Goal: Task Accomplishment & Management: Use online tool/utility

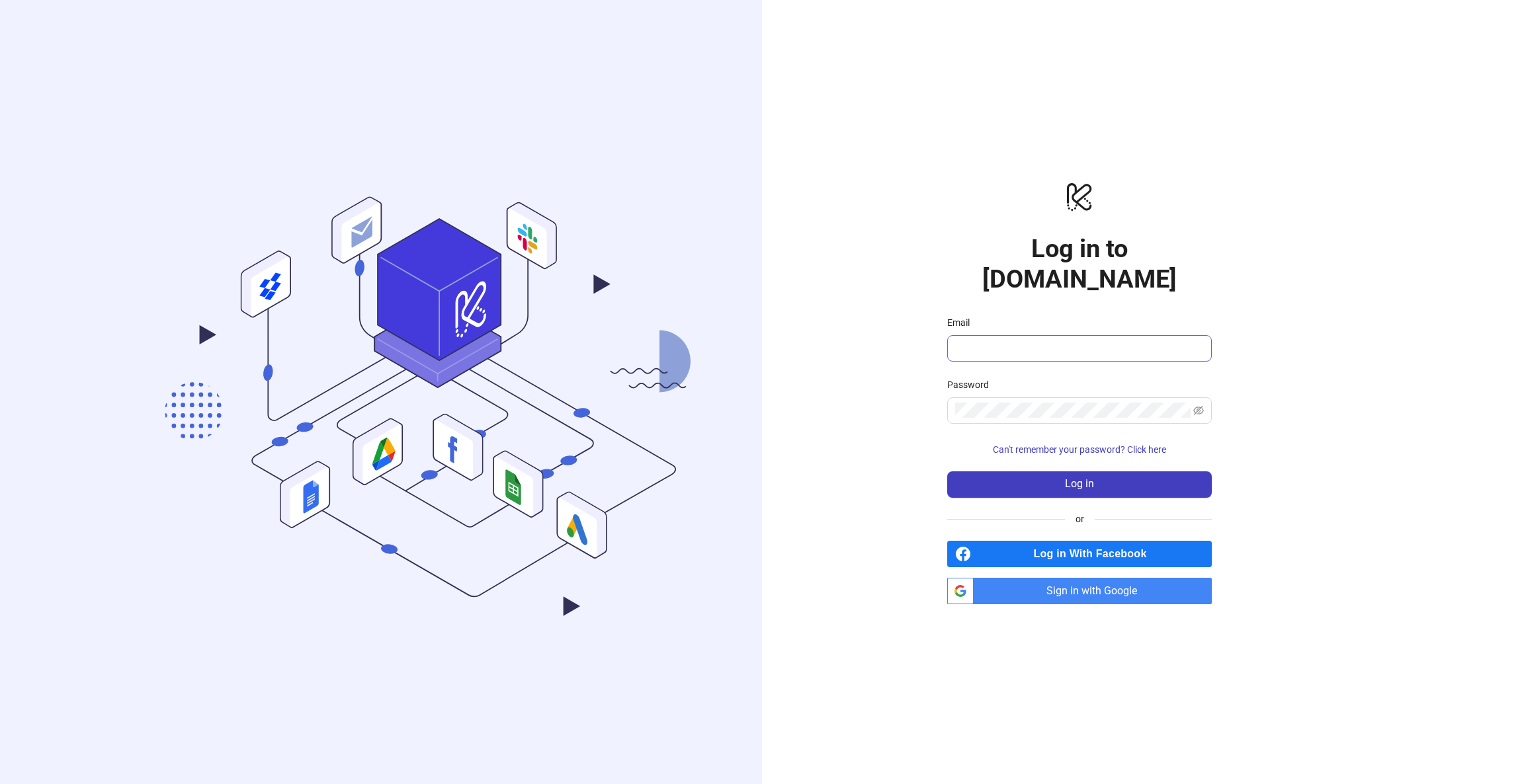
click at [997, 335] on span at bounding box center [1079, 349] width 265 height 27
click at [1007, 341] on span at bounding box center [1079, 349] width 265 height 27
click at [1029, 319] on div "Email" at bounding box center [1079, 325] width 265 height 20
click at [1024, 341] on input "Email" at bounding box center [1079, 349] width 247 height 16
type input "**********"
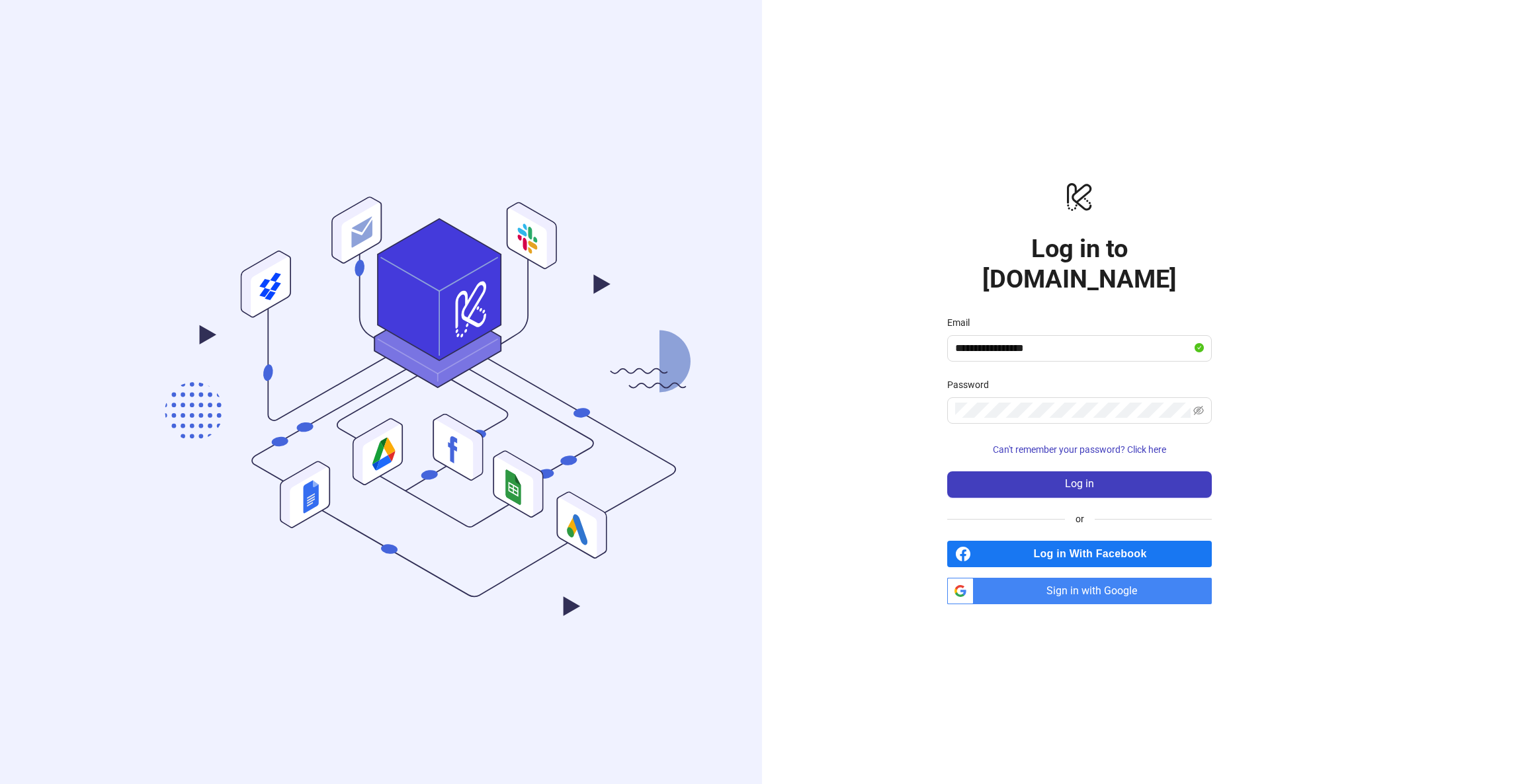
click at [1025, 582] on span "Sign in with Google" at bounding box center [1096, 591] width 233 height 27
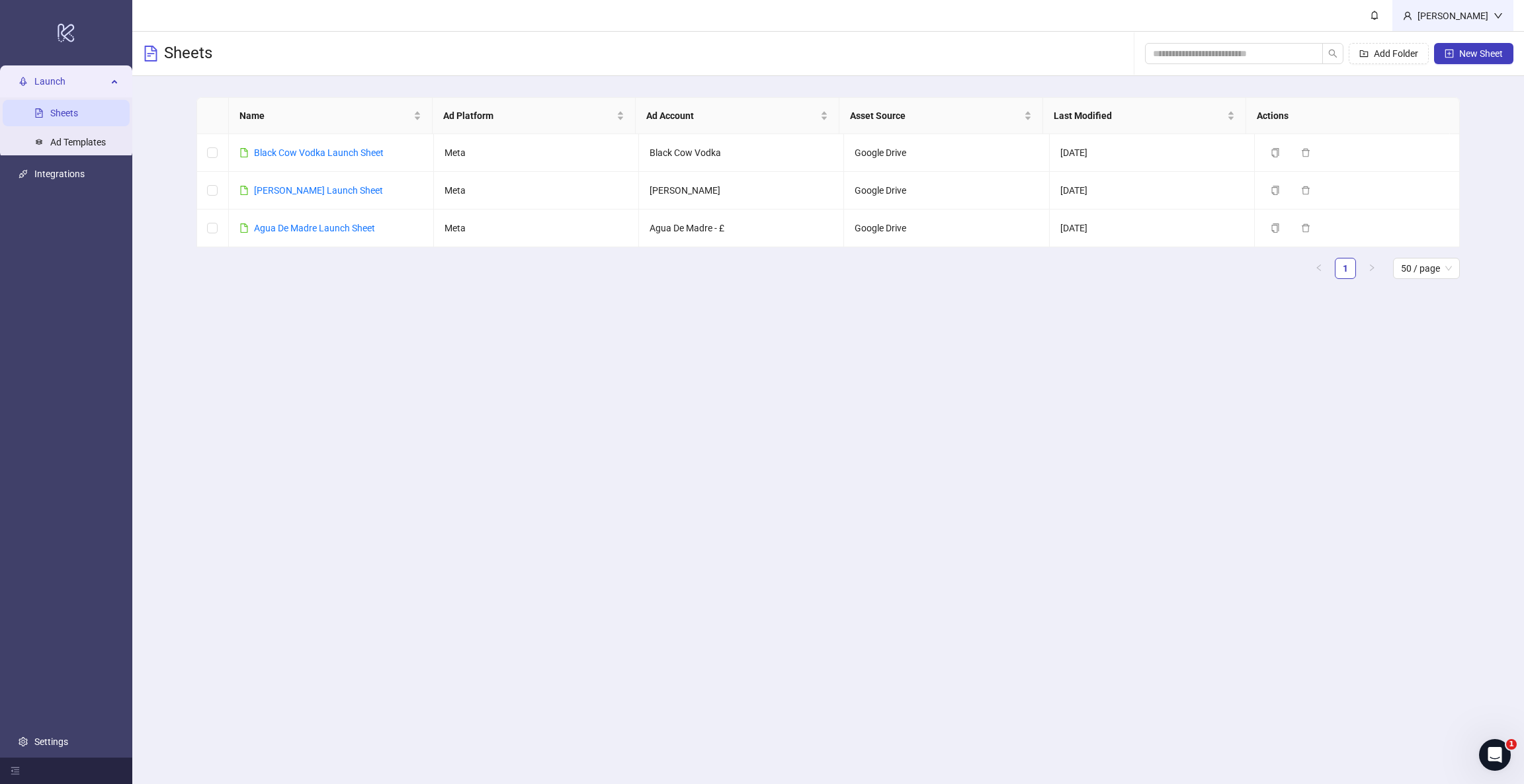
click at [1016, 18] on div "[PERSON_NAME]" at bounding box center [1452, 15] width 81 height 14
click at [34, 522] on link "Settings" at bounding box center [51, 741] width 33 height 11
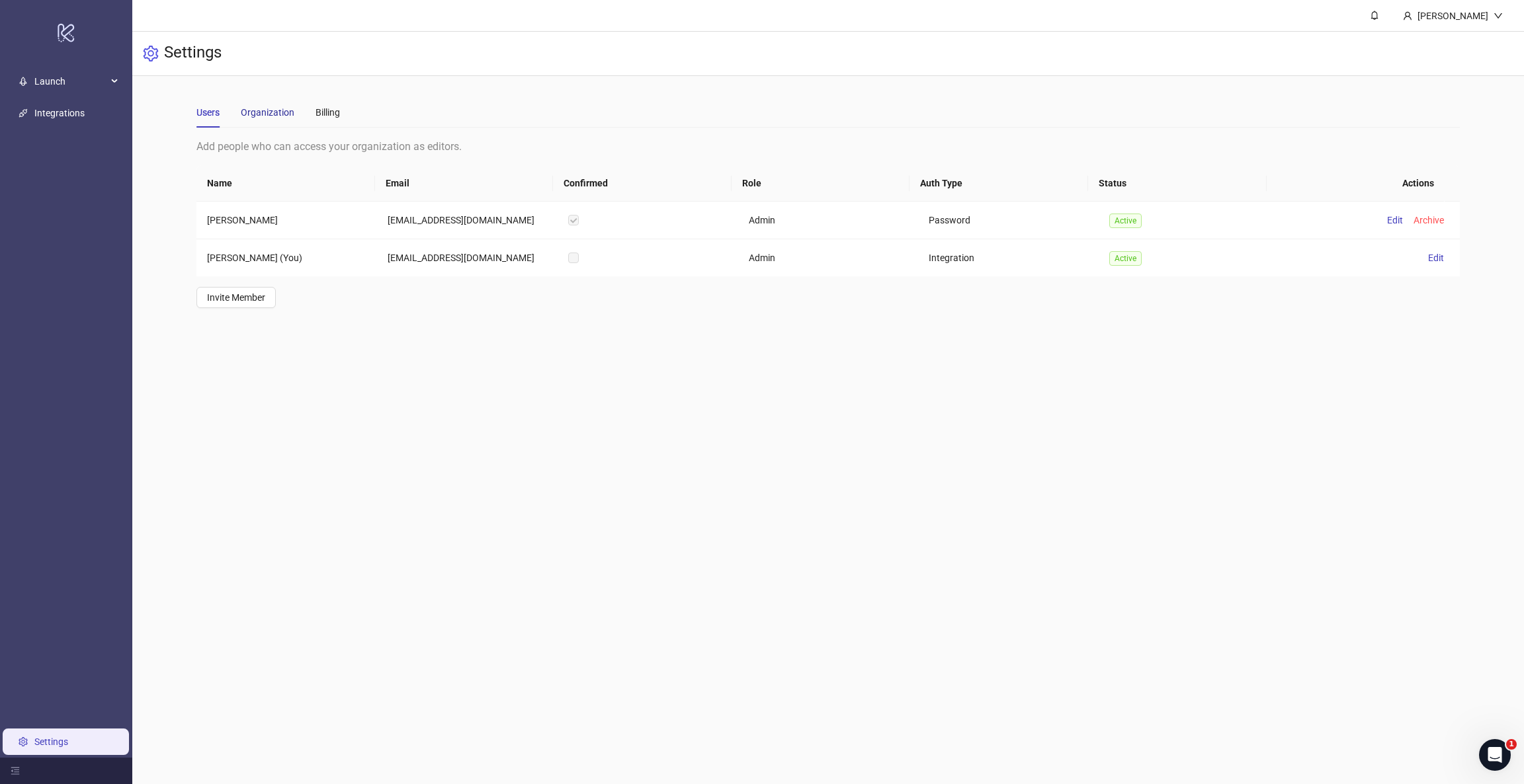
click at [287, 113] on div "Organization" at bounding box center [268, 112] width 54 height 14
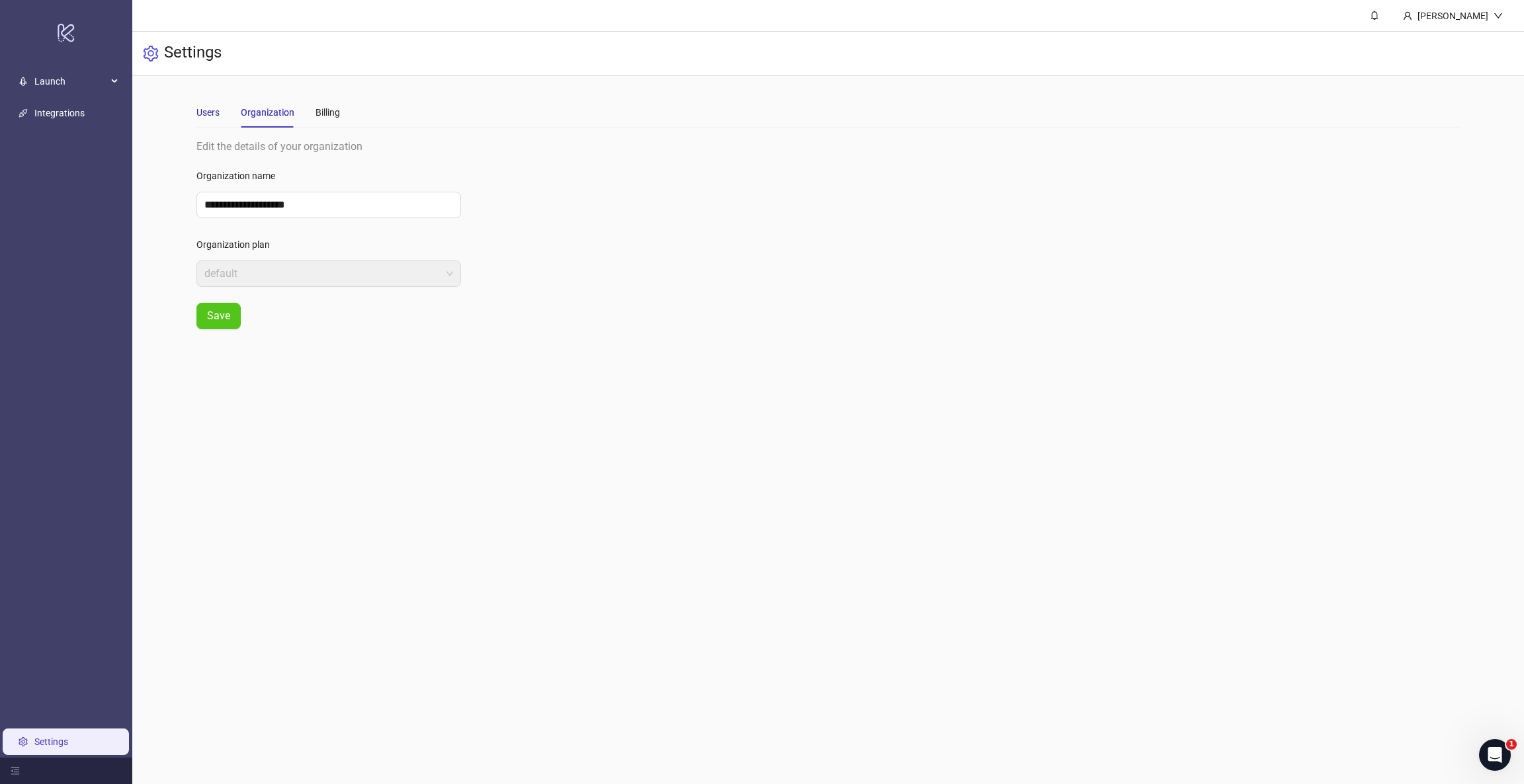
click at [220, 115] on div "Users" at bounding box center [208, 112] width 23 height 14
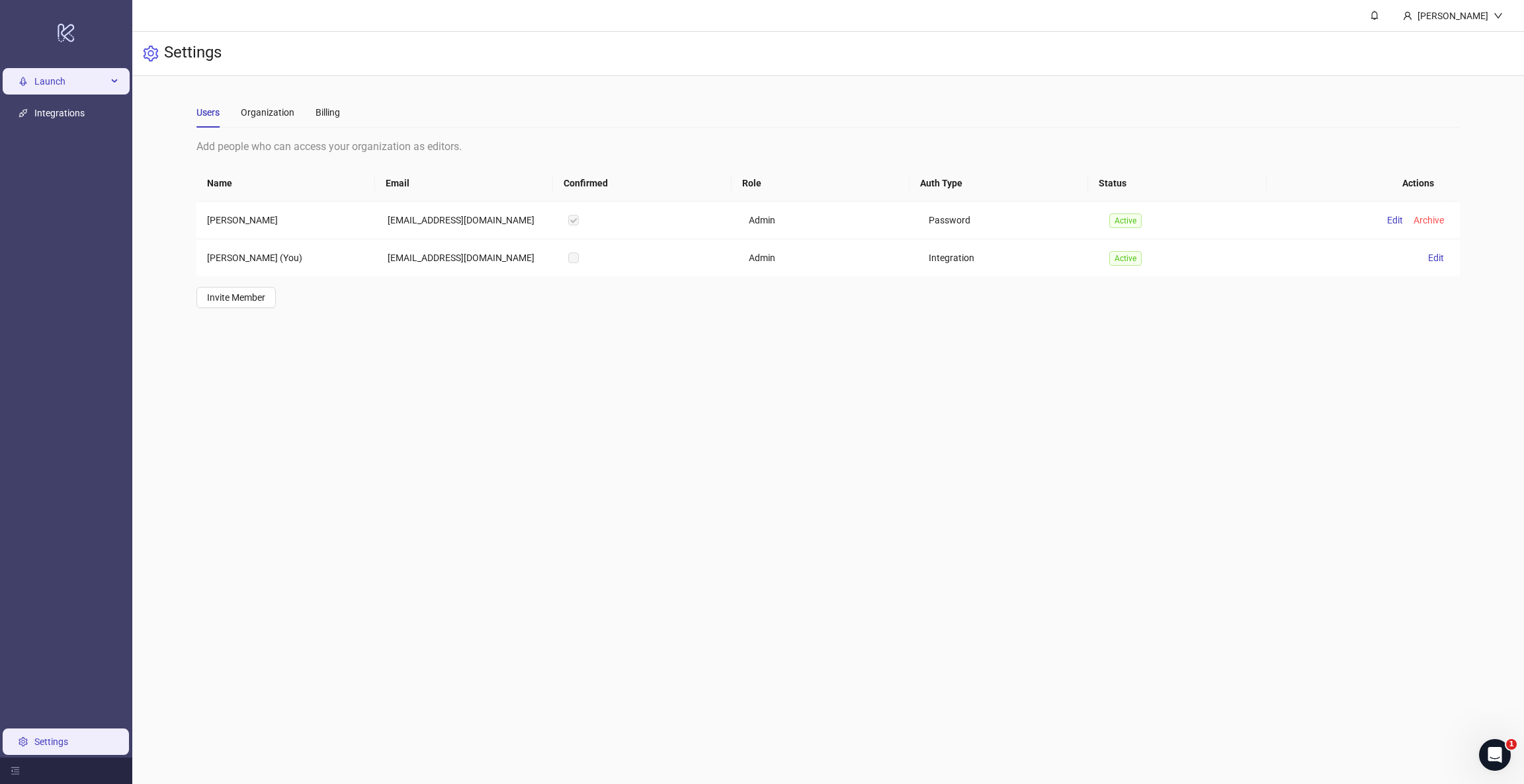
click at [35, 85] on span "Launch" at bounding box center [71, 81] width 73 height 27
click at [51, 115] on link "Sheets" at bounding box center [64, 113] width 28 height 11
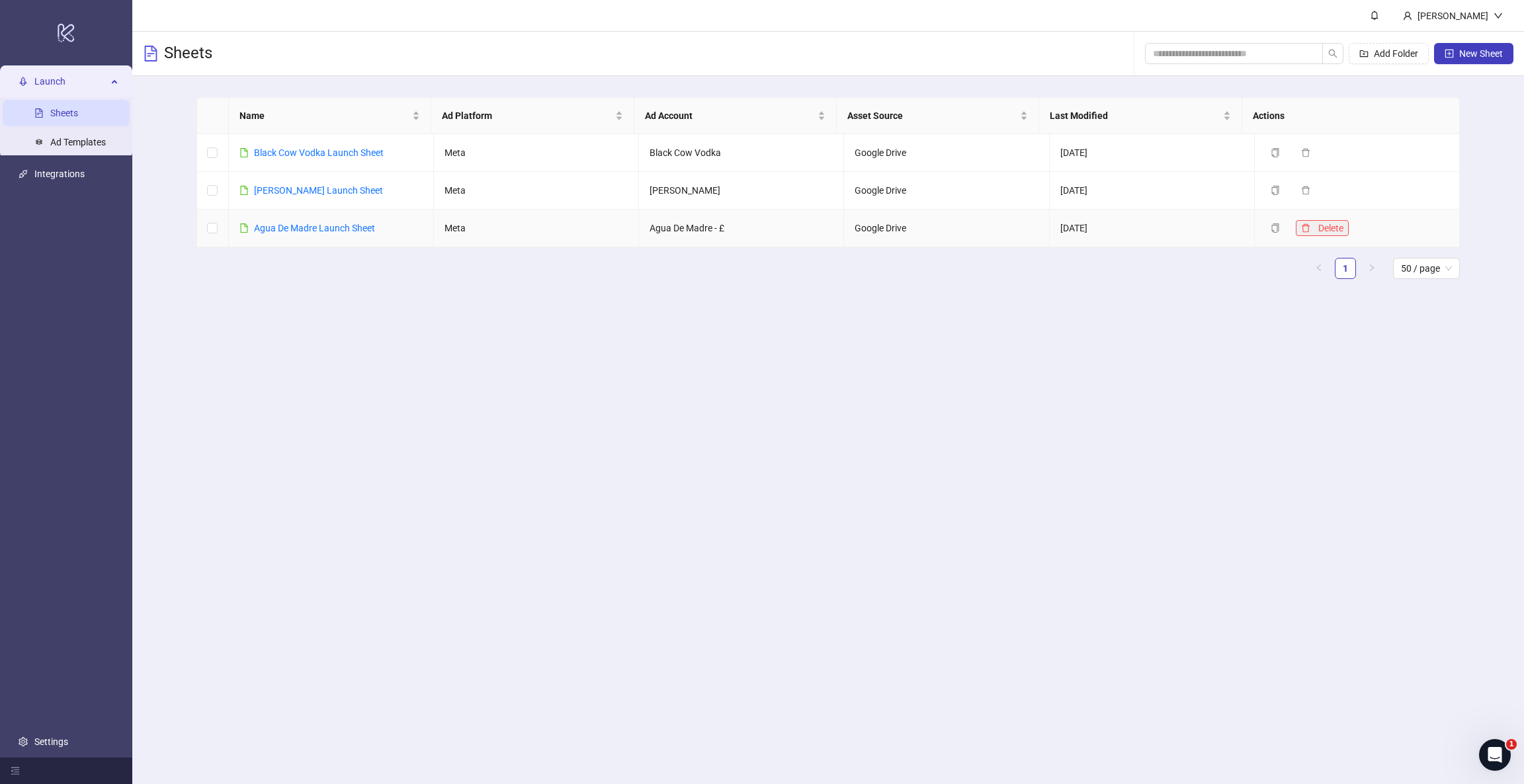
click at [1016, 225] on span "Delete" at bounding box center [1331, 227] width 25 height 11
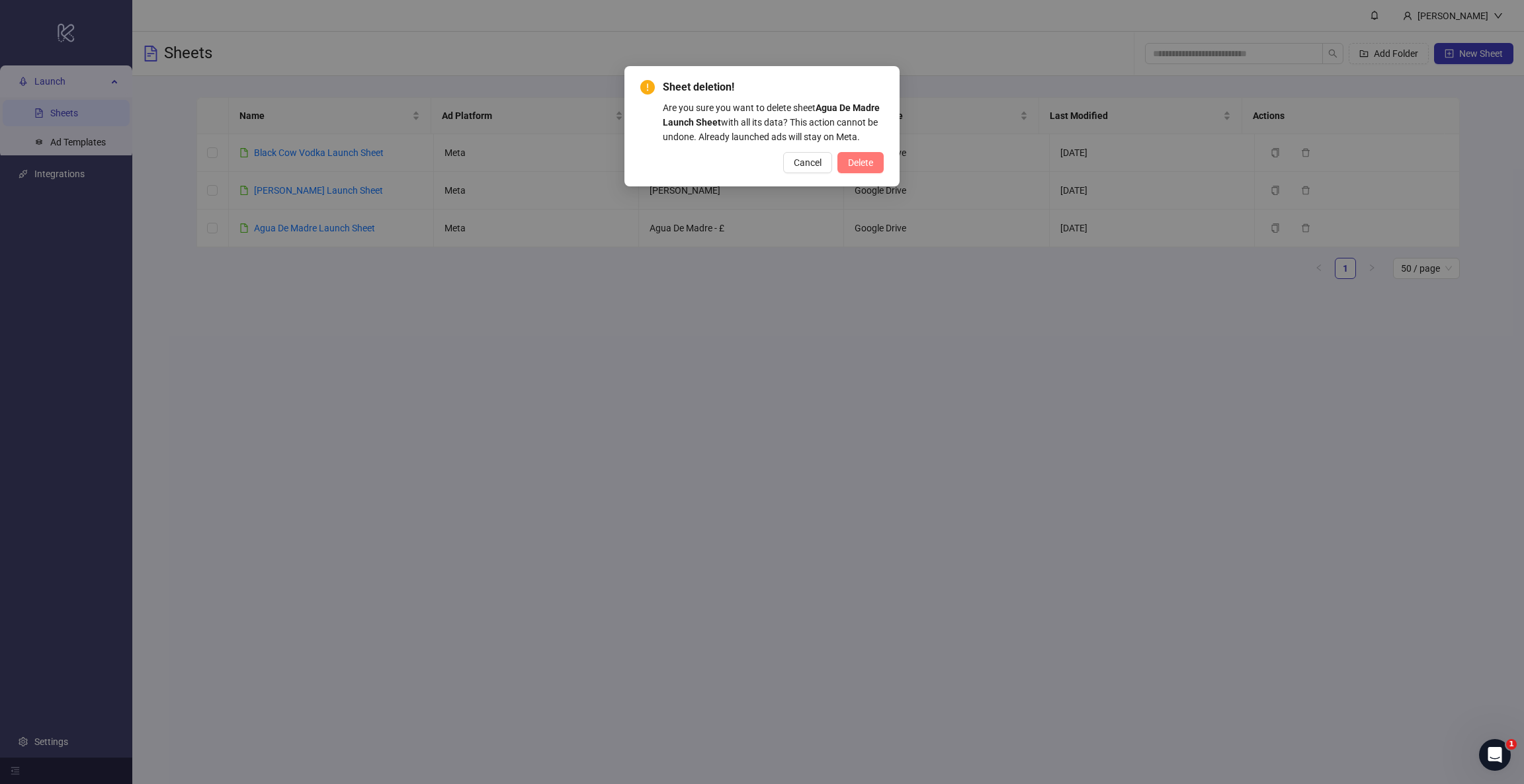
click at [864, 159] on span "Delete" at bounding box center [861, 162] width 25 height 11
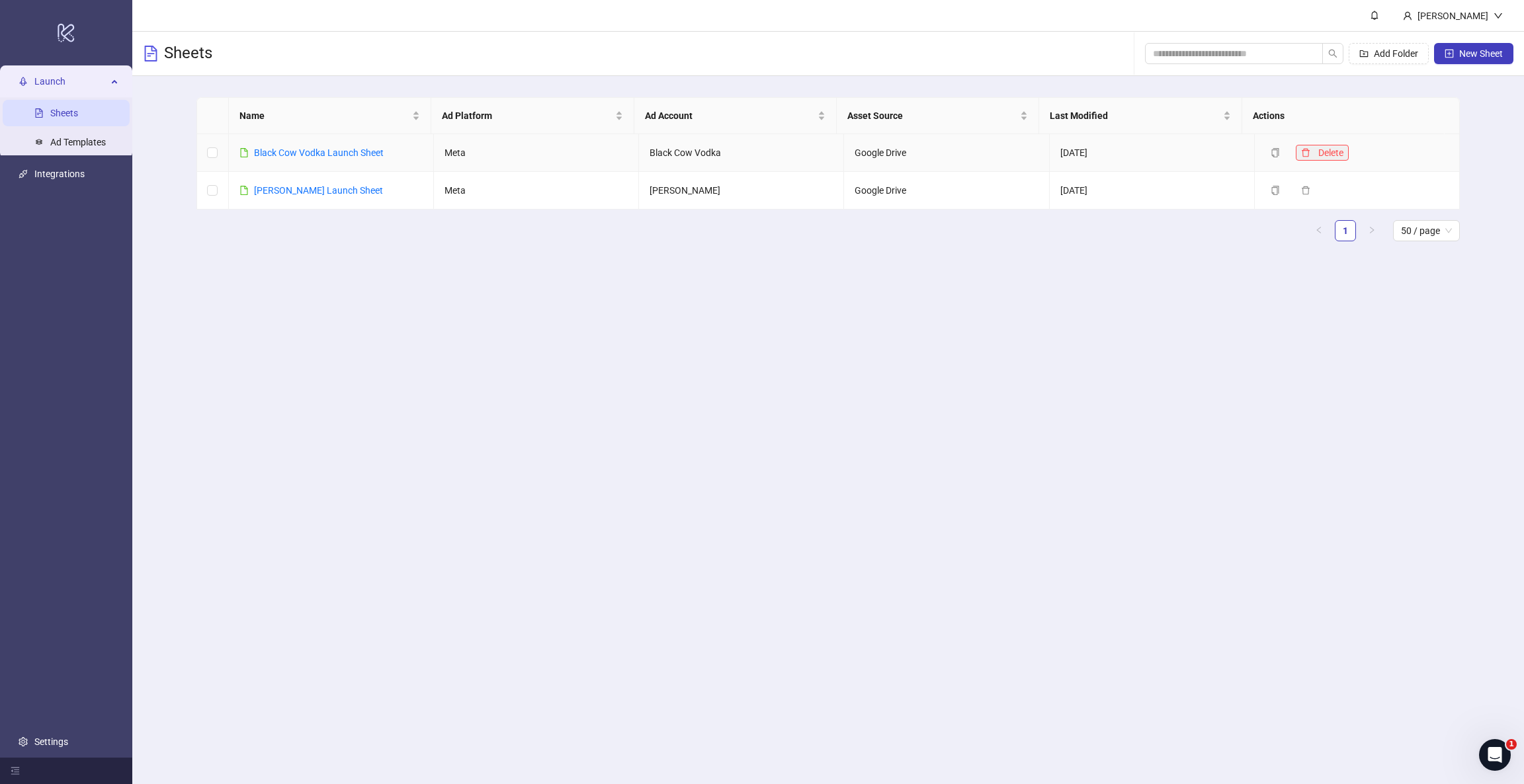
click at [1016, 152] on span "Delete" at bounding box center [1331, 152] width 25 height 11
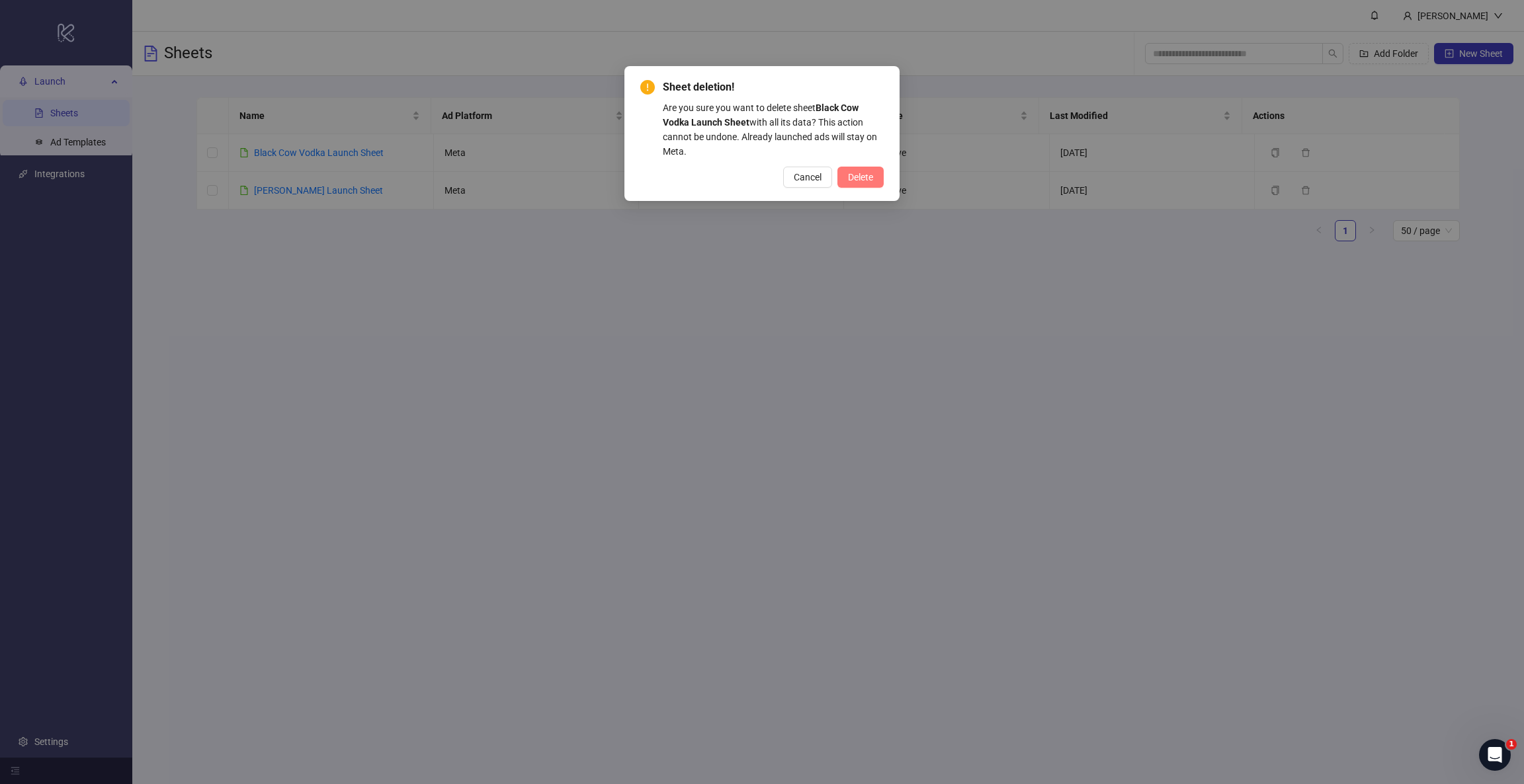
click at [848, 175] on span "Delete" at bounding box center [861, 177] width 25 height 11
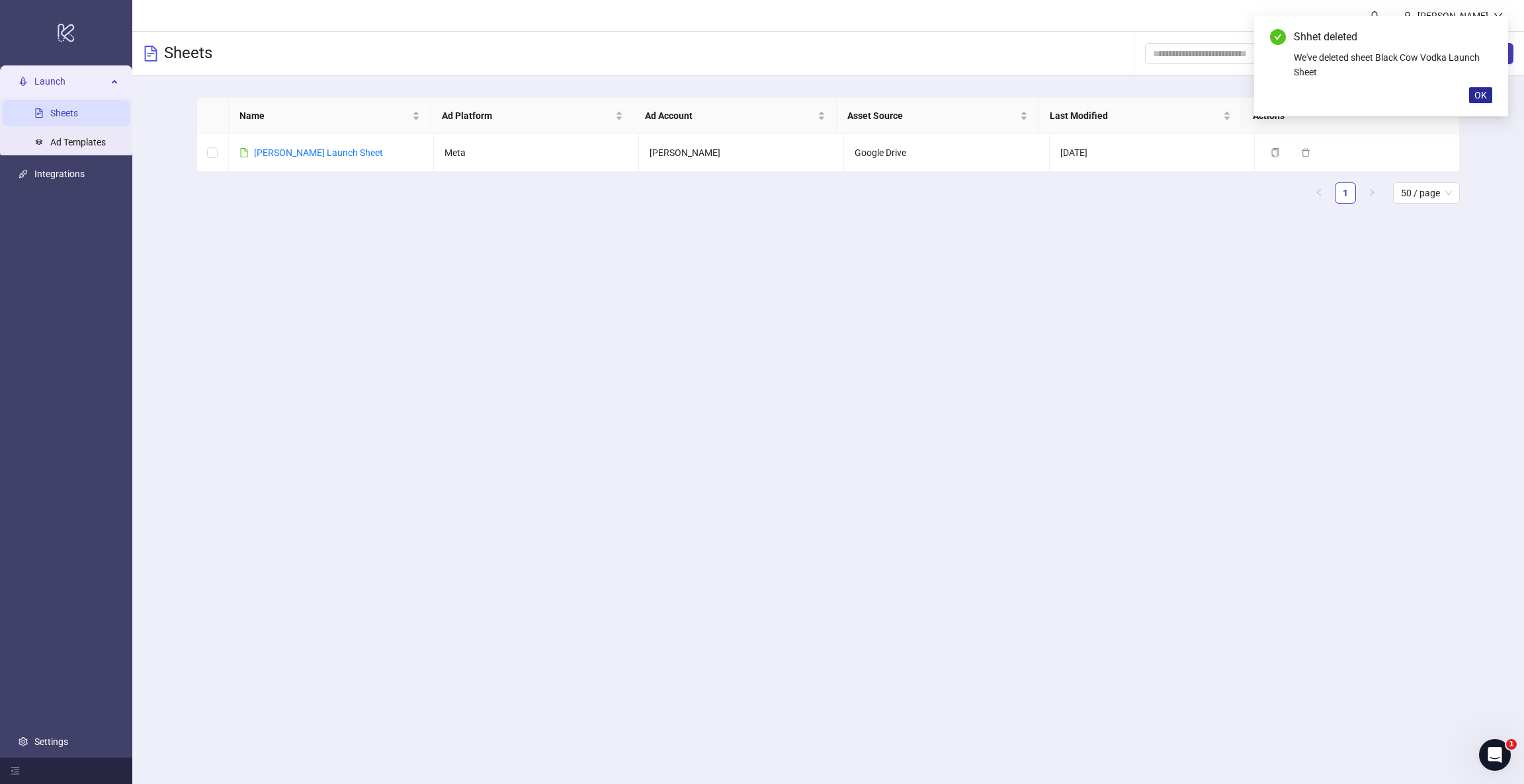
click at [1016, 90] on span "OK" at bounding box center [1480, 95] width 12 height 11
click at [1016, 54] on button "New Sheet" at bounding box center [1473, 53] width 79 height 21
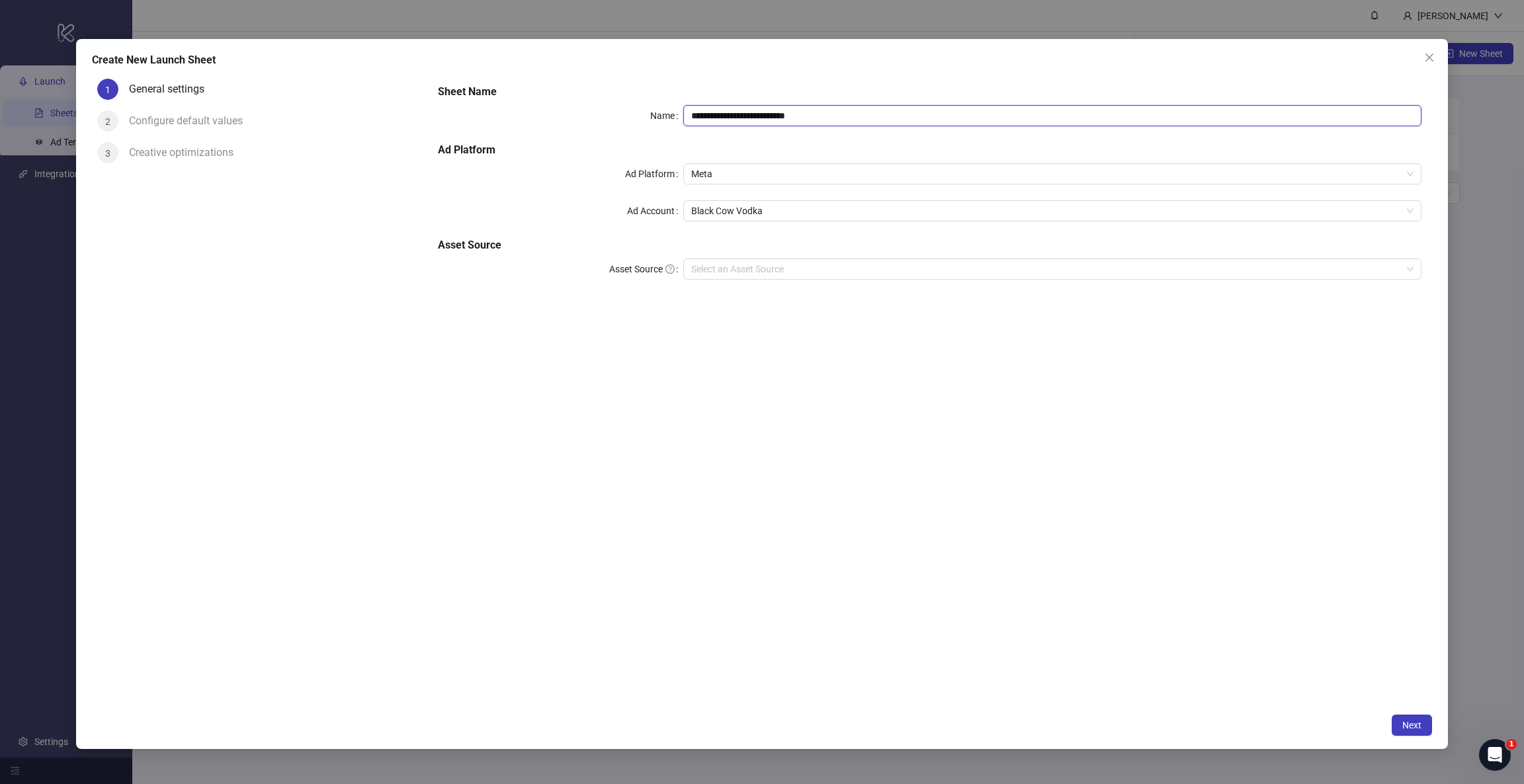
click at [756, 123] on input "**********" at bounding box center [1052, 116] width 738 height 21
drag, startPoint x: 891, startPoint y: 115, endPoint x: 558, endPoint y: 100, distance: 333.3
click at [558, 100] on div "**********" at bounding box center [930, 189] width 995 height 222
click at [749, 218] on span "Black Cow Vodka" at bounding box center [1051, 210] width 721 height 20
type input "**********"
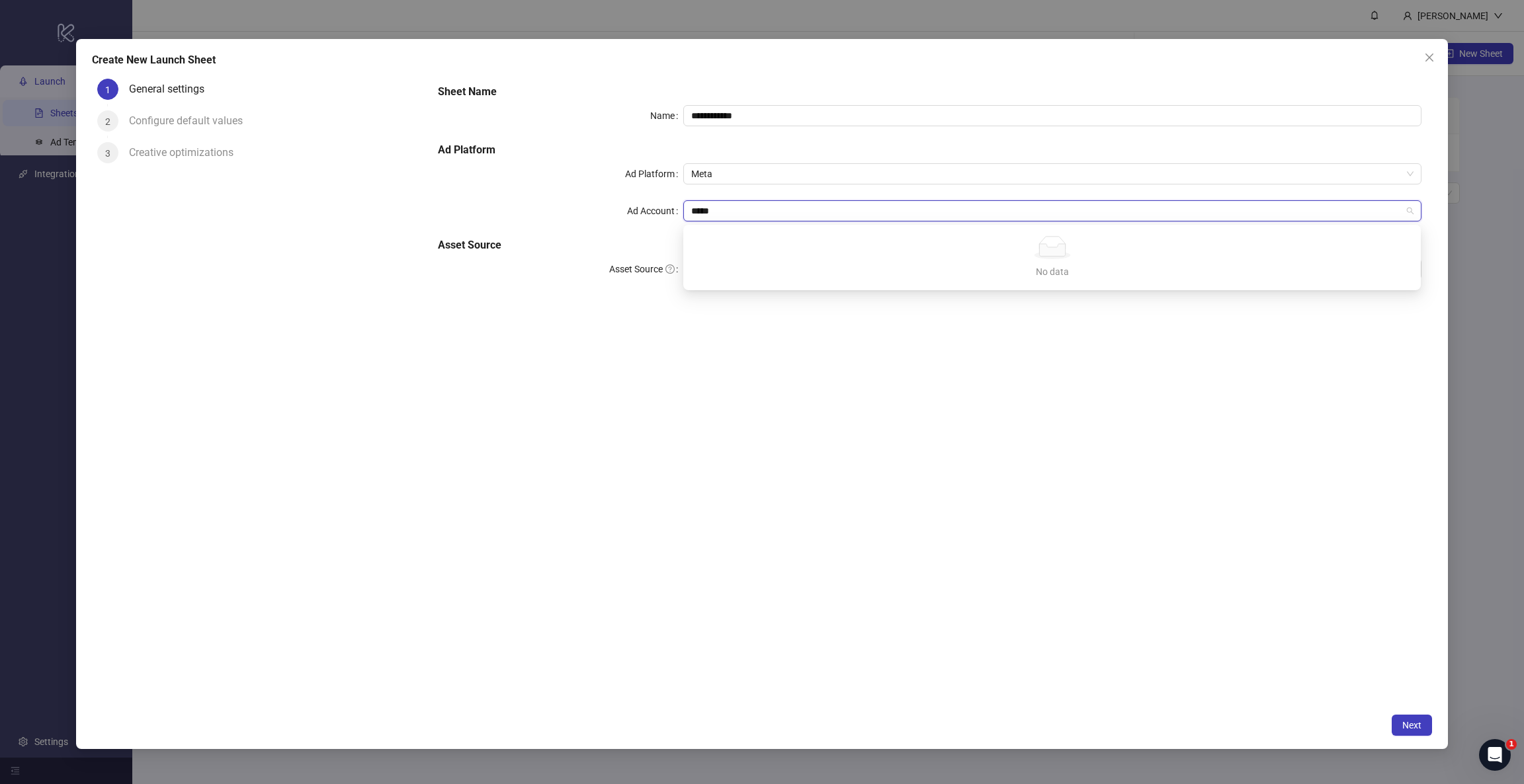
type input "*****"
click at [504, 229] on div "**********" at bounding box center [930, 189] width 995 height 222
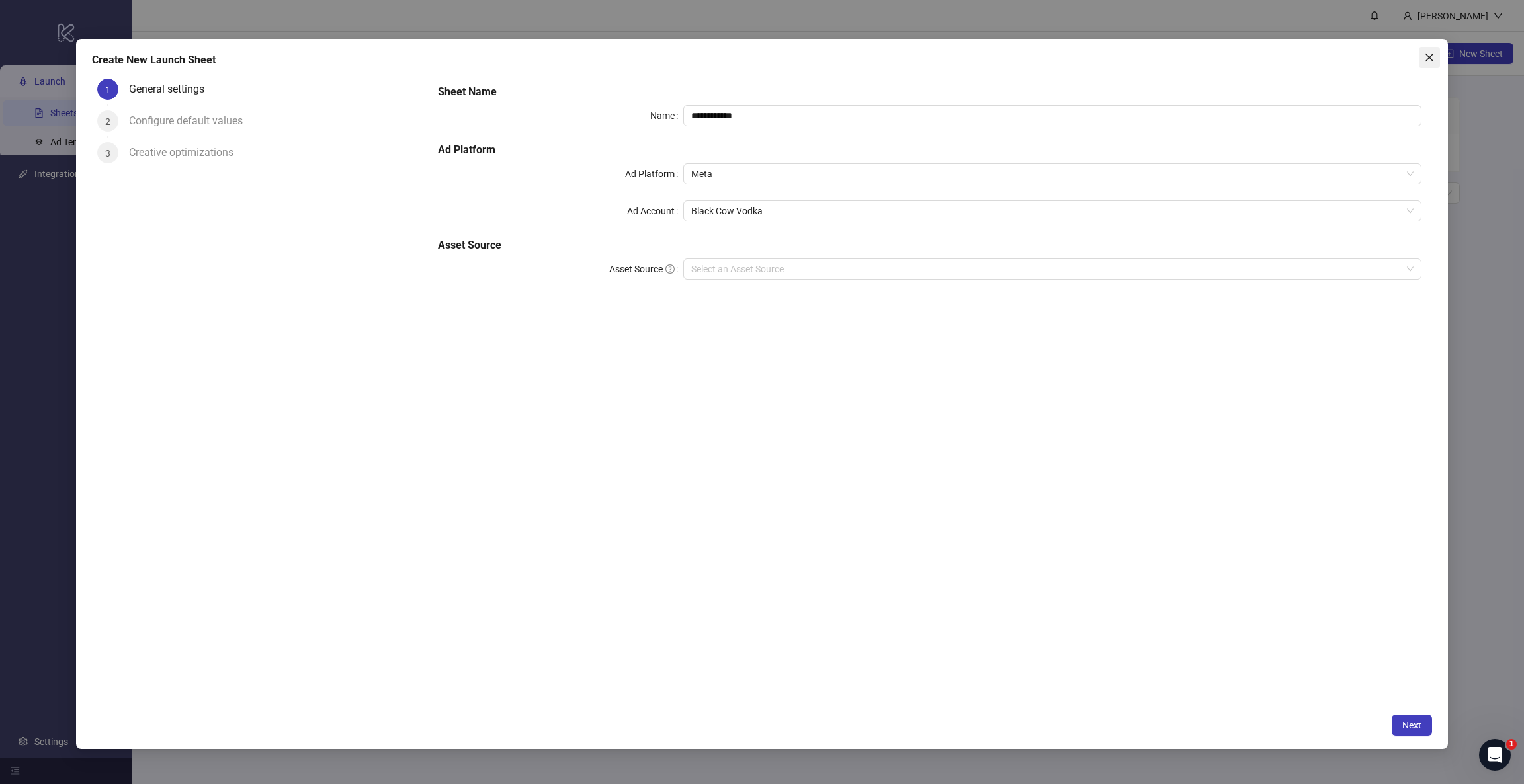
click at [1016, 55] on icon "close" at bounding box center [1429, 57] width 11 height 11
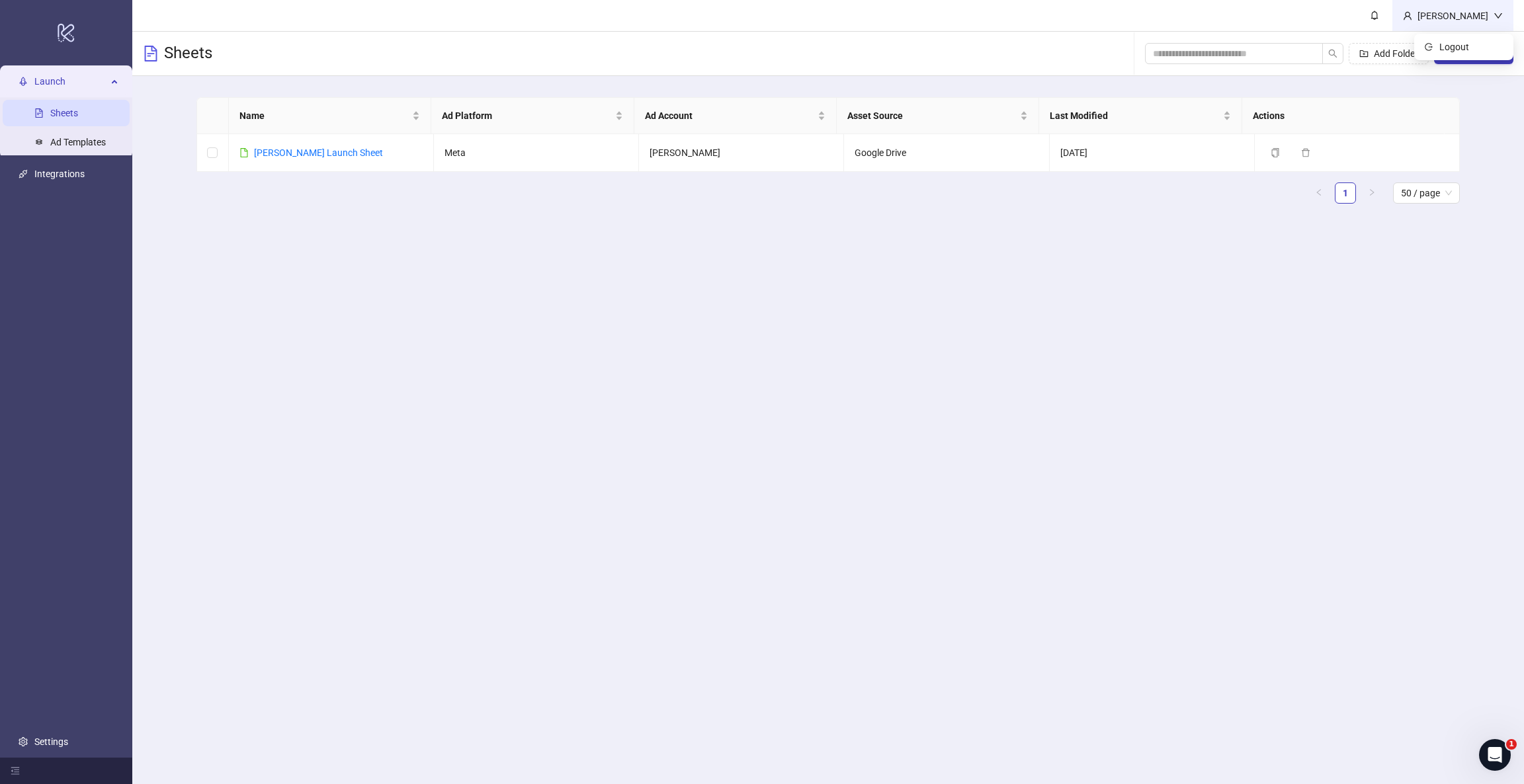
click at [1016, 18] on div "[PERSON_NAME]" at bounding box center [1452, 15] width 81 height 14
click at [362, 261] on main "Jenny Moran Sheets Add Folder New Sheet Name Ad Platform Ad Account Asset Sourc…" at bounding box center [827, 392] width 1392 height 784
click at [65, 169] on link "Integrations" at bounding box center [59, 174] width 51 height 11
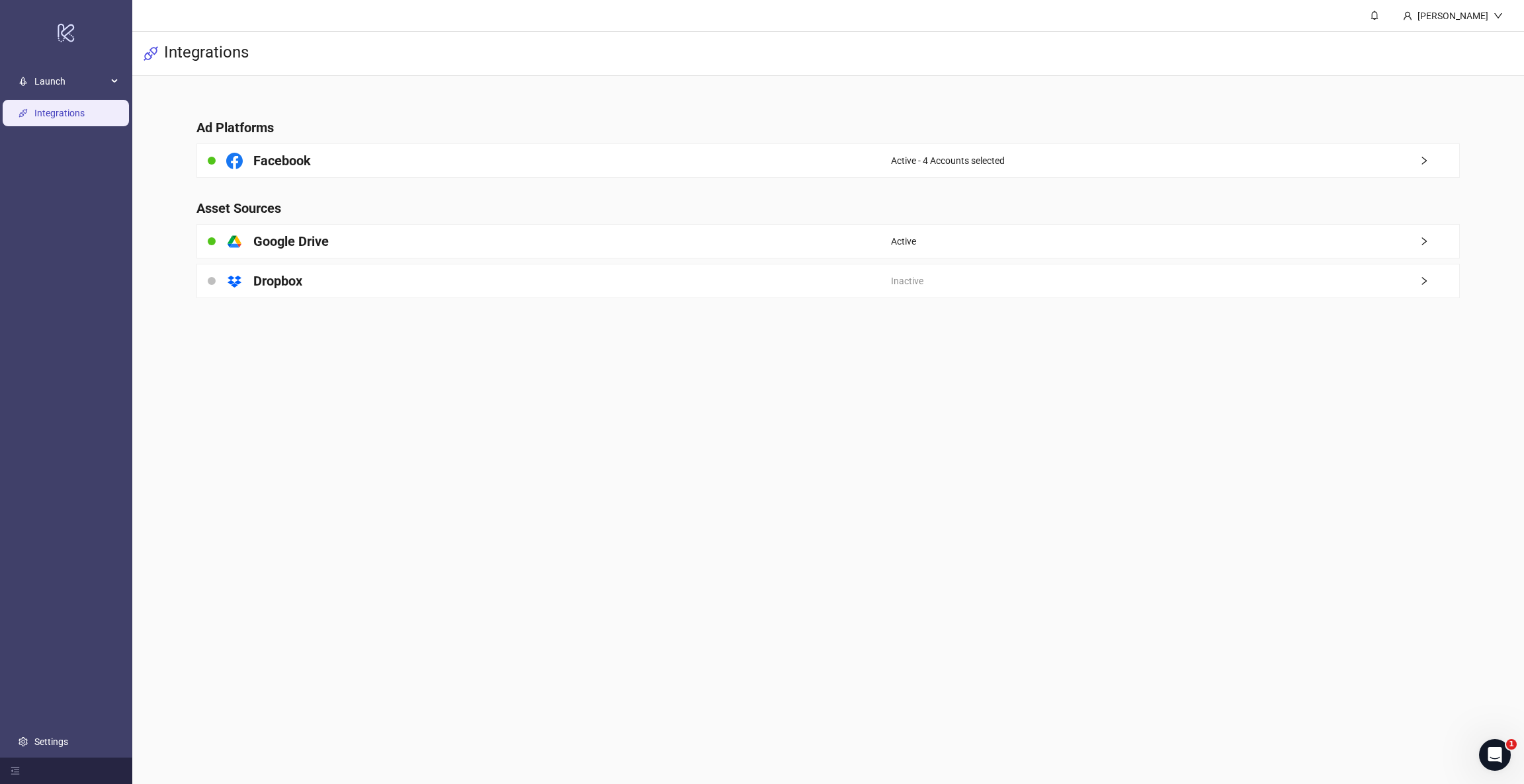
click at [358, 162] on div "Facebook" at bounding box center [544, 160] width 694 height 33
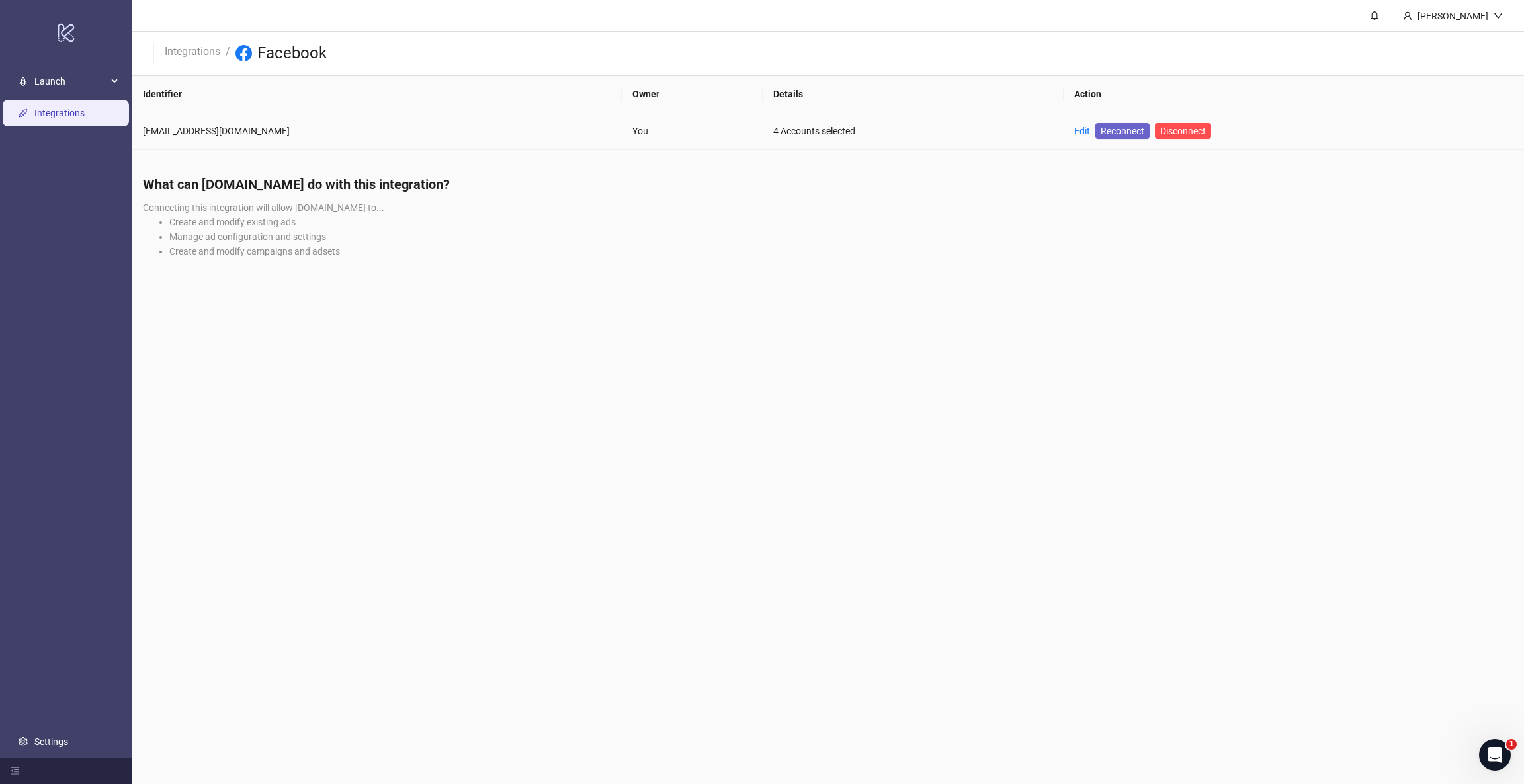
click at [1016, 126] on span "Reconnect" at bounding box center [1123, 130] width 44 height 14
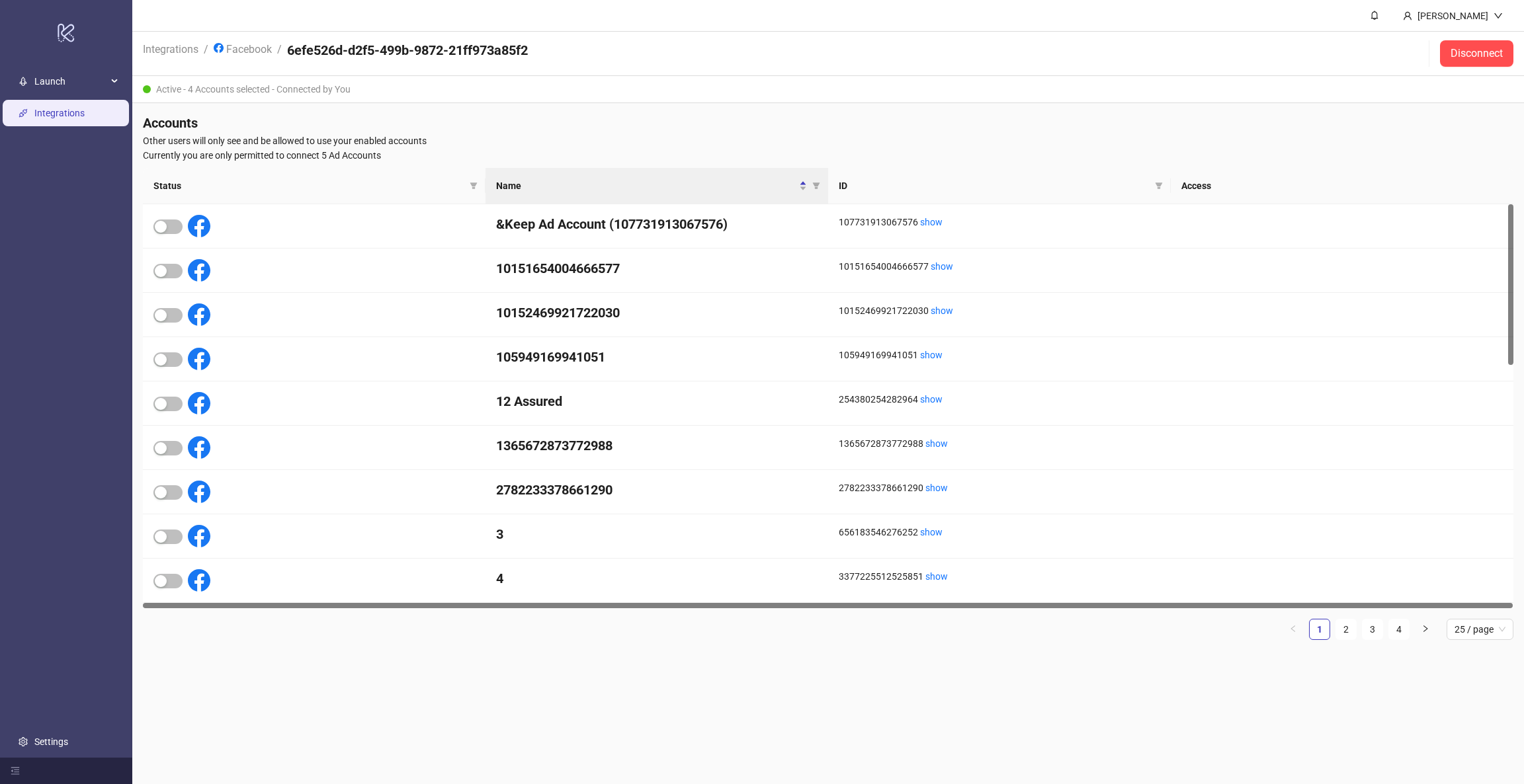
click at [362, 86] on div "Active - 4 Accounts selected - Connected by You" at bounding box center [827, 90] width 1392 height 27
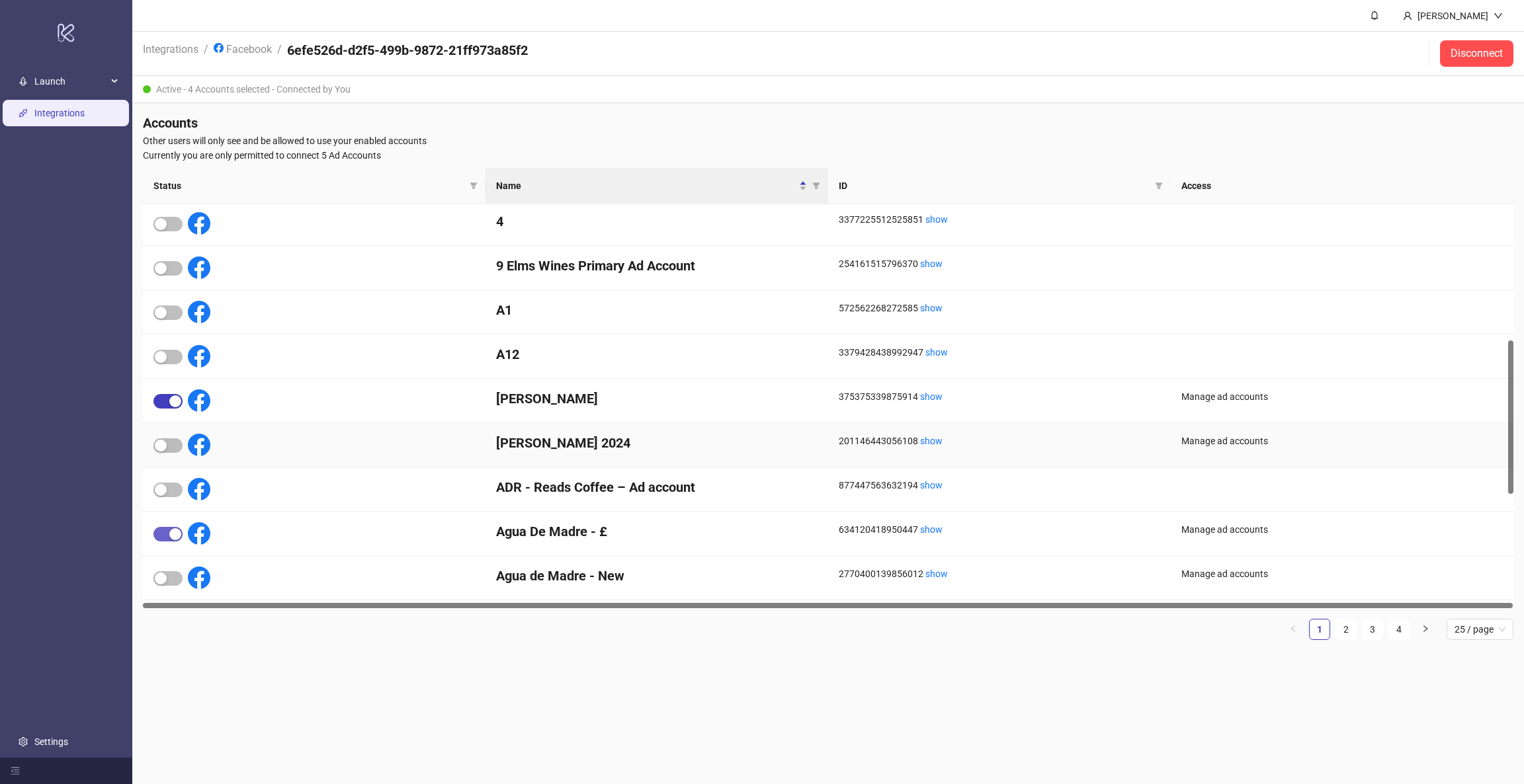
scroll to position [455, 0]
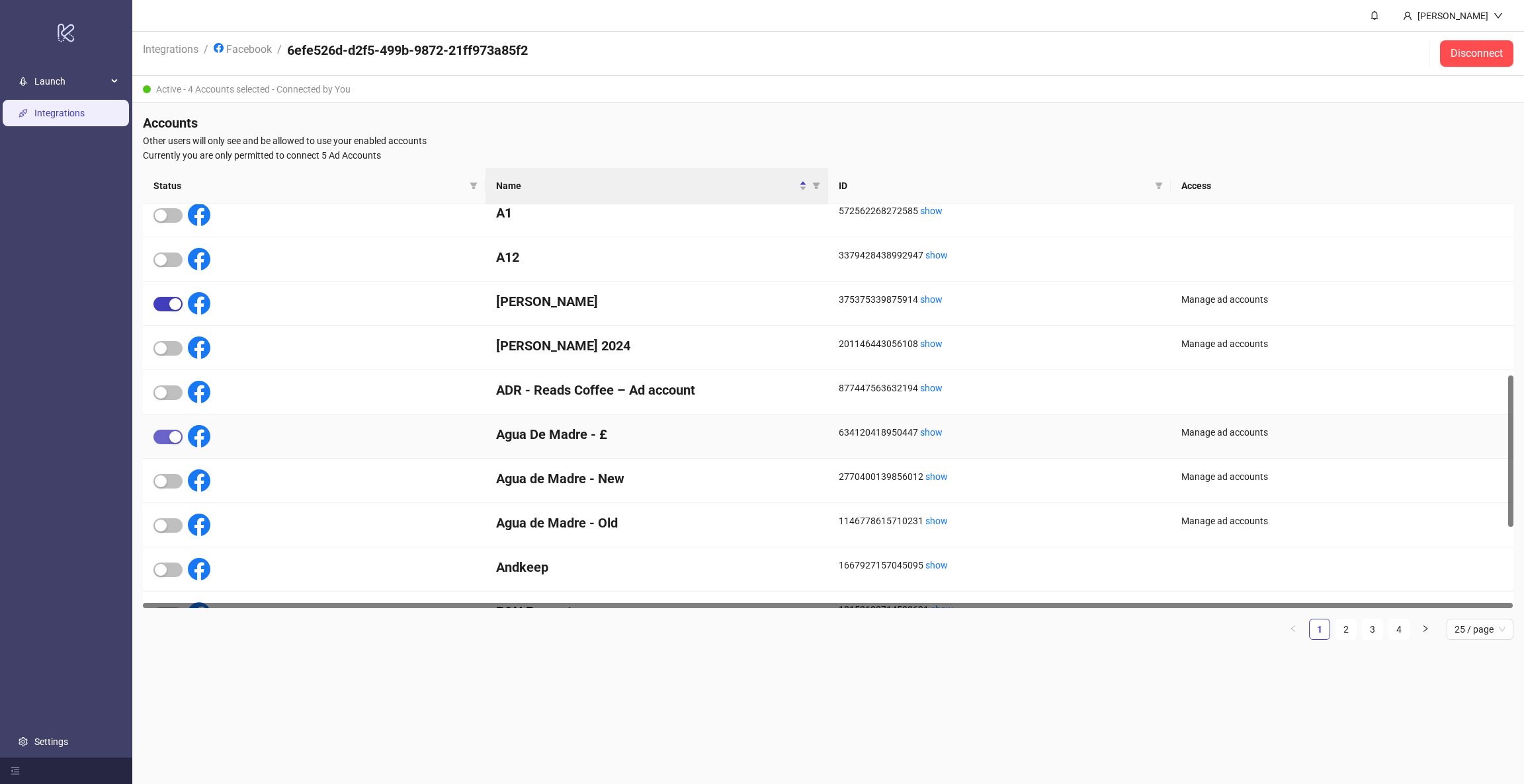
click at [169, 436] on div "button" at bounding box center [175, 436] width 11 height 11
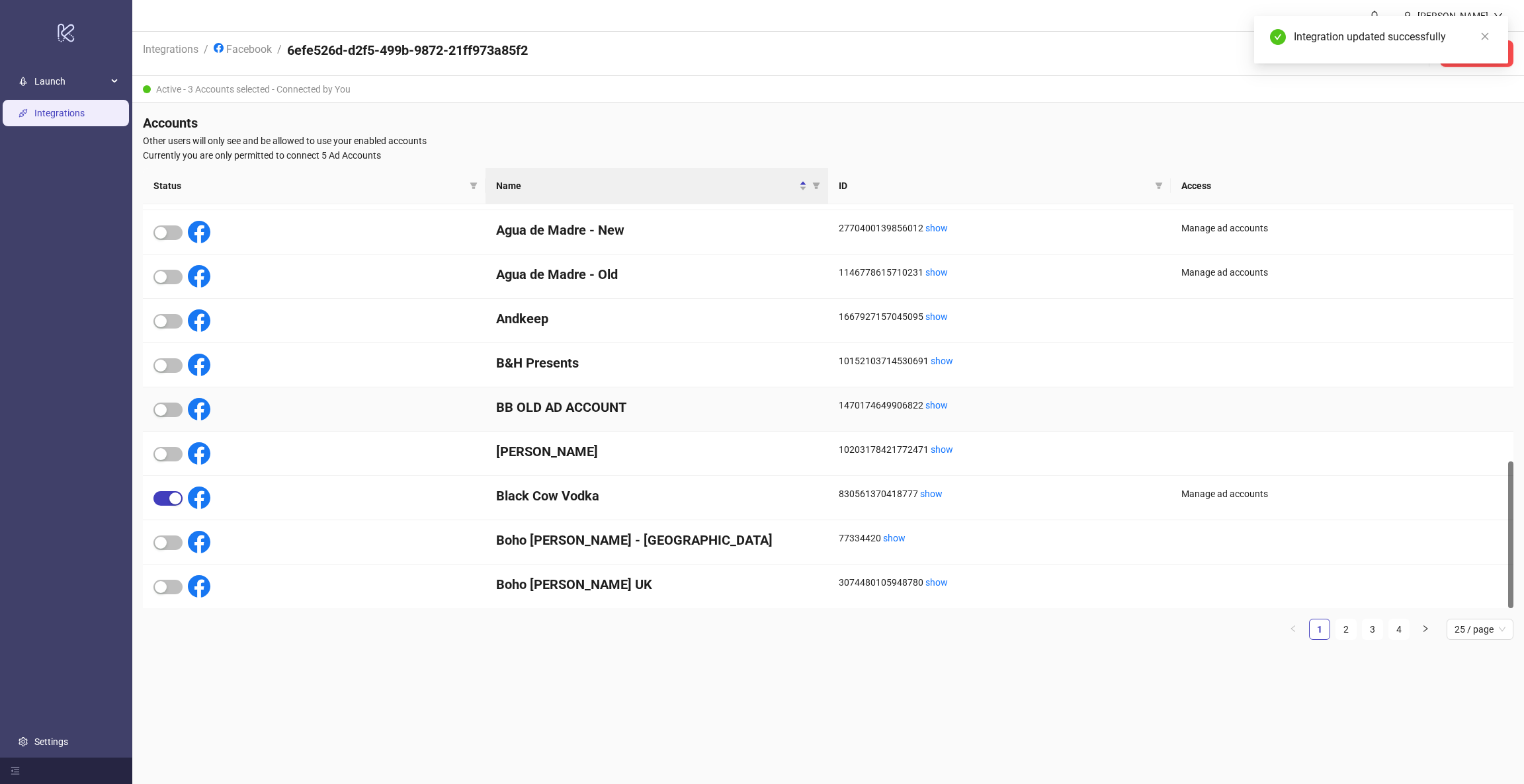
scroll to position [703, 0]
click at [167, 499] on span "button" at bounding box center [168, 498] width 29 height 14
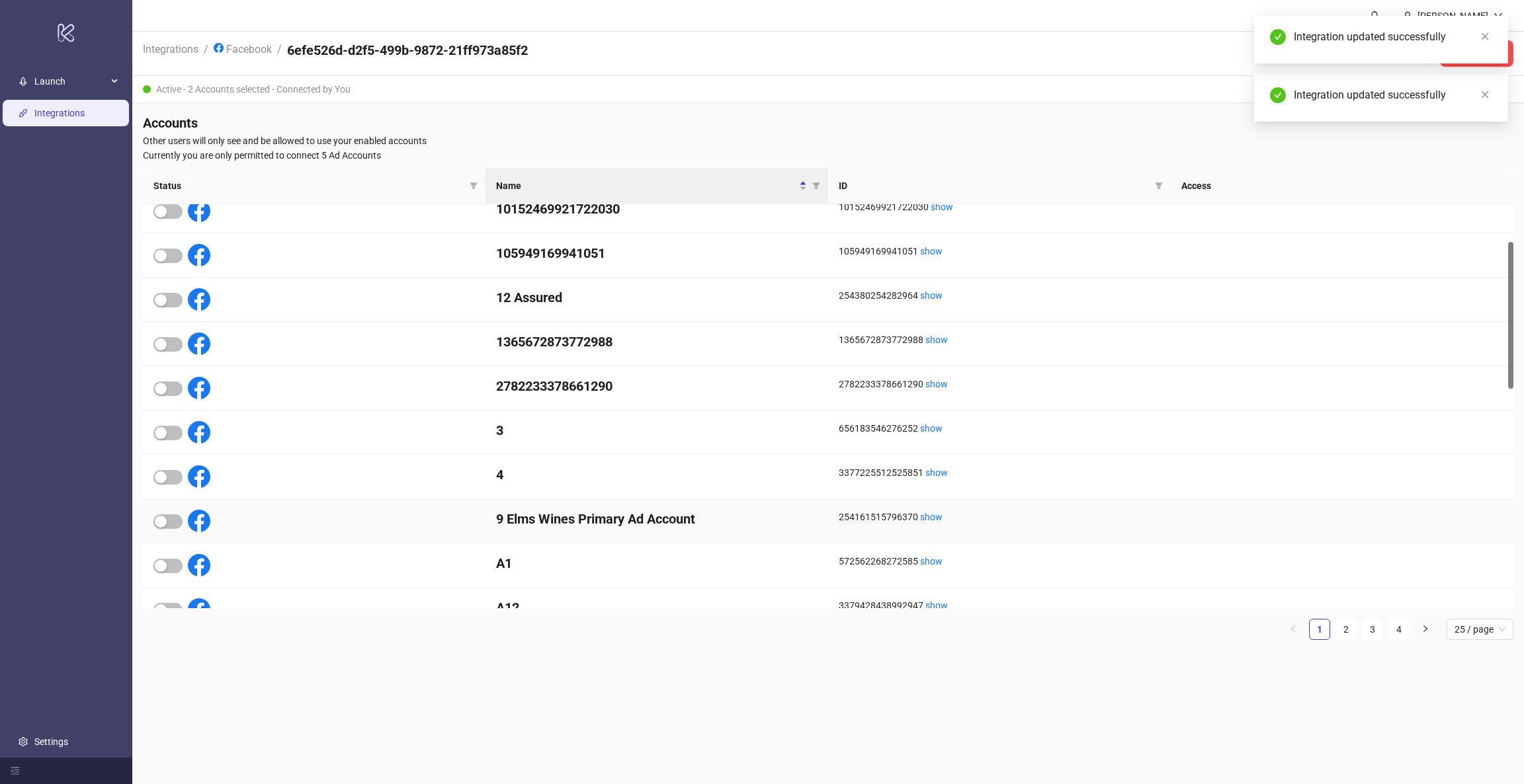
scroll to position [0, 0]
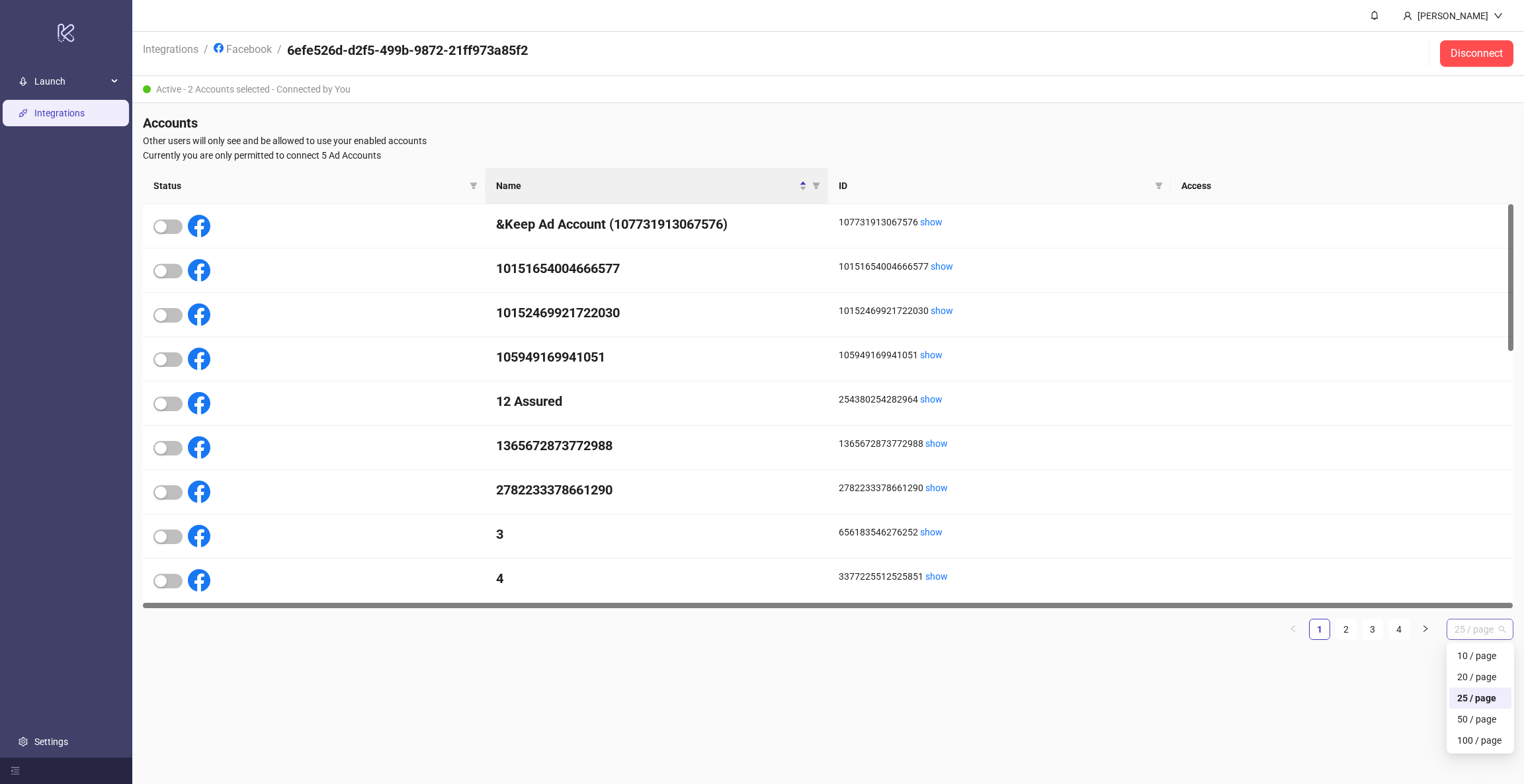
click at [1465, 629] on span "25 / page" at bounding box center [1479, 629] width 51 height 20
click at [1476, 739] on div "100 / page" at bounding box center [1480, 740] width 46 height 14
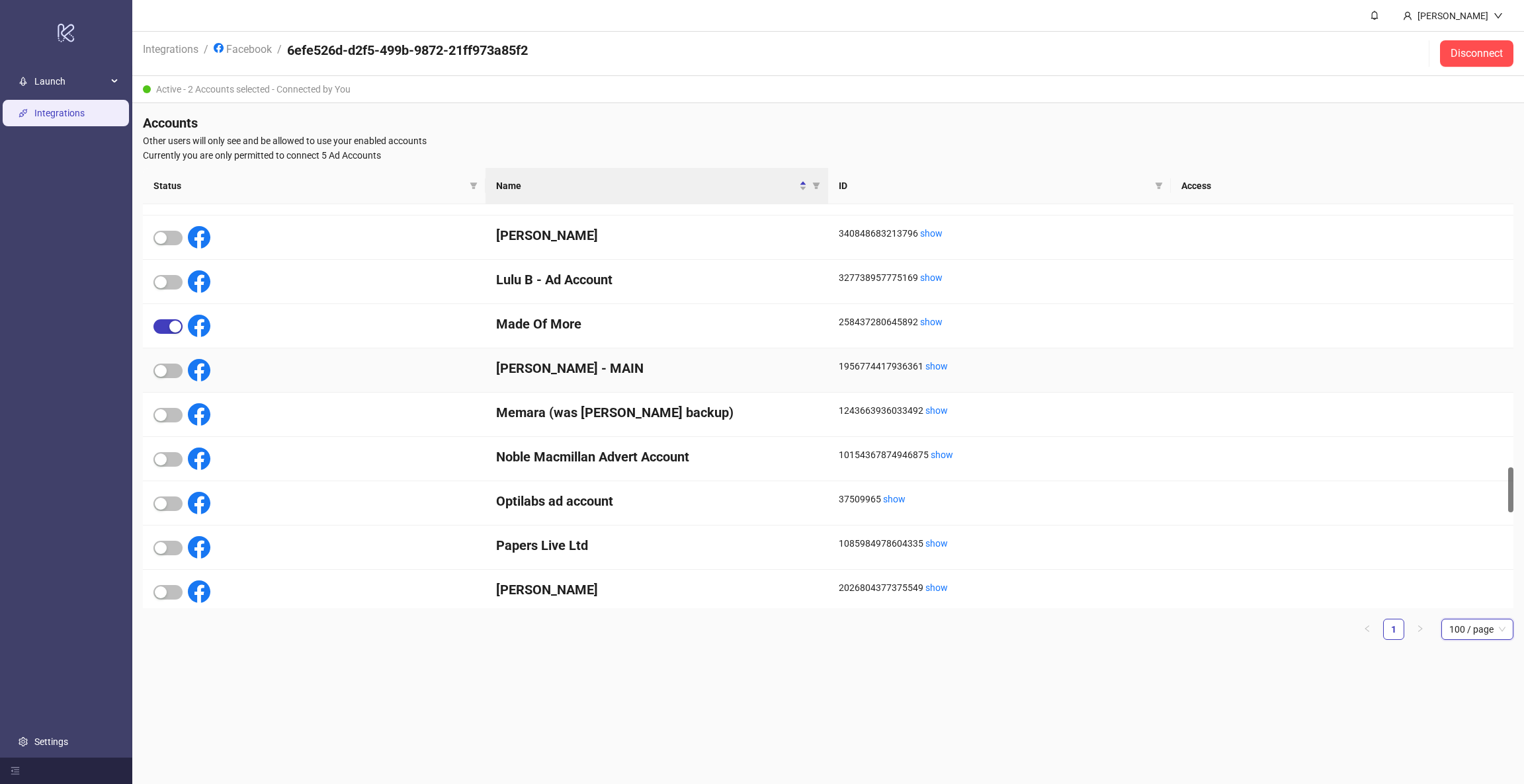
scroll to position [2347, 0]
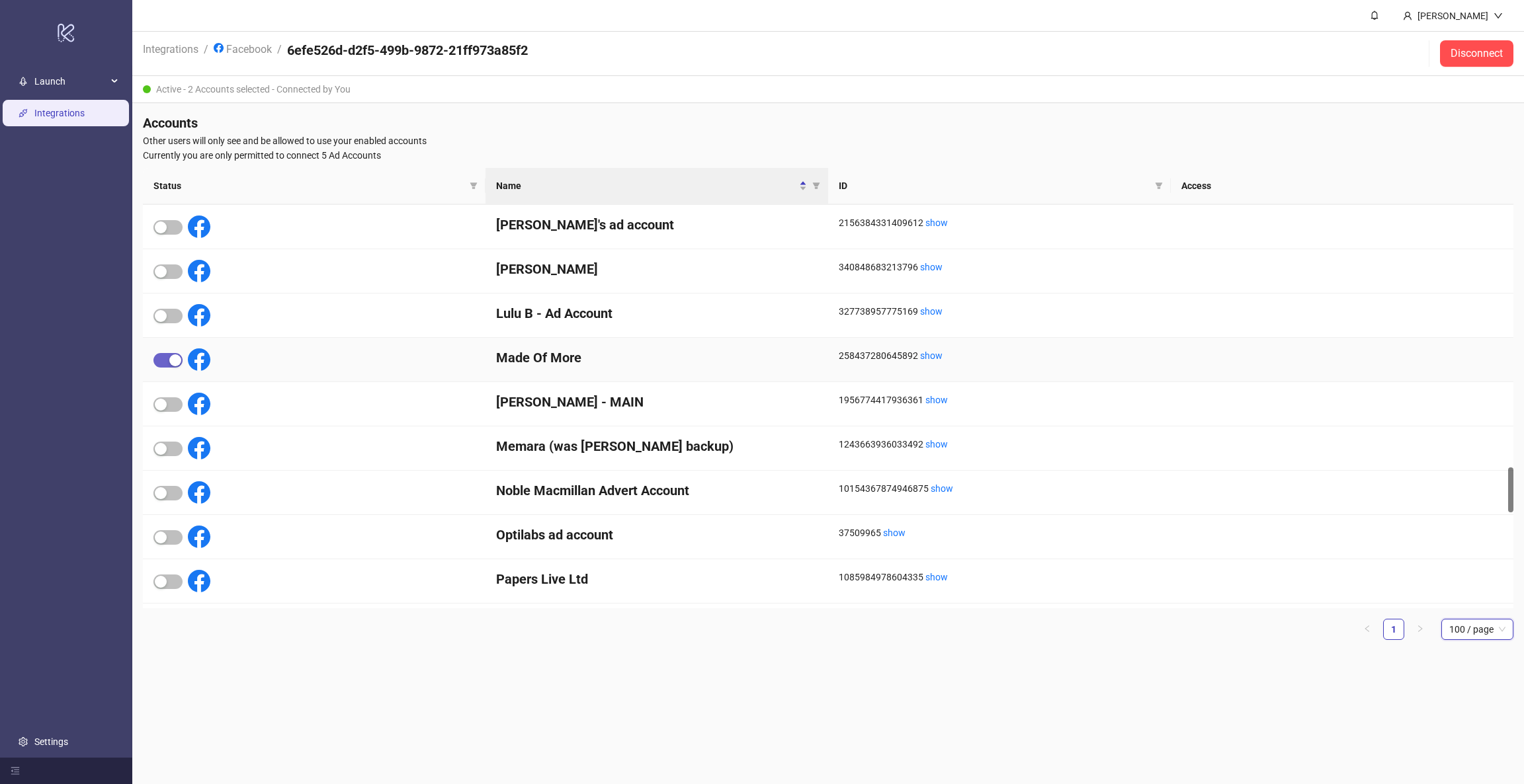
click at [172, 358] on div "button" at bounding box center [175, 360] width 11 height 11
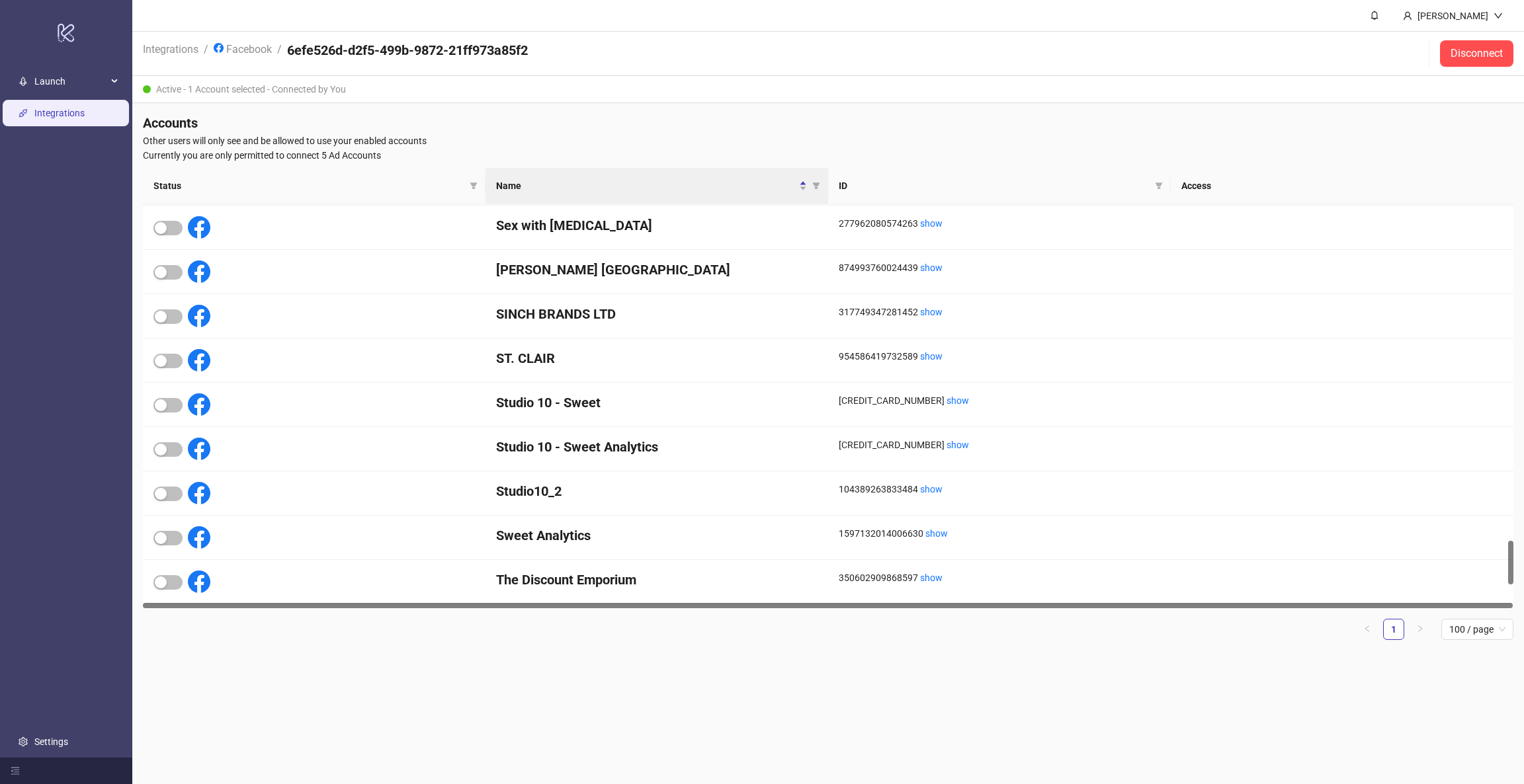
scroll to position [2899, 0]
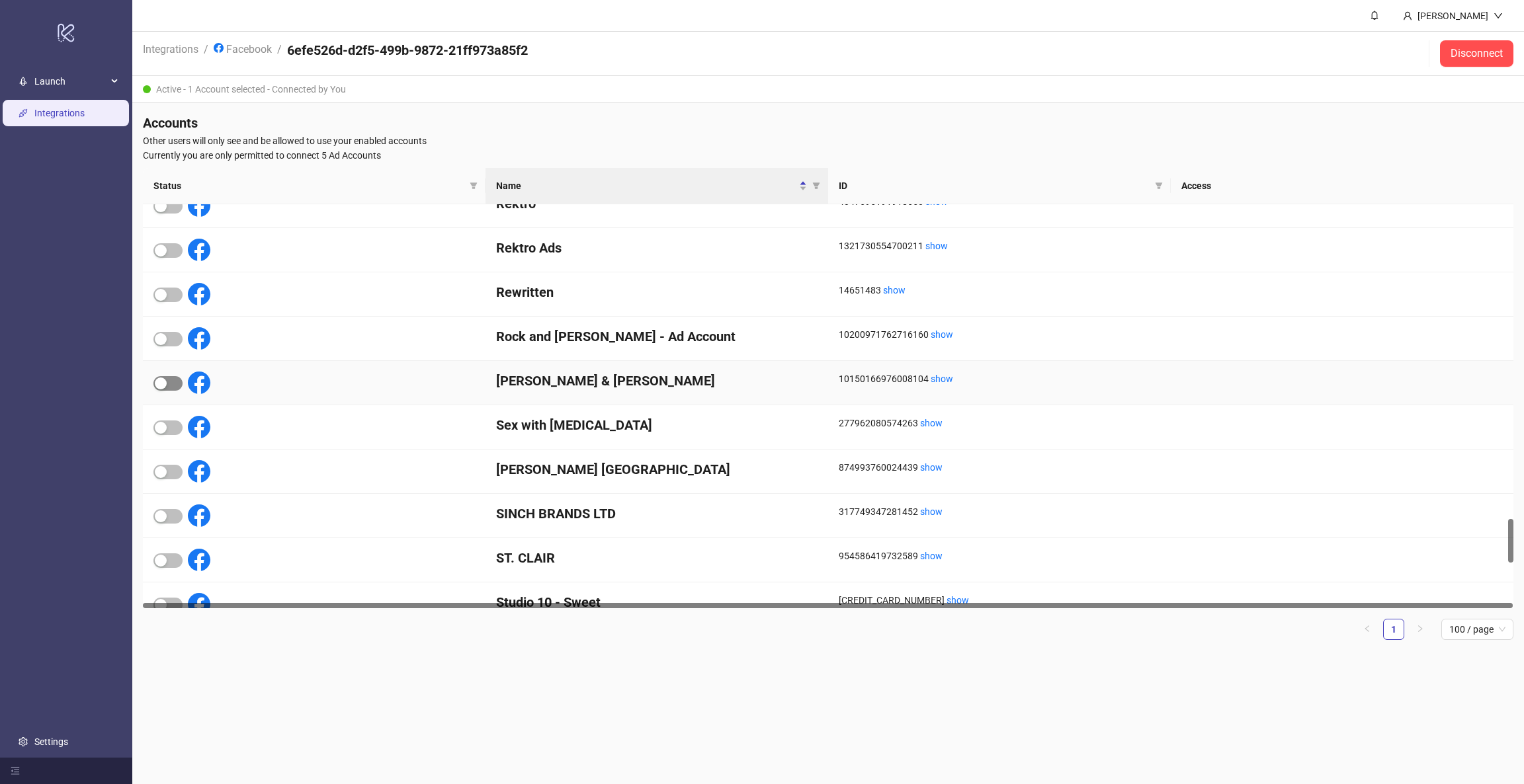
click at [172, 384] on span "button" at bounding box center [168, 383] width 29 height 14
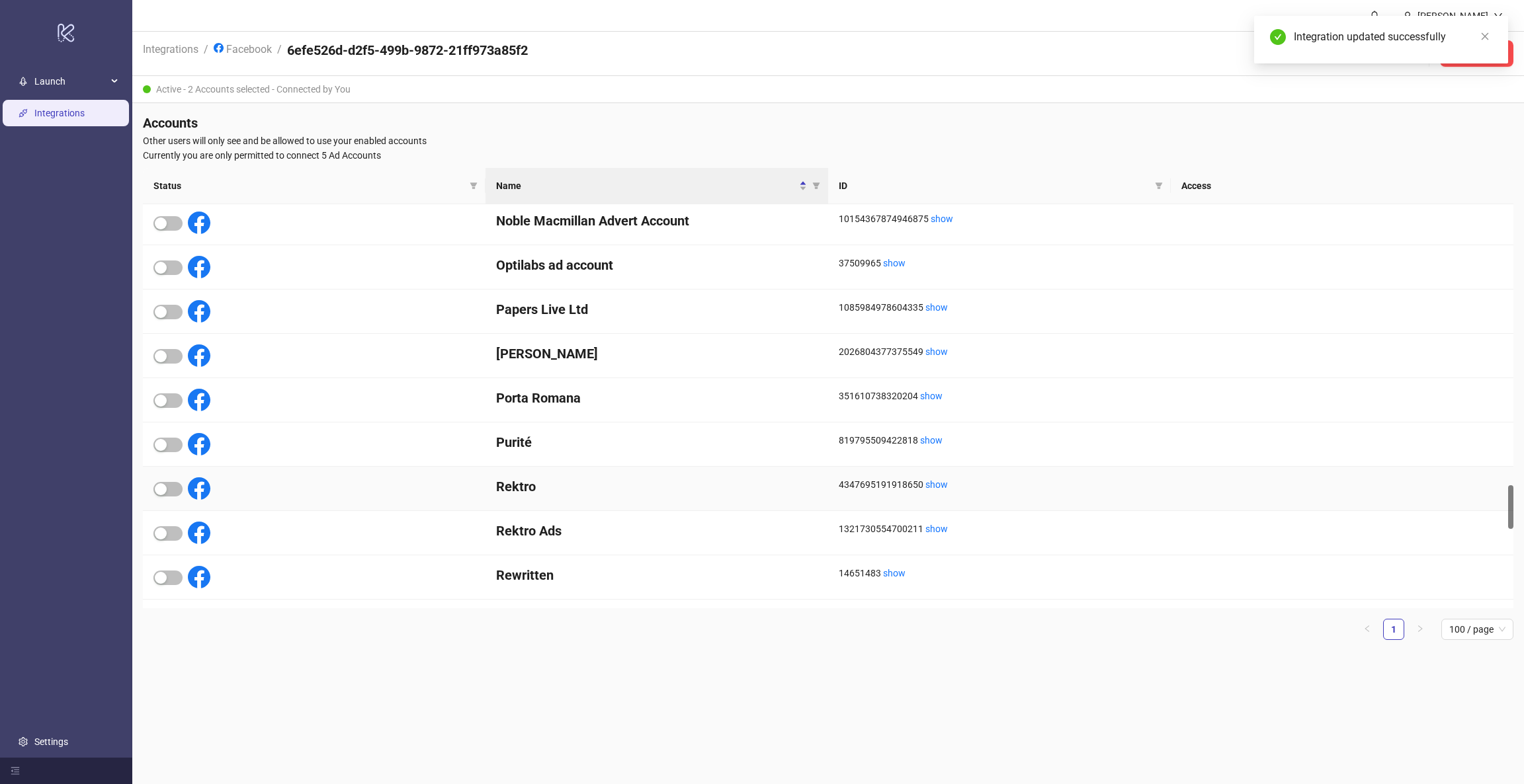
scroll to position [2584, 0]
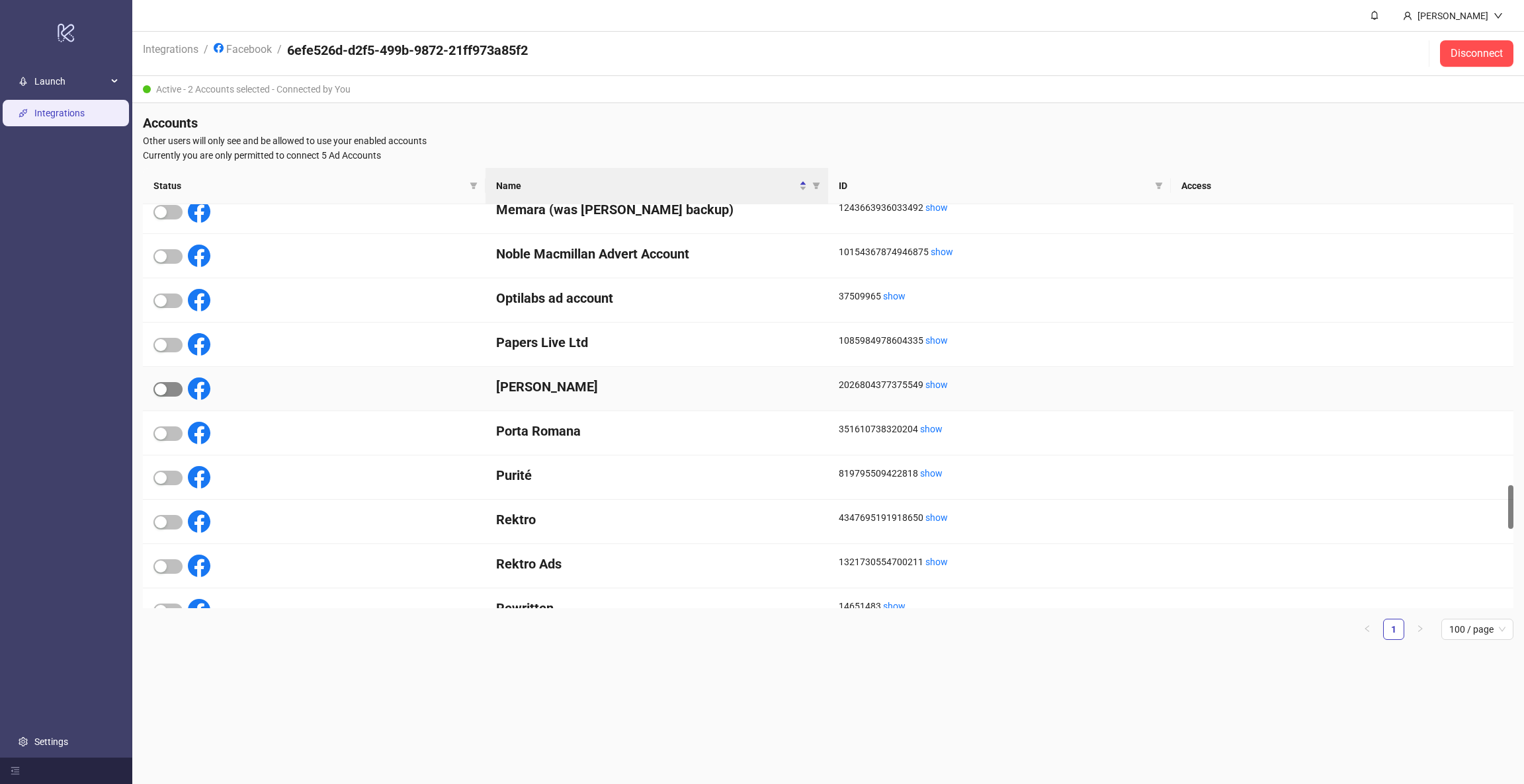
click at [172, 387] on span "button" at bounding box center [168, 389] width 29 height 14
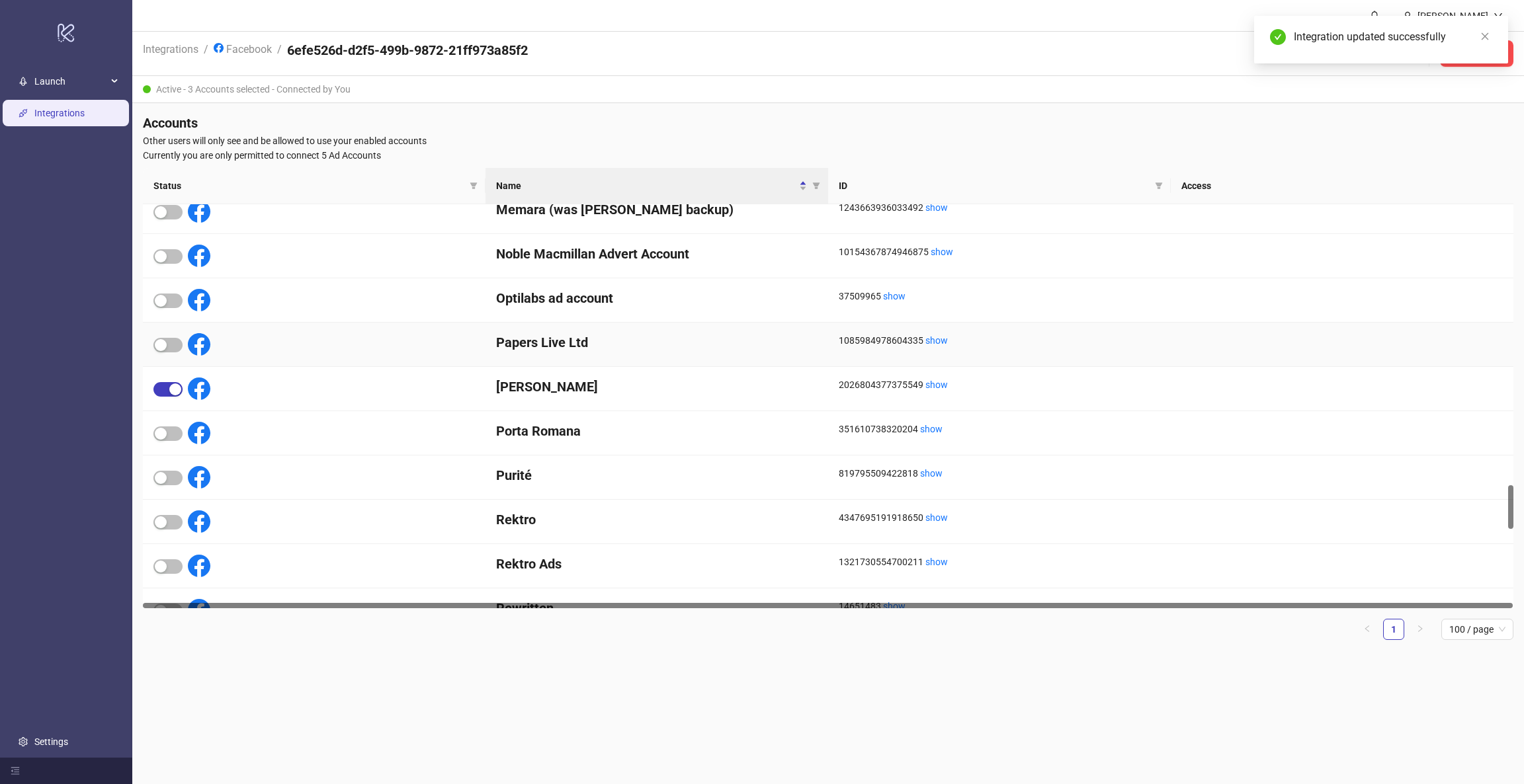
scroll to position [2417, 0]
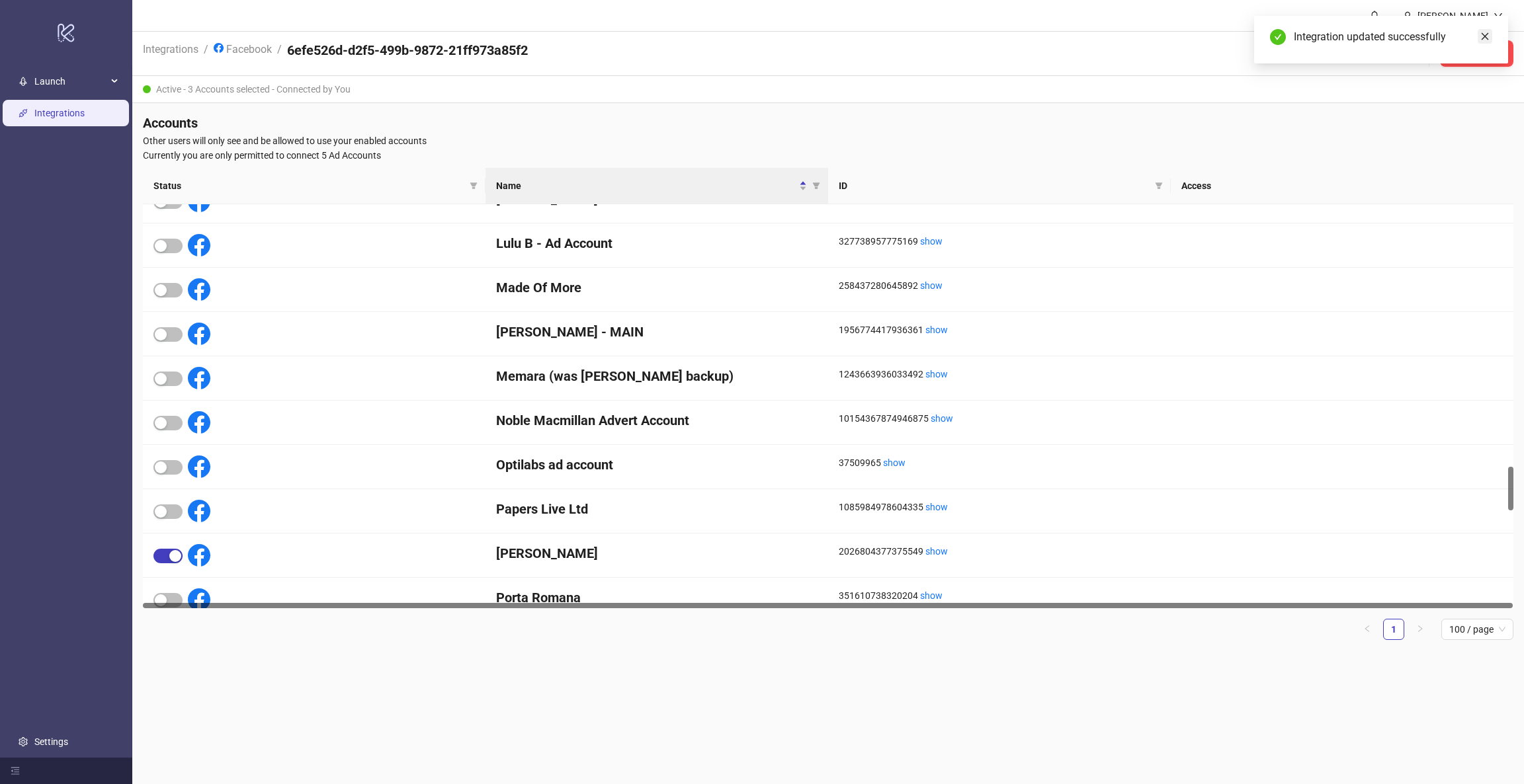
click at [1482, 37] on icon "close" at bounding box center [1485, 36] width 10 height 10
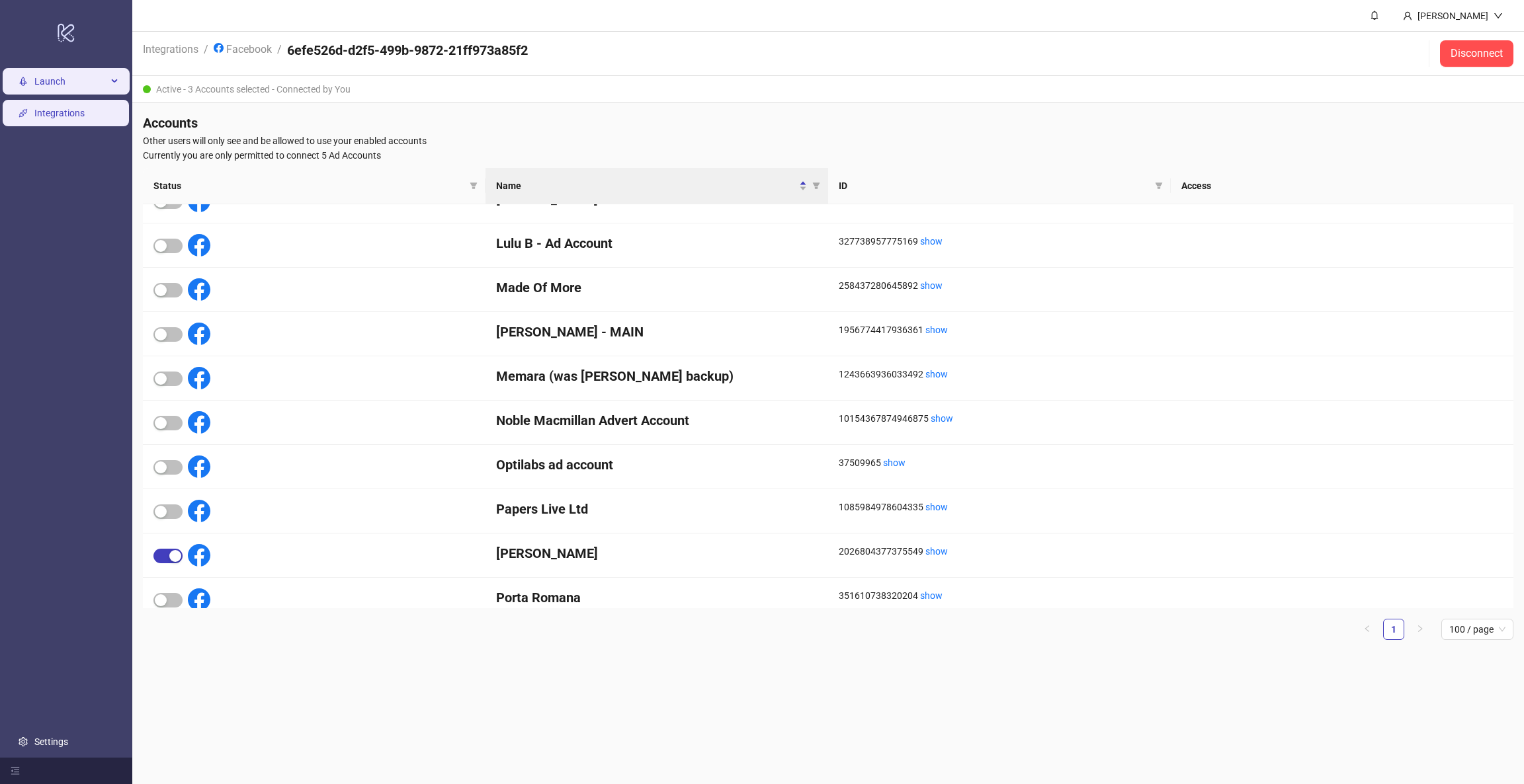
click at [113, 78] on div "Launch" at bounding box center [66, 81] width 127 height 27
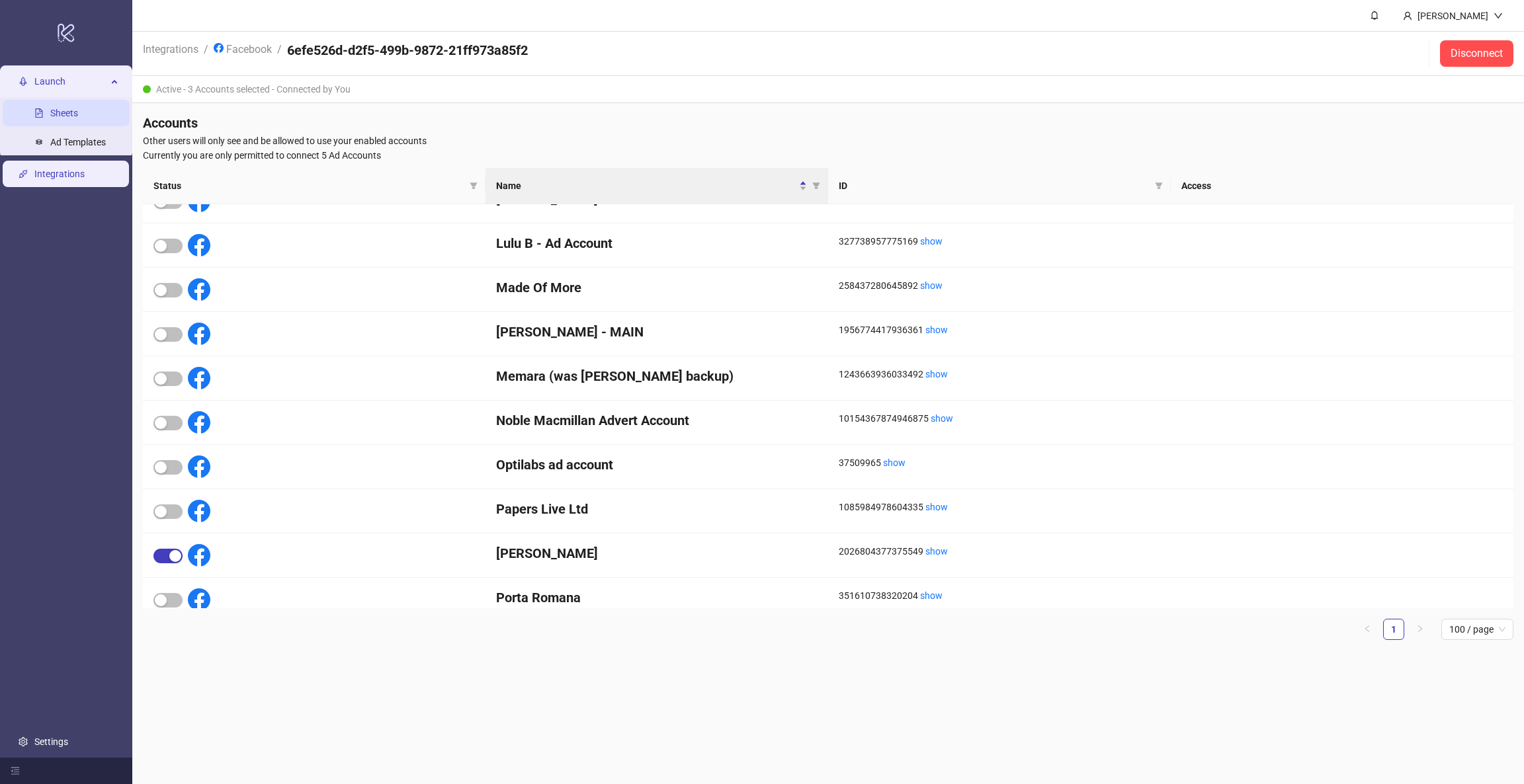
click at [78, 118] on link "Sheets" at bounding box center [64, 113] width 28 height 11
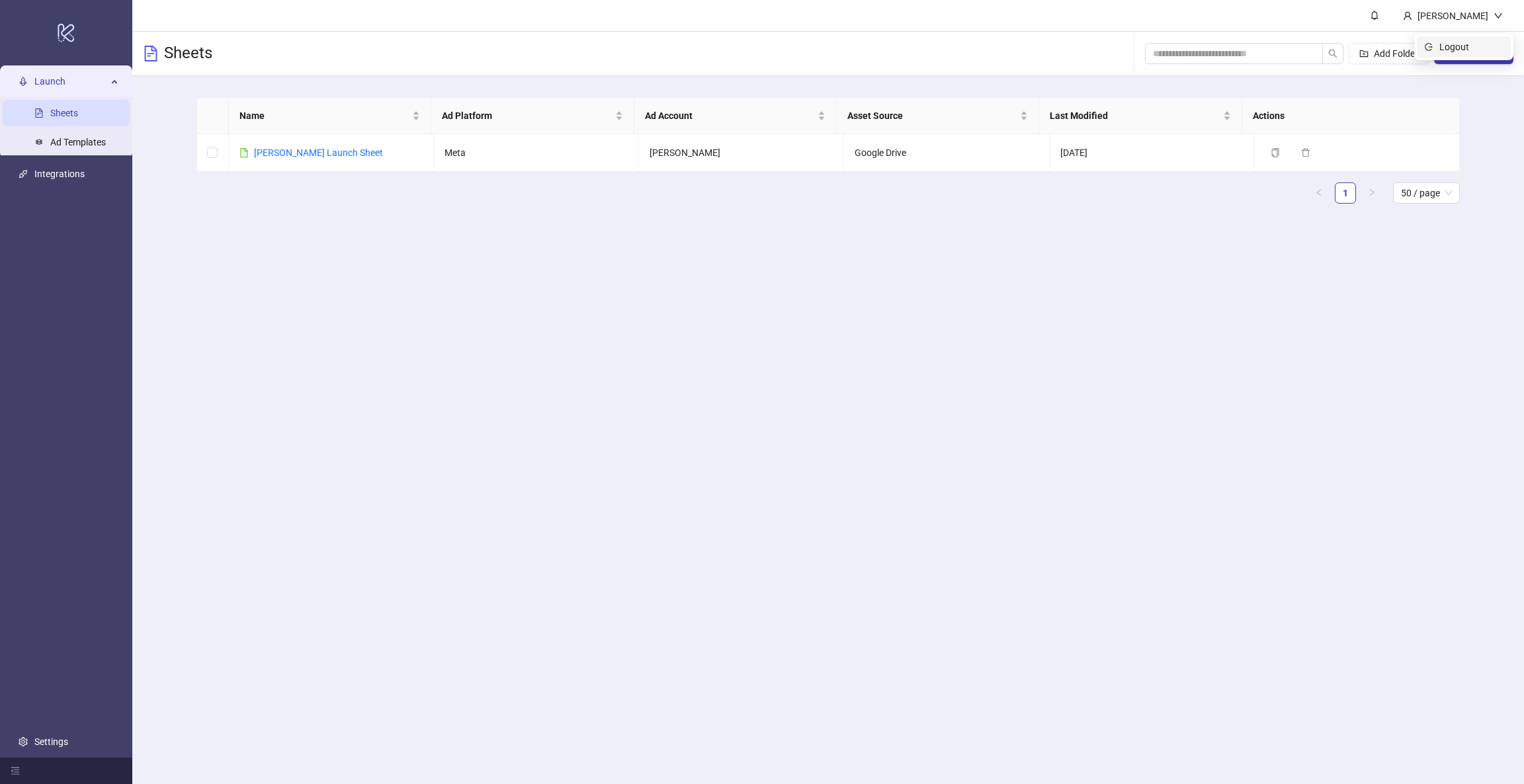
click at [1459, 53] on span "Logout" at bounding box center [1470, 47] width 63 height 14
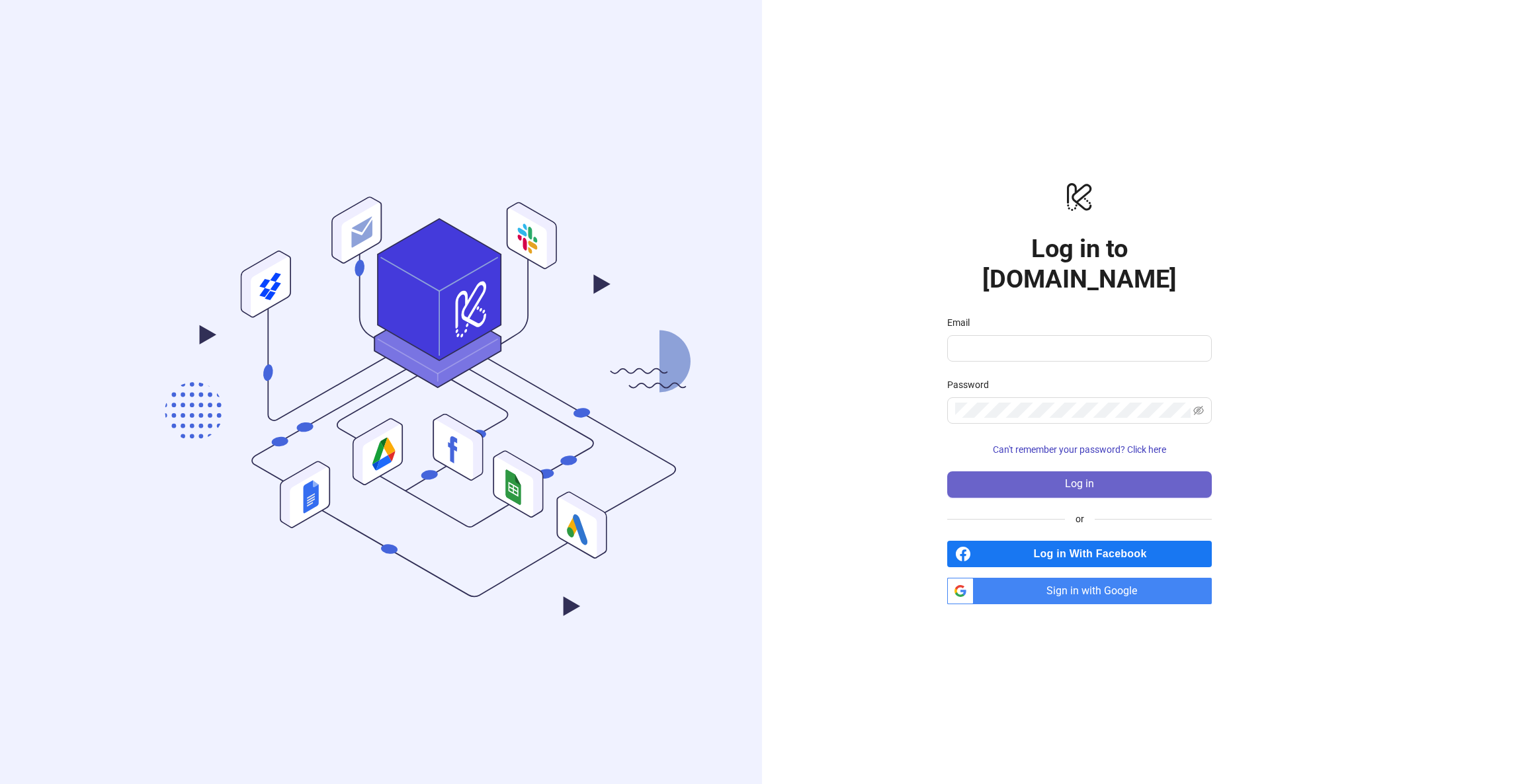
click at [1069, 476] on button "Log in" at bounding box center [1079, 485] width 265 height 27
click at [1069, 579] on span "Sign in with Google" at bounding box center [1096, 591] width 233 height 27
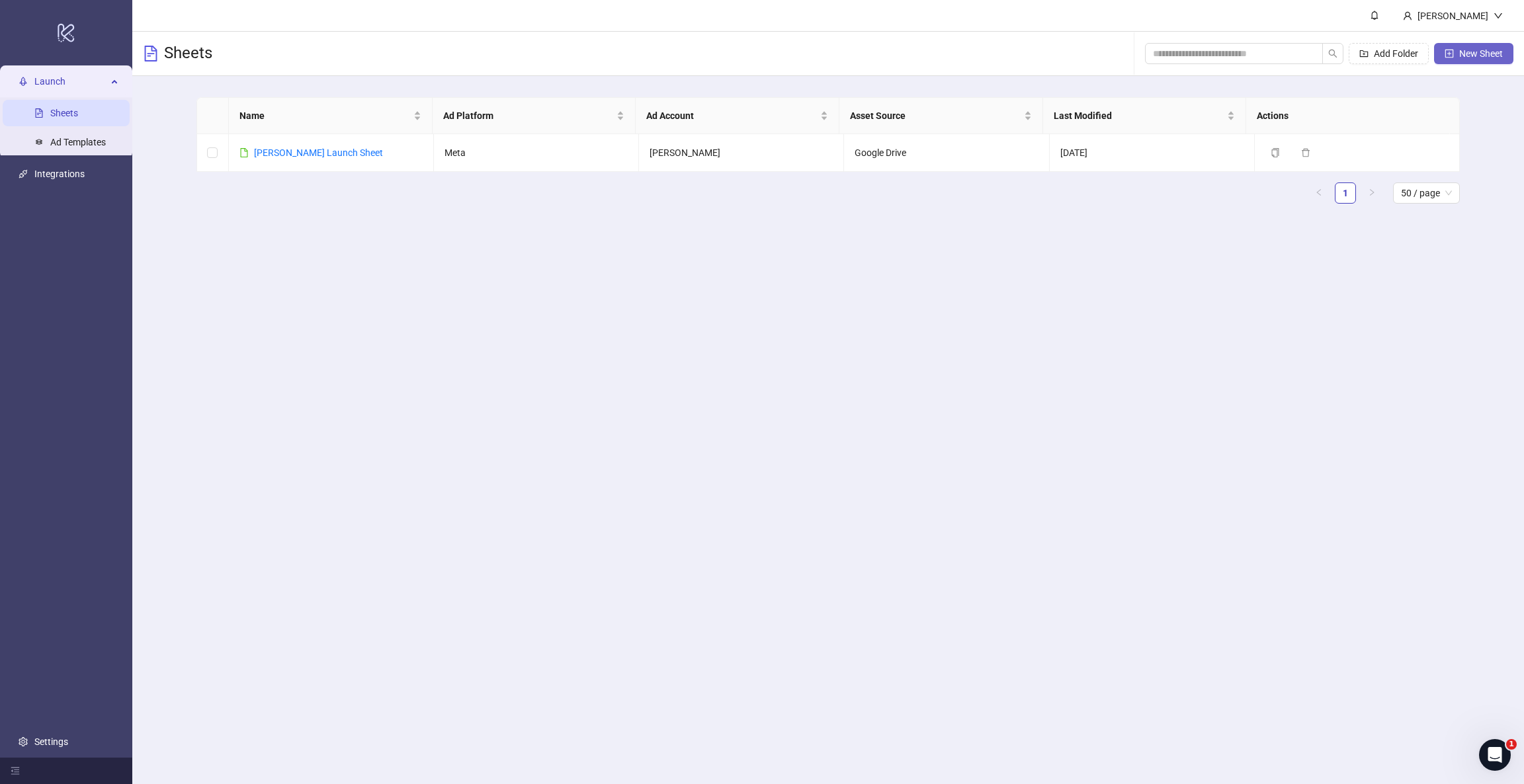
click at [1016, 49] on span "New Sheet" at bounding box center [1481, 53] width 44 height 11
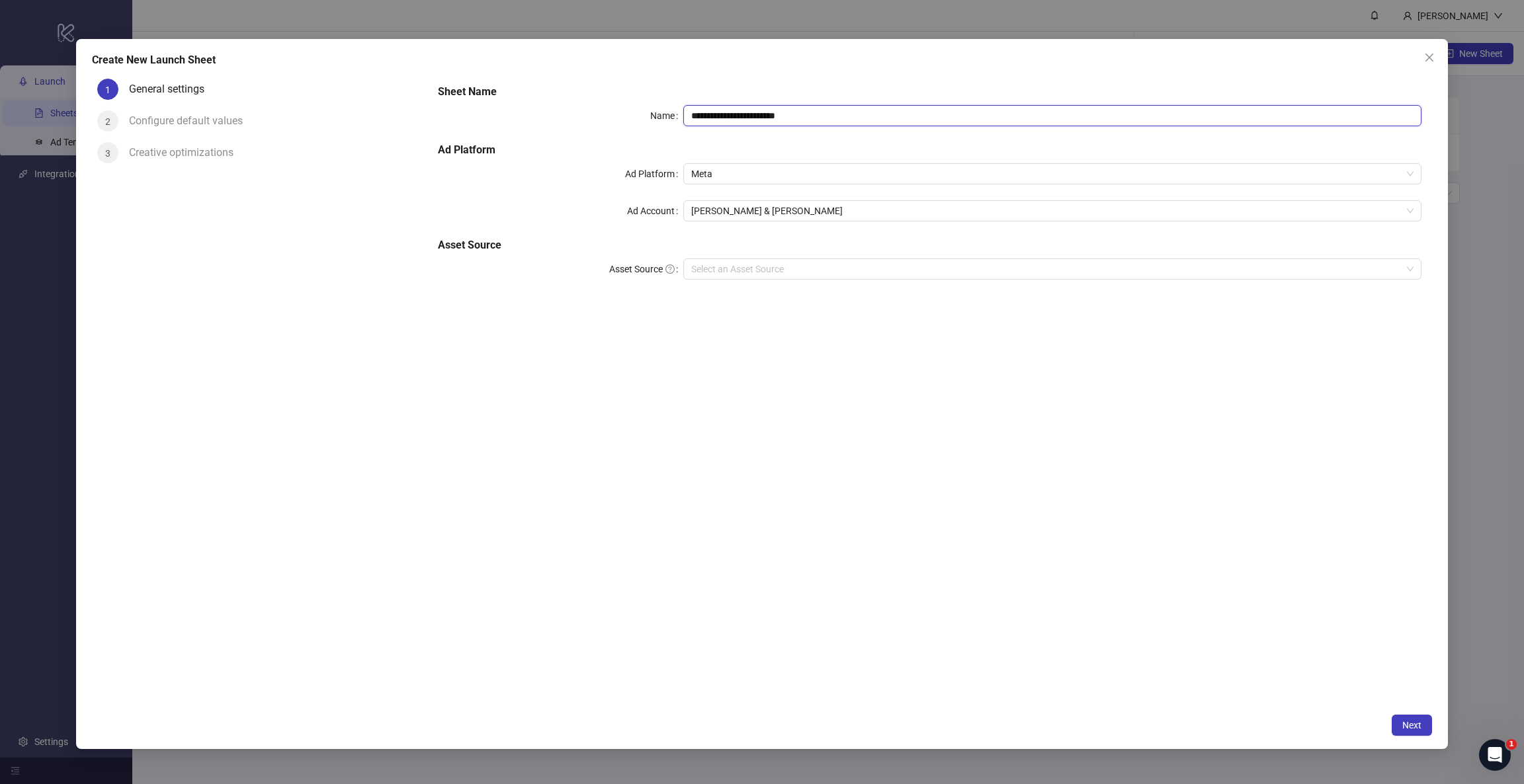
click at [775, 120] on input "**********" at bounding box center [1052, 116] width 738 height 21
drag, startPoint x: 862, startPoint y: 118, endPoint x: 756, endPoint y: 114, distance: 106.1
click at [756, 114] on input "**********" at bounding box center [1052, 116] width 738 height 21
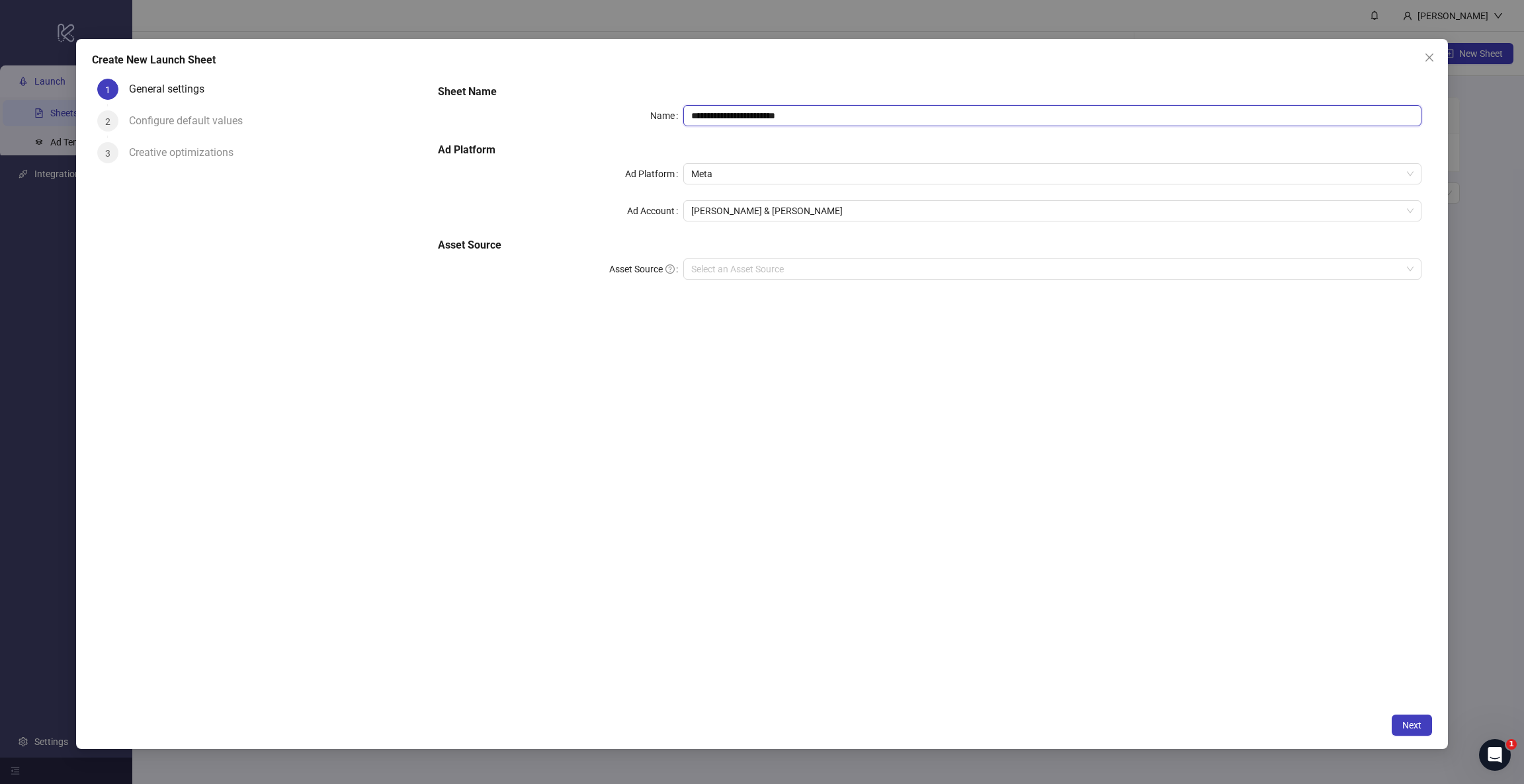
click at [747, 114] on input "**********" at bounding box center [1052, 116] width 738 height 21
drag, startPoint x: 749, startPoint y: 114, endPoint x: 674, endPoint y: 110, distance: 75.1
click at [674, 110] on div "**********" at bounding box center [929, 116] width 983 height 21
click at [703, 111] on input "**********" at bounding box center [1052, 116] width 738 height 21
click at [817, 109] on input "**********" at bounding box center [1052, 116] width 738 height 21
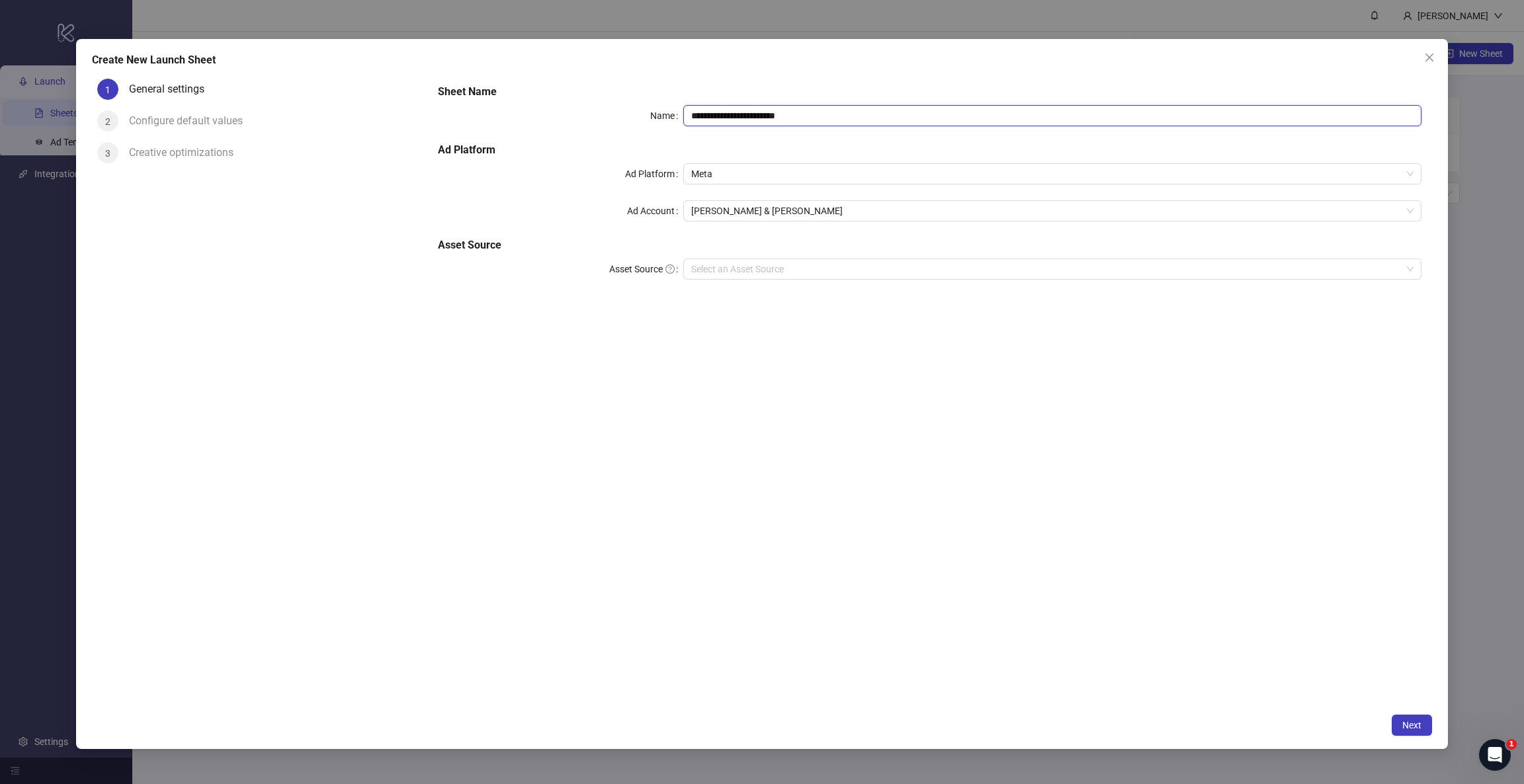
click at [845, 109] on input "**********" at bounding box center [1052, 116] width 738 height 21
click at [708, 264] on input "Asset Source" at bounding box center [1045, 268] width 710 height 20
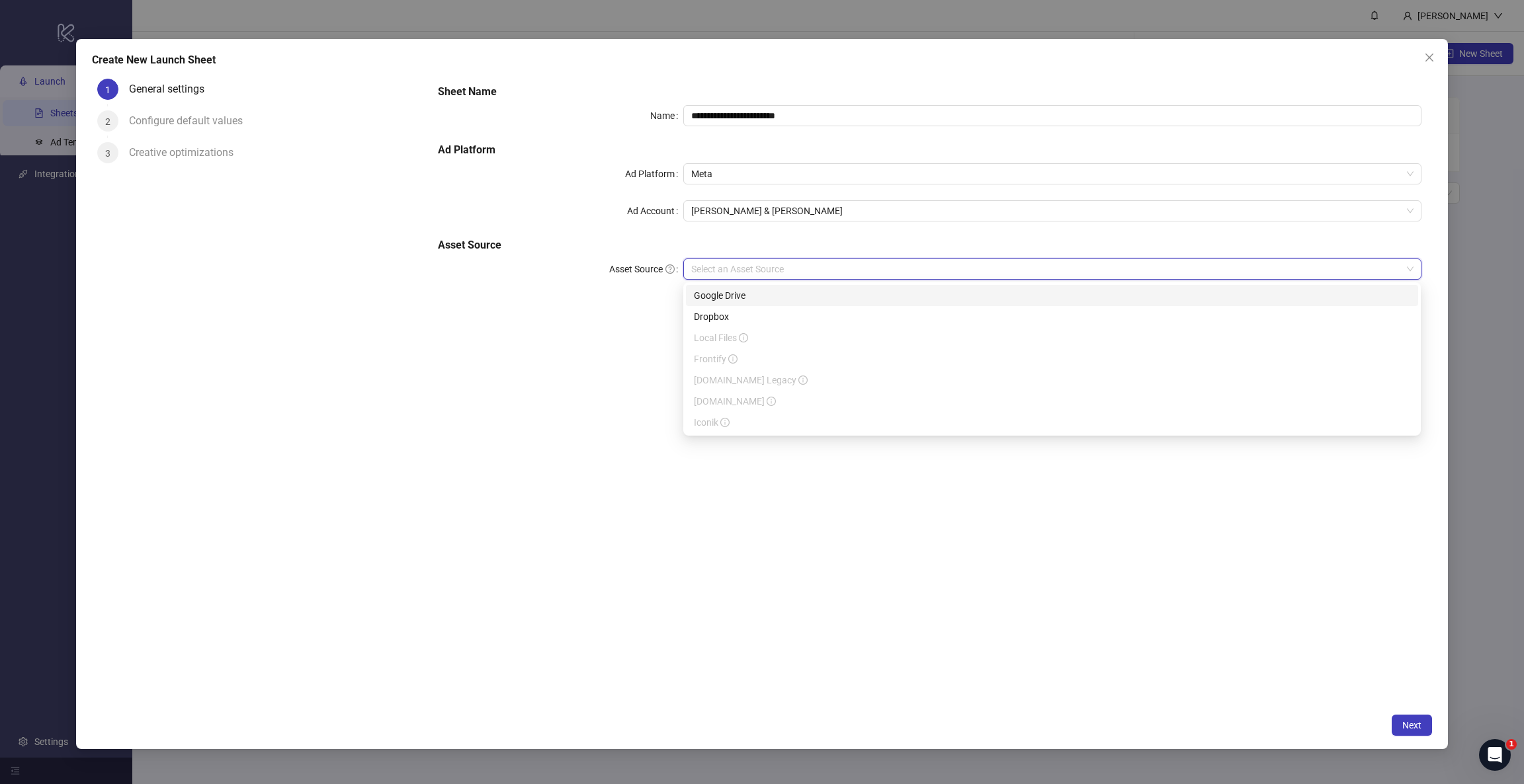
click at [728, 298] on div "Google Drive" at bounding box center [1052, 295] width 717 height 14
click at [741, 312] on input "Main Folder" at bounding box center [1045, 306] width 710 height 20
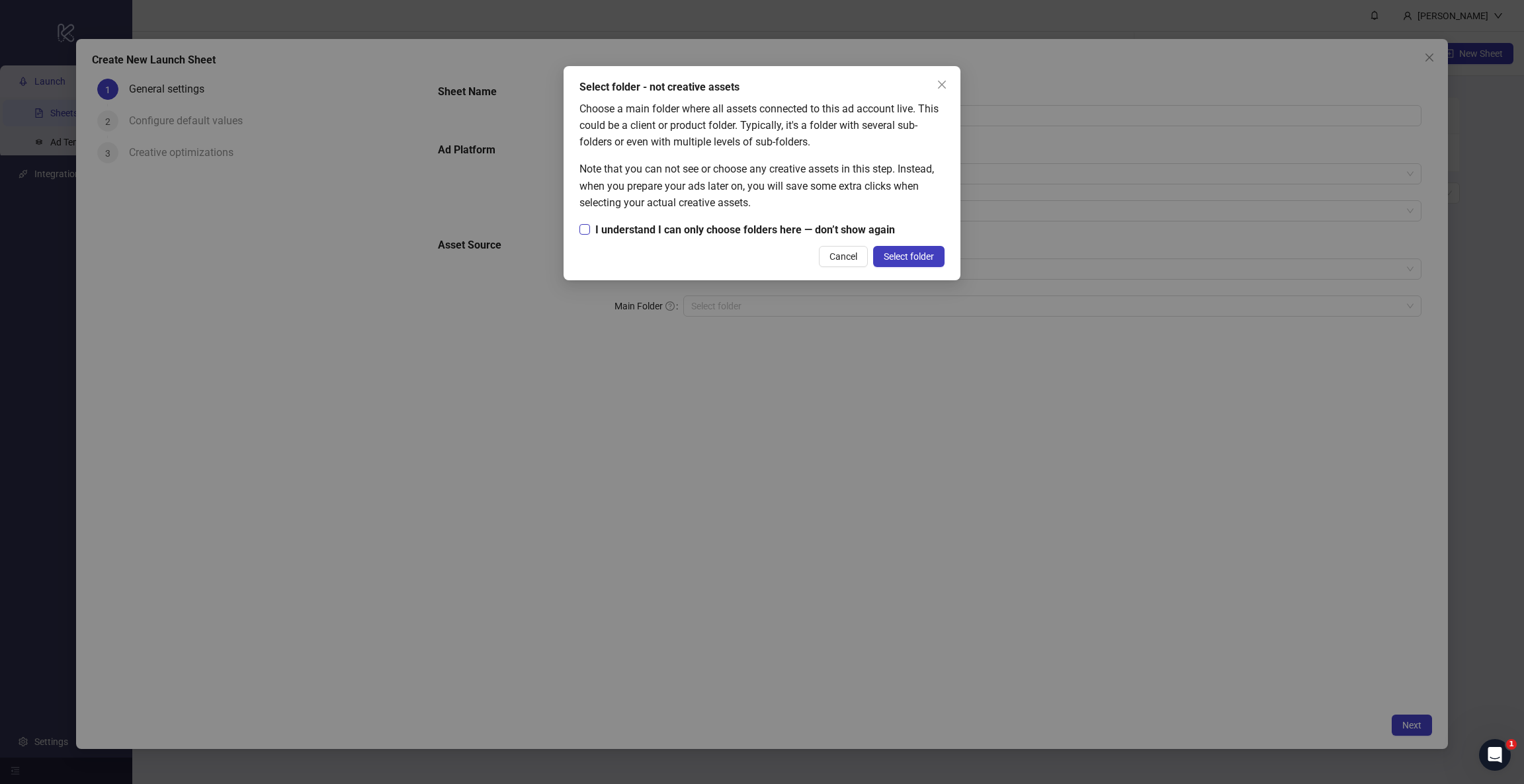
click at [707, 229] on span "I understand I can only choose folders here — don’t show again" at bounding box center [745, 229] width 311 height 16
click at [887, 260] on span "Select folder" at bounding box center [909, 256] width 51 height 11
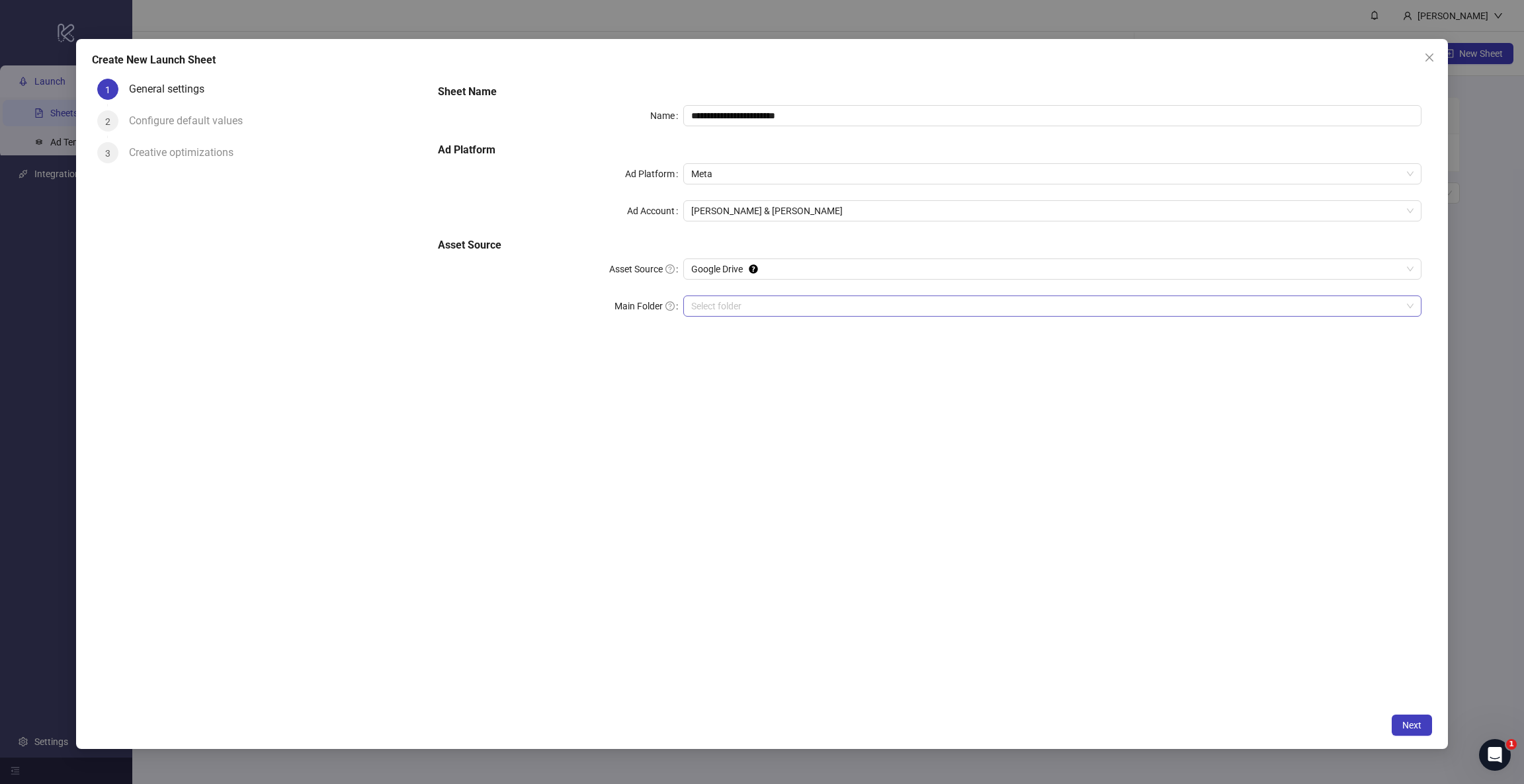
click at [712, 299] on input "Main Folder" at bounding box center [1045, 306] width 710 height 20
click at [704, 316] on div "Autumn Warmth" at bounding box center [1052, 306] width 738 height 21
click at [1016, 522] on span "Next" at bounding box center [1412, 725] width 19 height 11
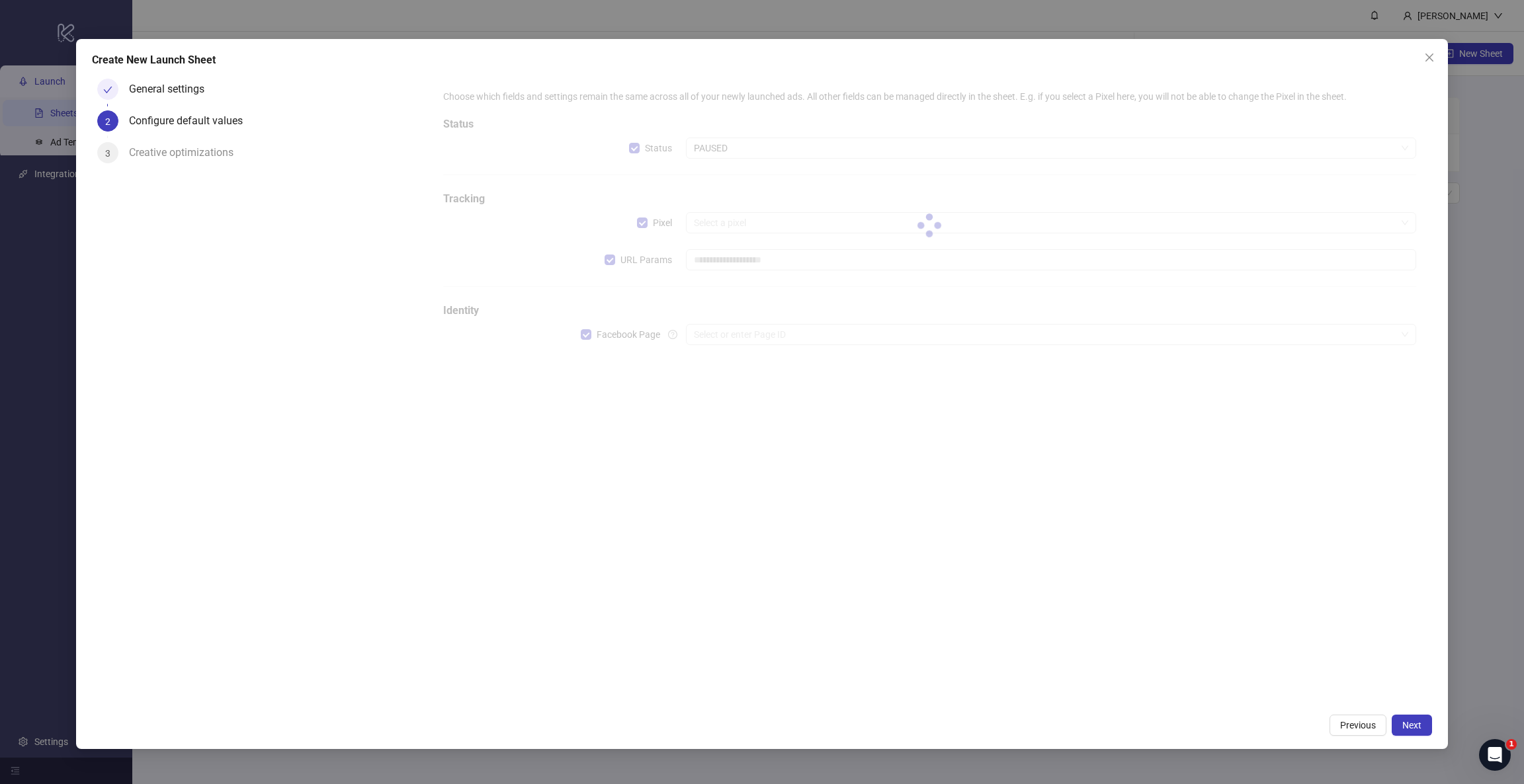
type input "**********"
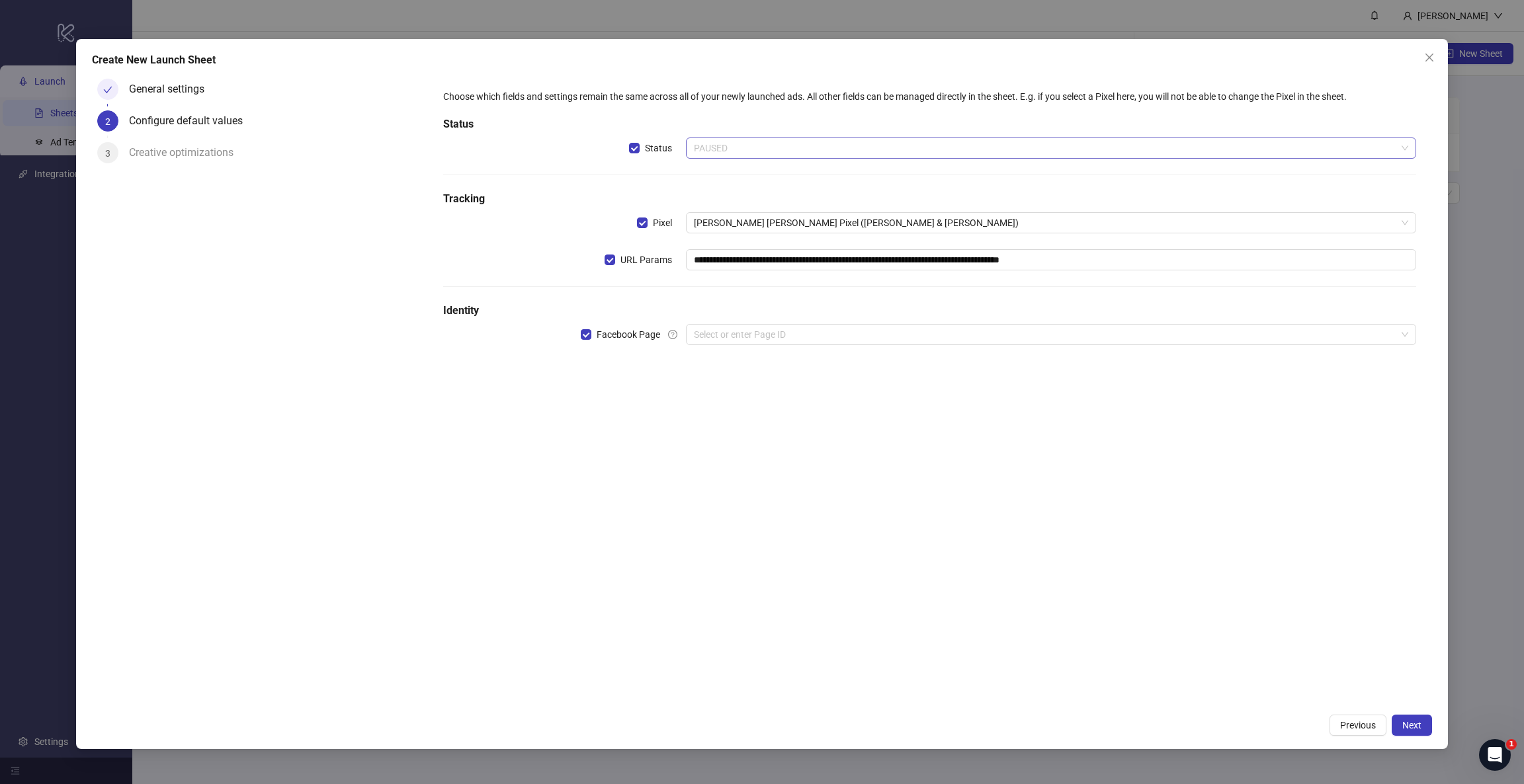
click at [747, 145] on span "PAUSED" at bounding box center [1050, 148] width 714 height 20
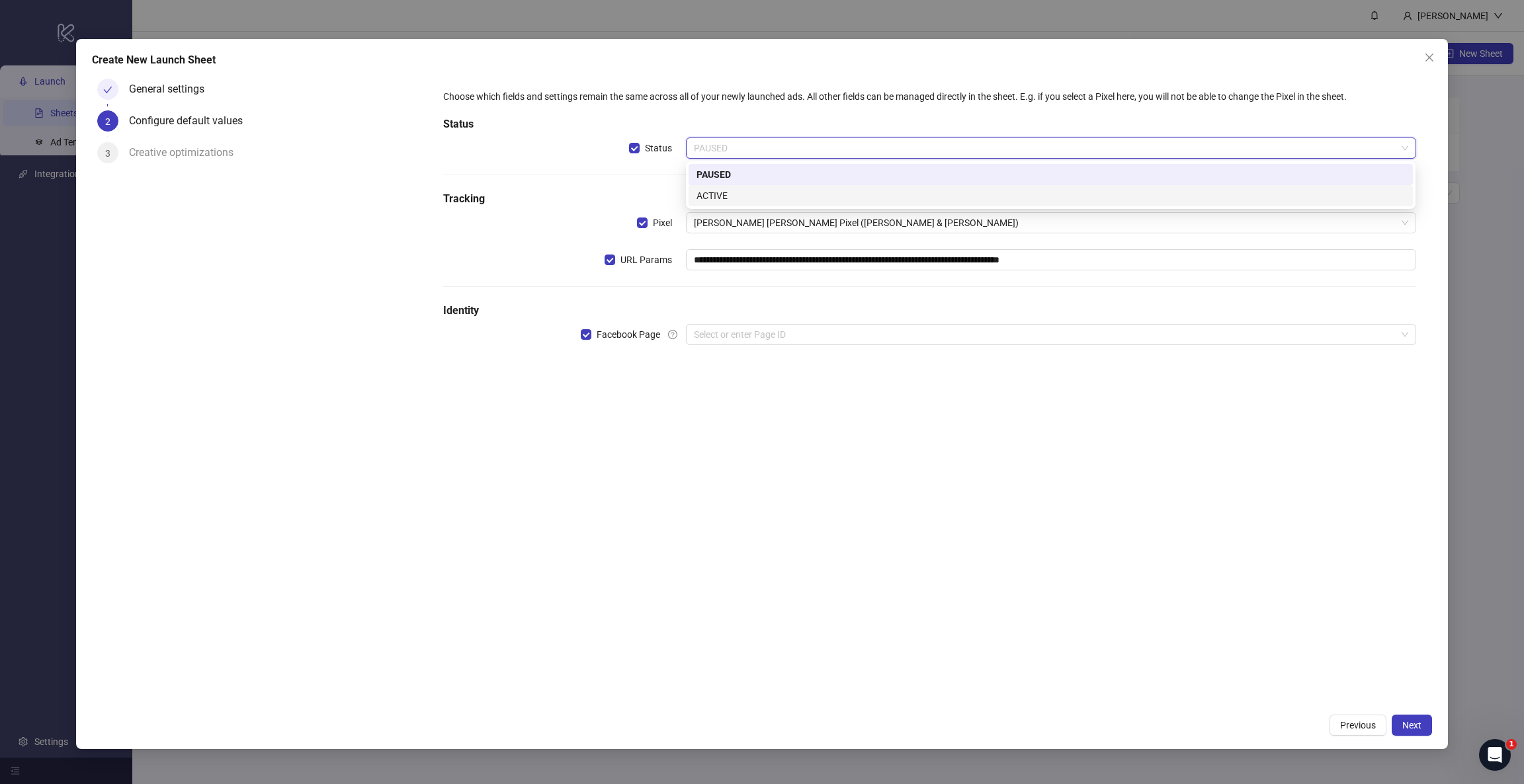
click at [733, 188] on div "ACTIVE" at bounding box center [1050, 195] width 708 height 14
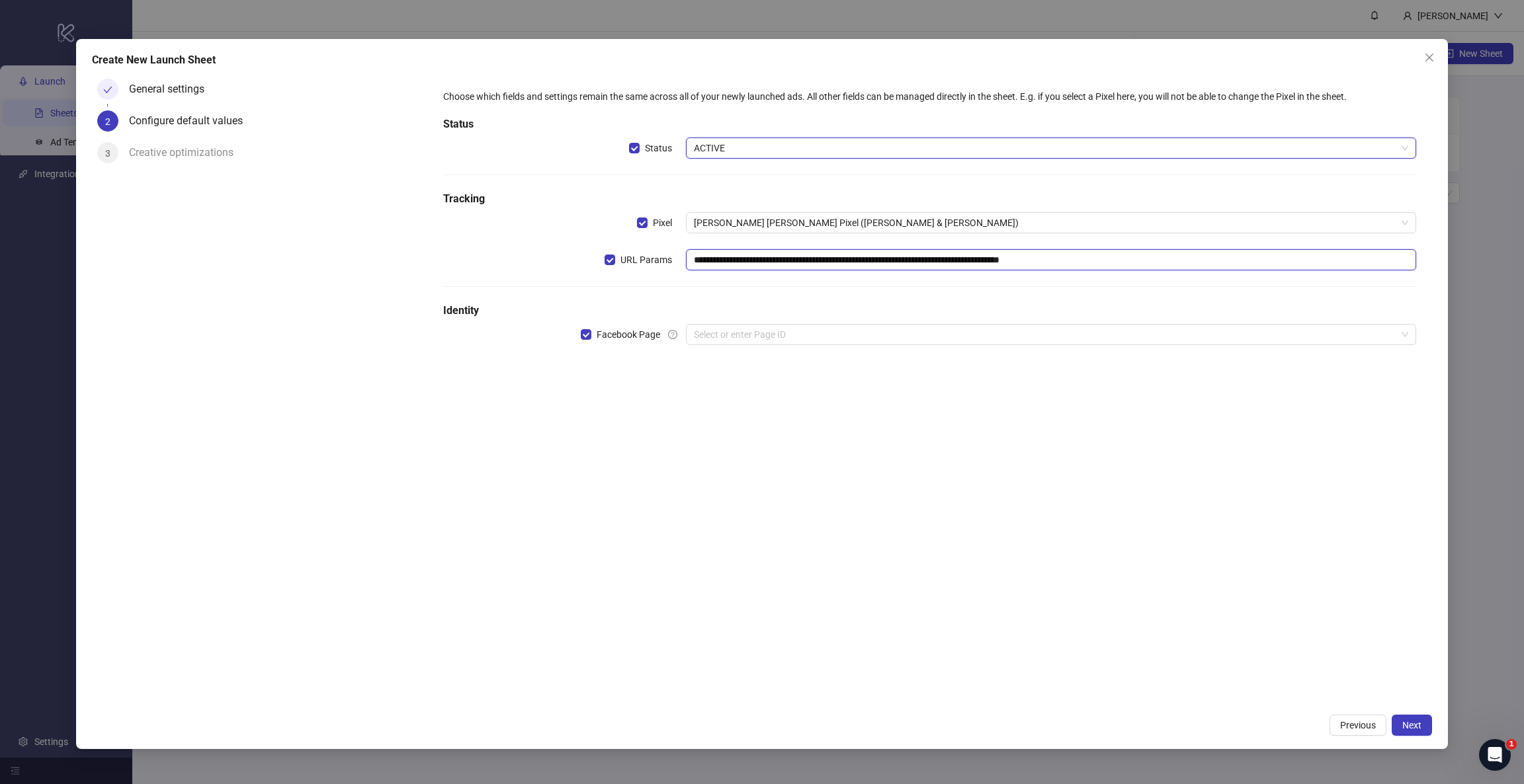
click at [710, 262] on input "**********" at bounding box center [1051, 260] width 730 height 21
drag, startPoint x: 709, startPoint y: 261, endPoint x: 799, endPoint y: 247, distance: 91.1
click at [799, 247] on div "**********" at bounding box center [929, 225] width 983 height 283
drag, startPoint x: 870, startPoint y: 257, endPoint x: 898, endPoint y: 261, distance: 28.3
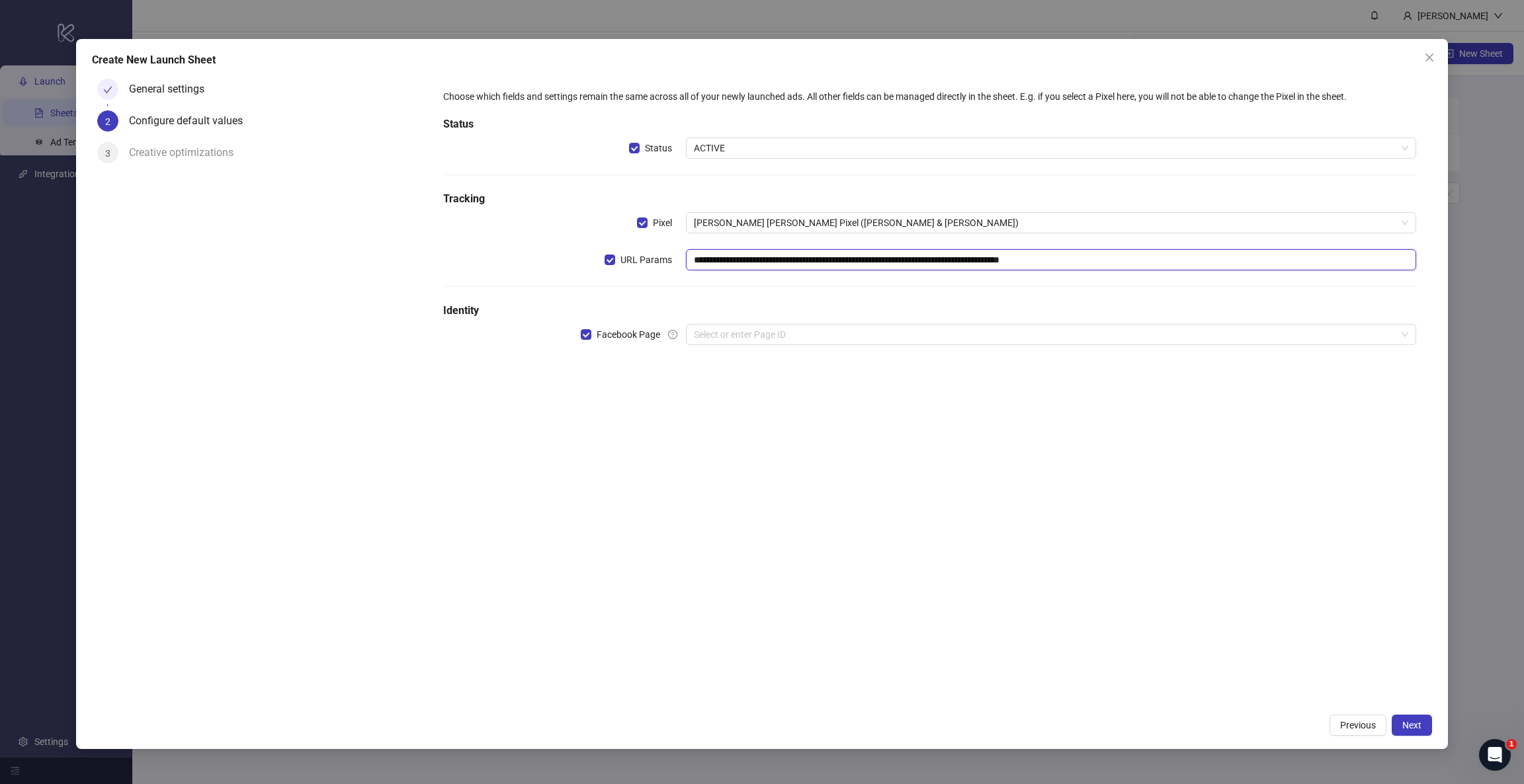
click at [898, 261] on input "**********" at bounding box center [1051, 260] width 730 height 21
click at [900, 261] on input "**********" at bounding box center [1051, 260] width 730 height 21
click at [709, 336] on input "search" at bounding box center [1044, 334] width 702 height 20
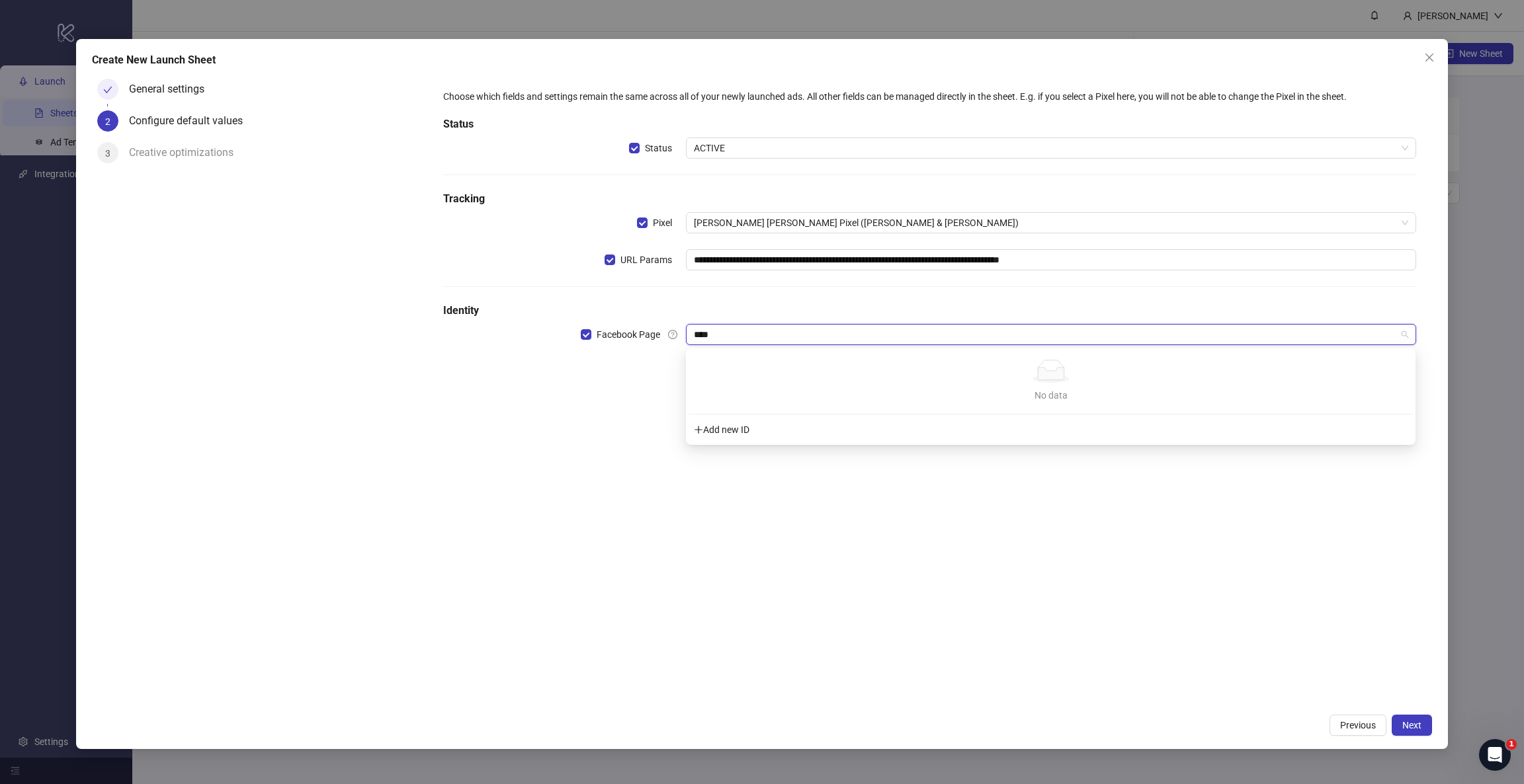
click at [730, 435] on div "Add new ID" at bounding box center [1051, 430] width 724 height 25
type input "********"
click at [573, 434] on div "**********" at bounding box center [930, 390] width 1005 height 633
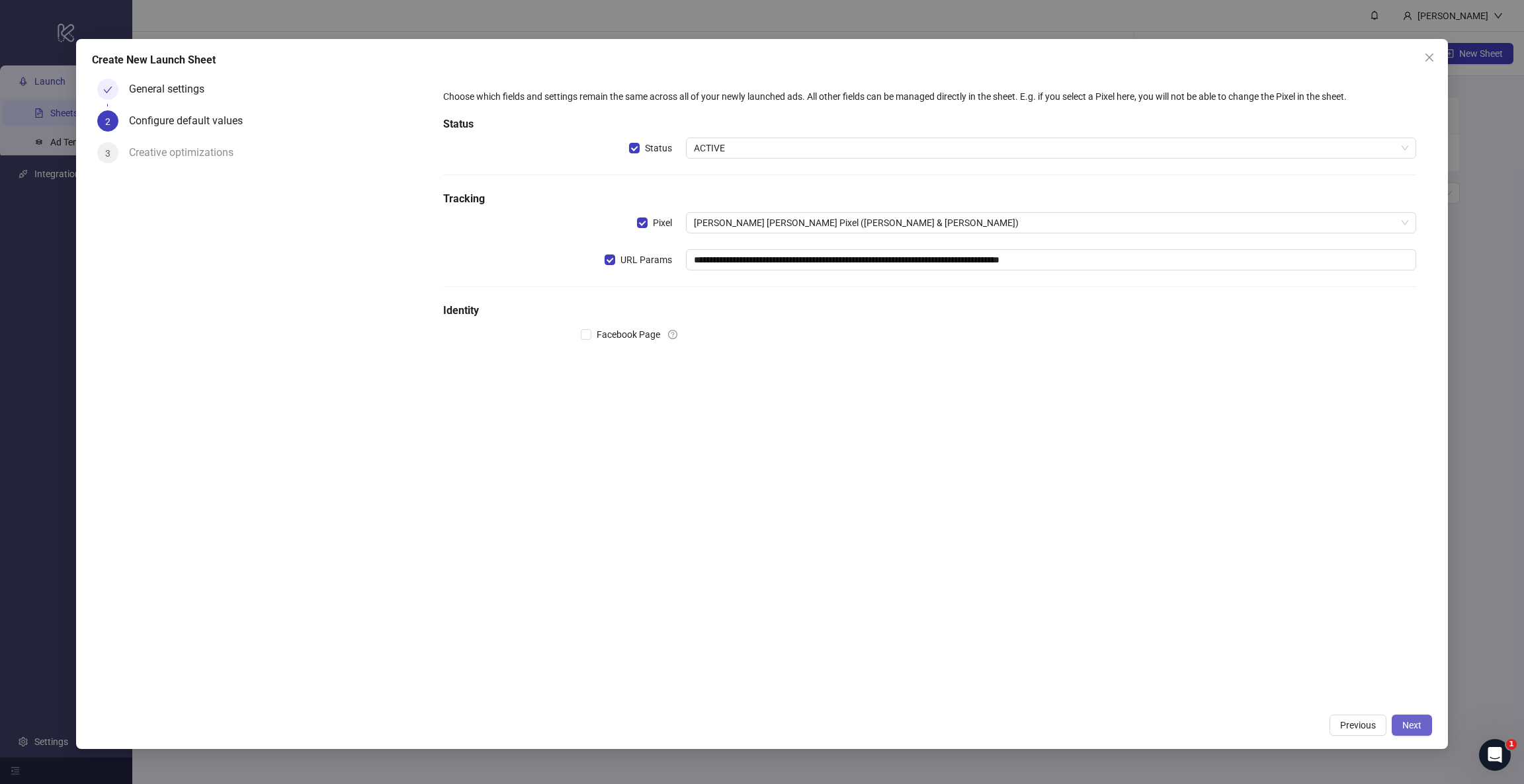
click at [1016, 522] on button "Next" at bounding box center [1412, 725] width 40 height 21
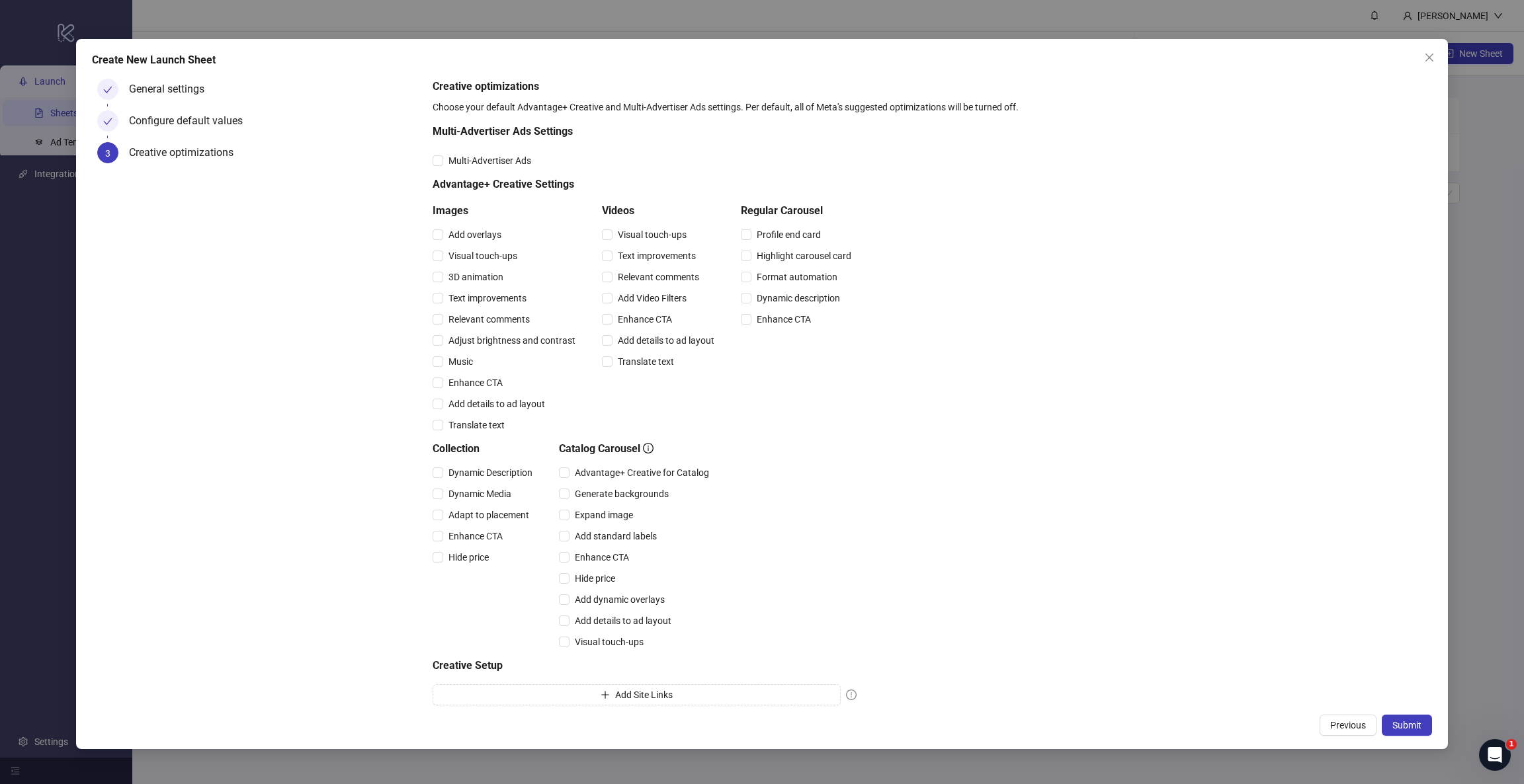
scroll to position [33, 0]
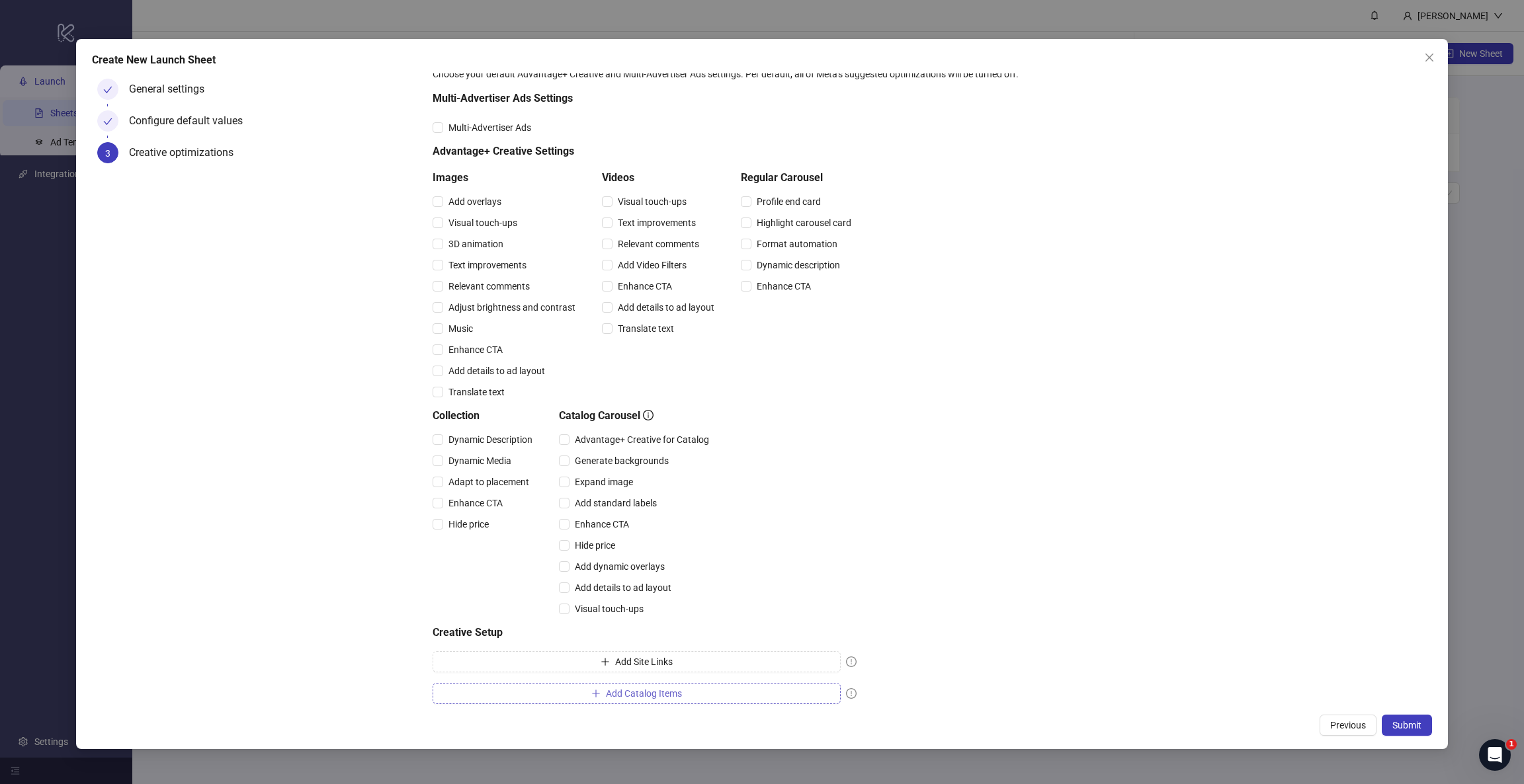
click at [633, 522] on span "Add Catalog Items" at bounding box center [644, 693] width 76 height 11
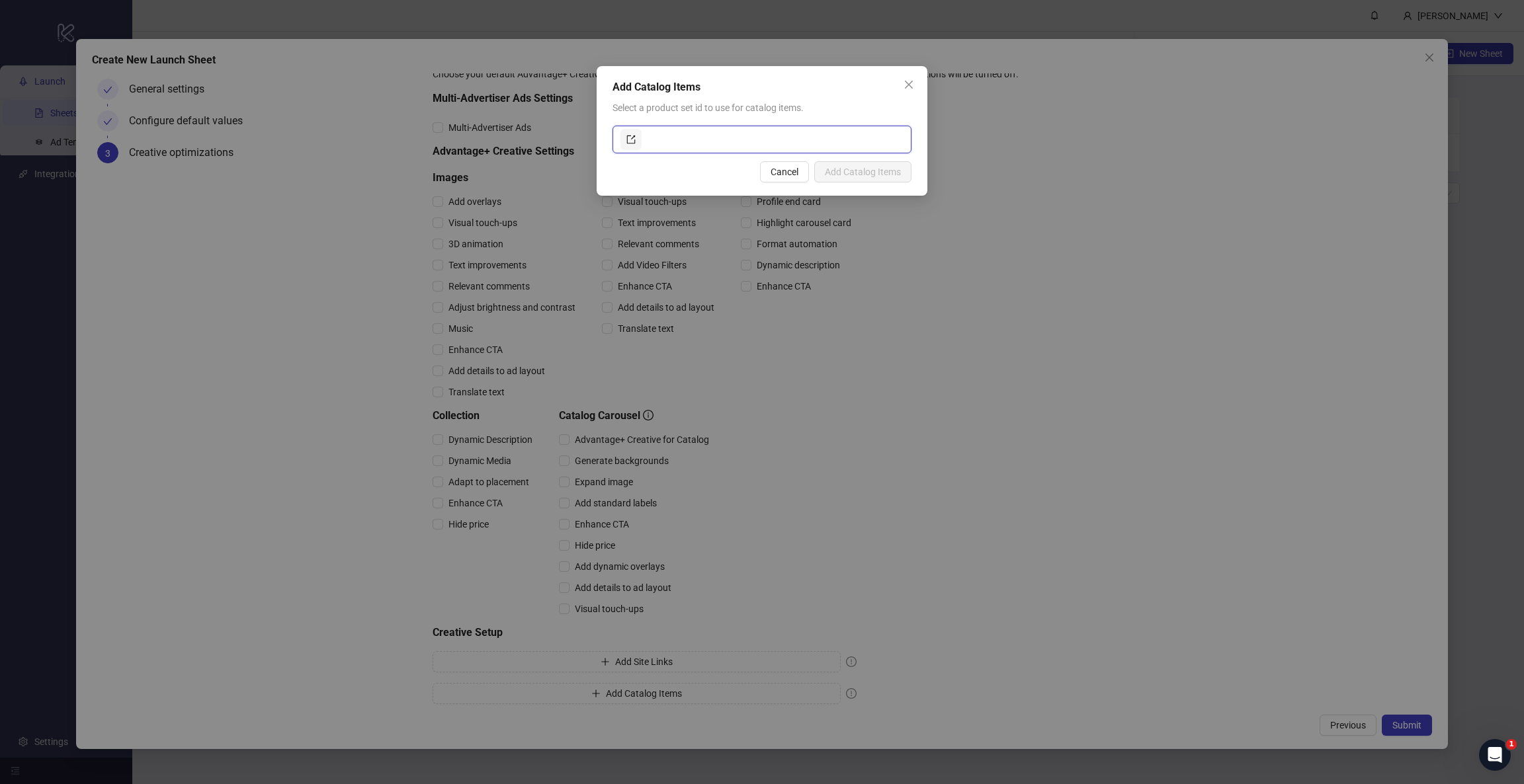
click at [676, 134] on input "text" at bounding box center [773, 139] width 259 height 21
click at [624, 137] on link at bounding box center [631, 139] width 21 height 21
click at [793, 166] on span "Cancel" at bounding box center [784, 171] width 28 height 11
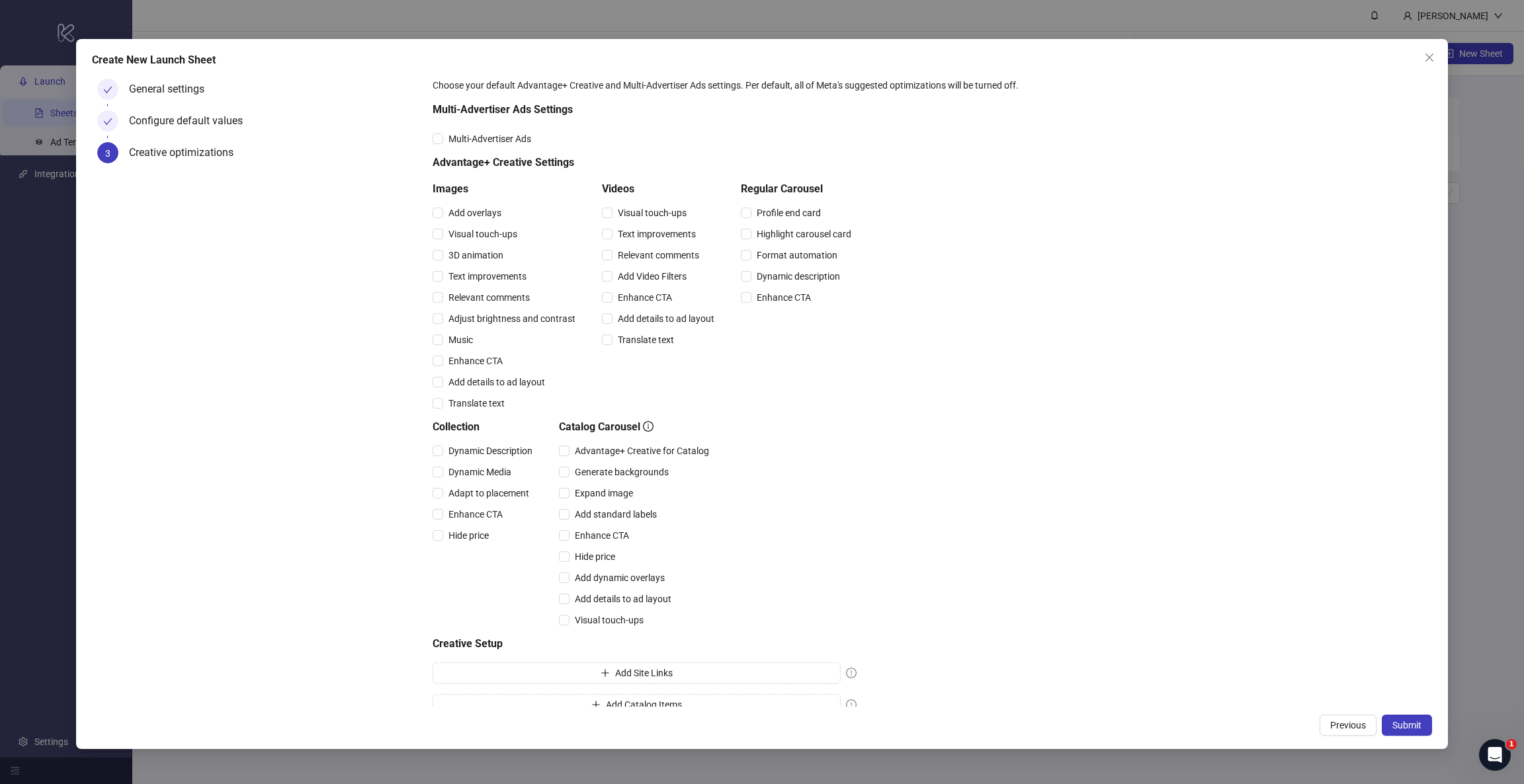
scroll to position [40, 0]
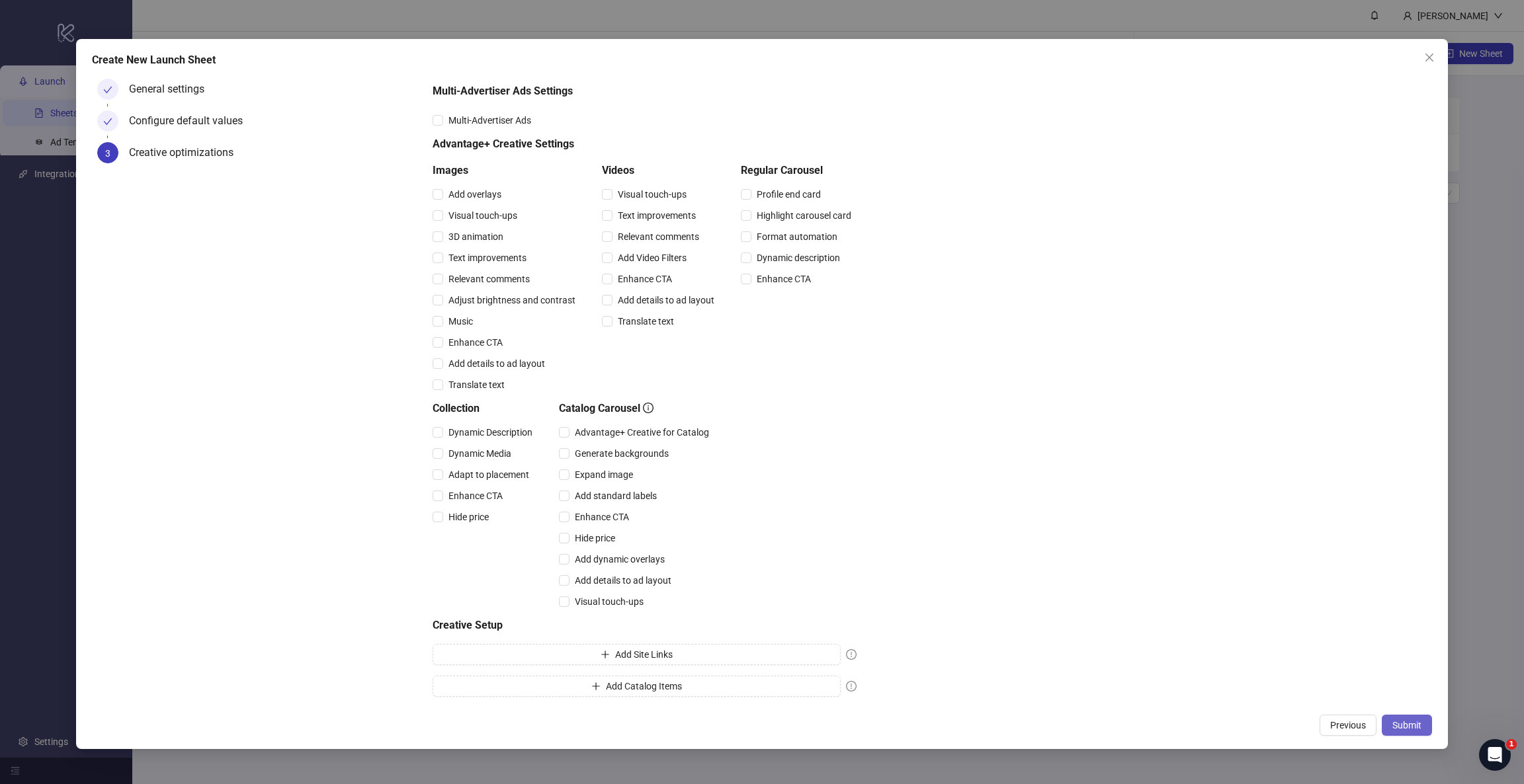
click at [1016, 522] on button "Submit" at bounding box center [1406, 725] width 51 height 21
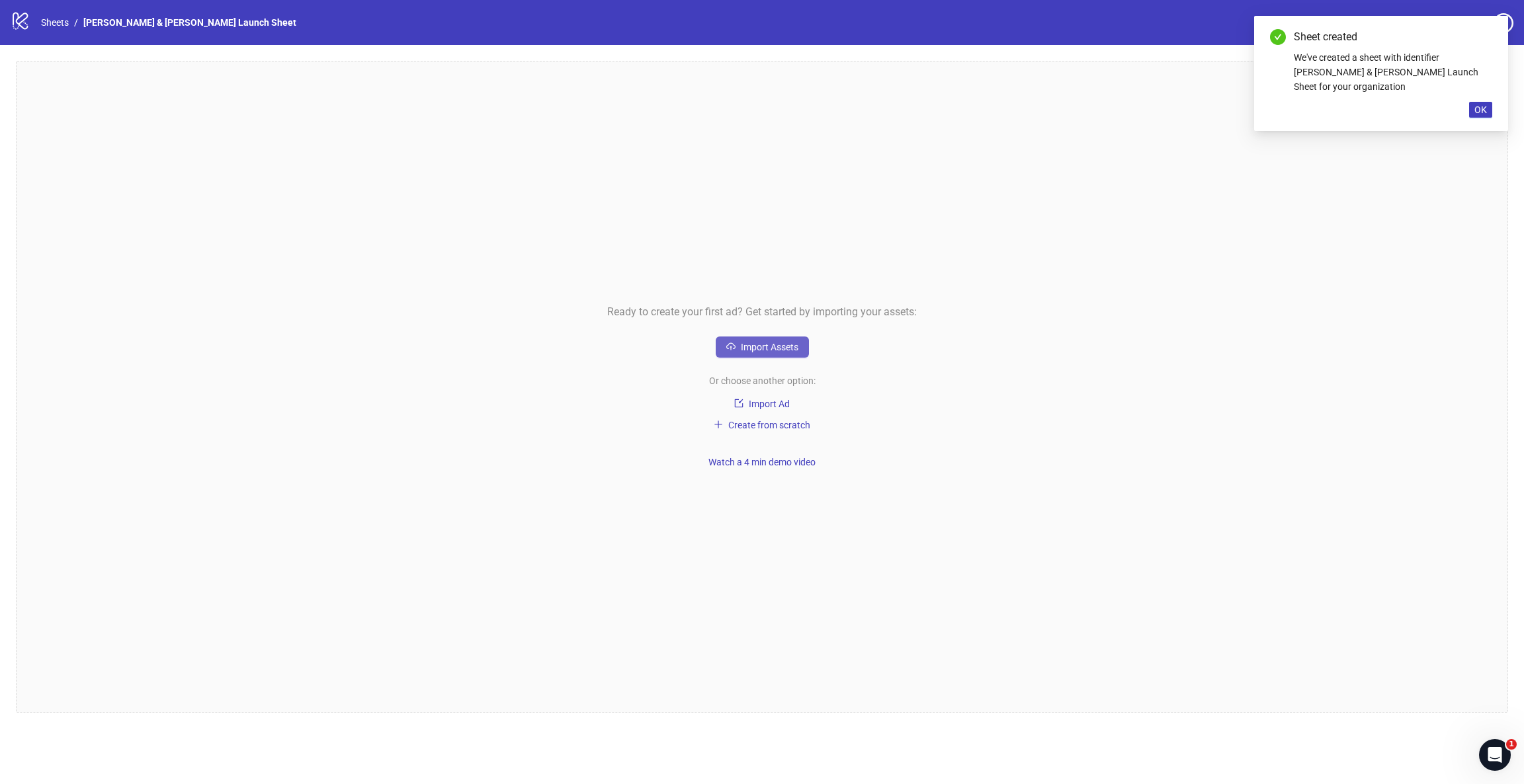
click at [751, 343] on span "Import Assets" at bounding box center [769, 347] width 57 height 11
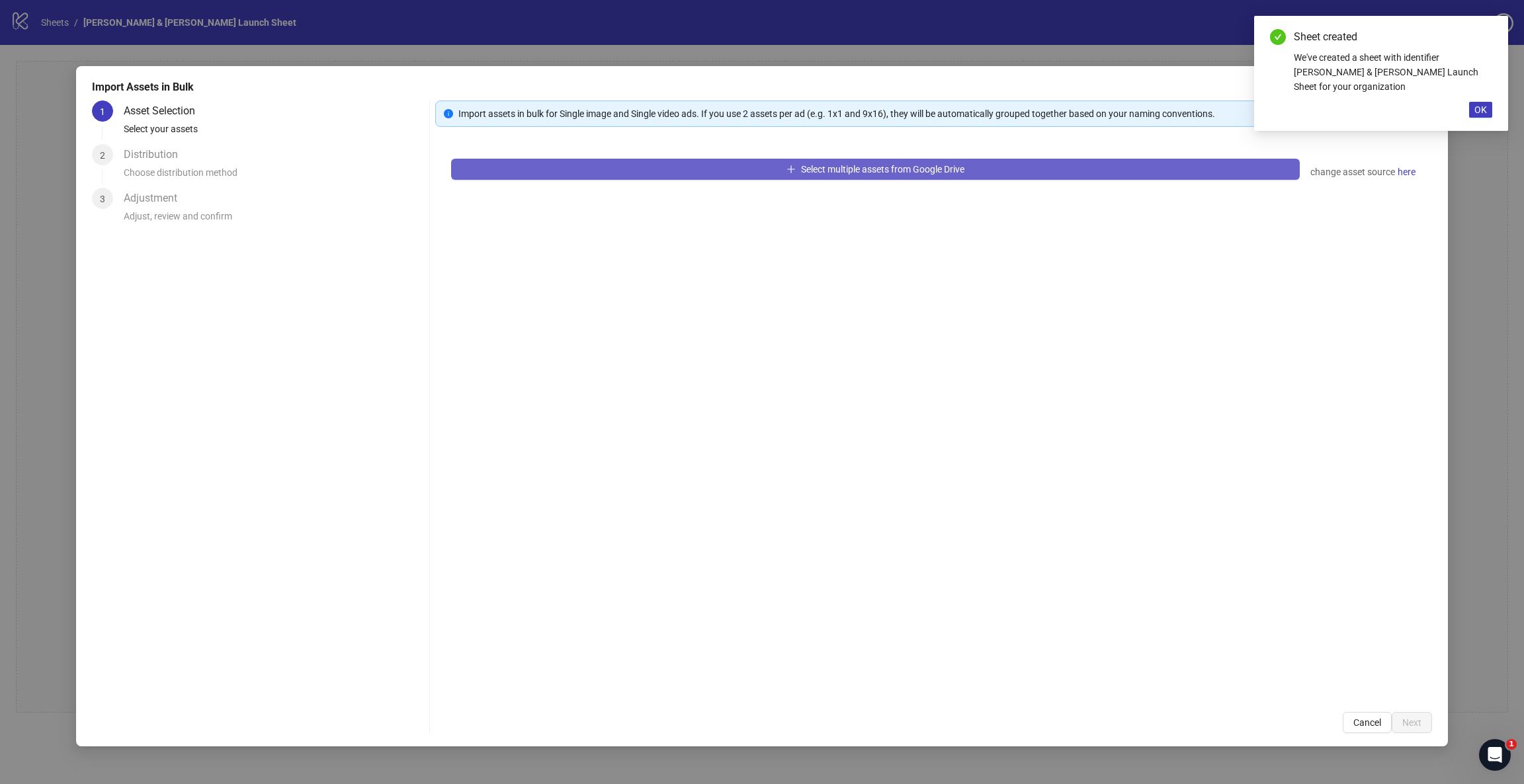
click at [848, 177] on button "Select multiple assets from Google Drive" at bounding box center [875, 169] width 848 height 21
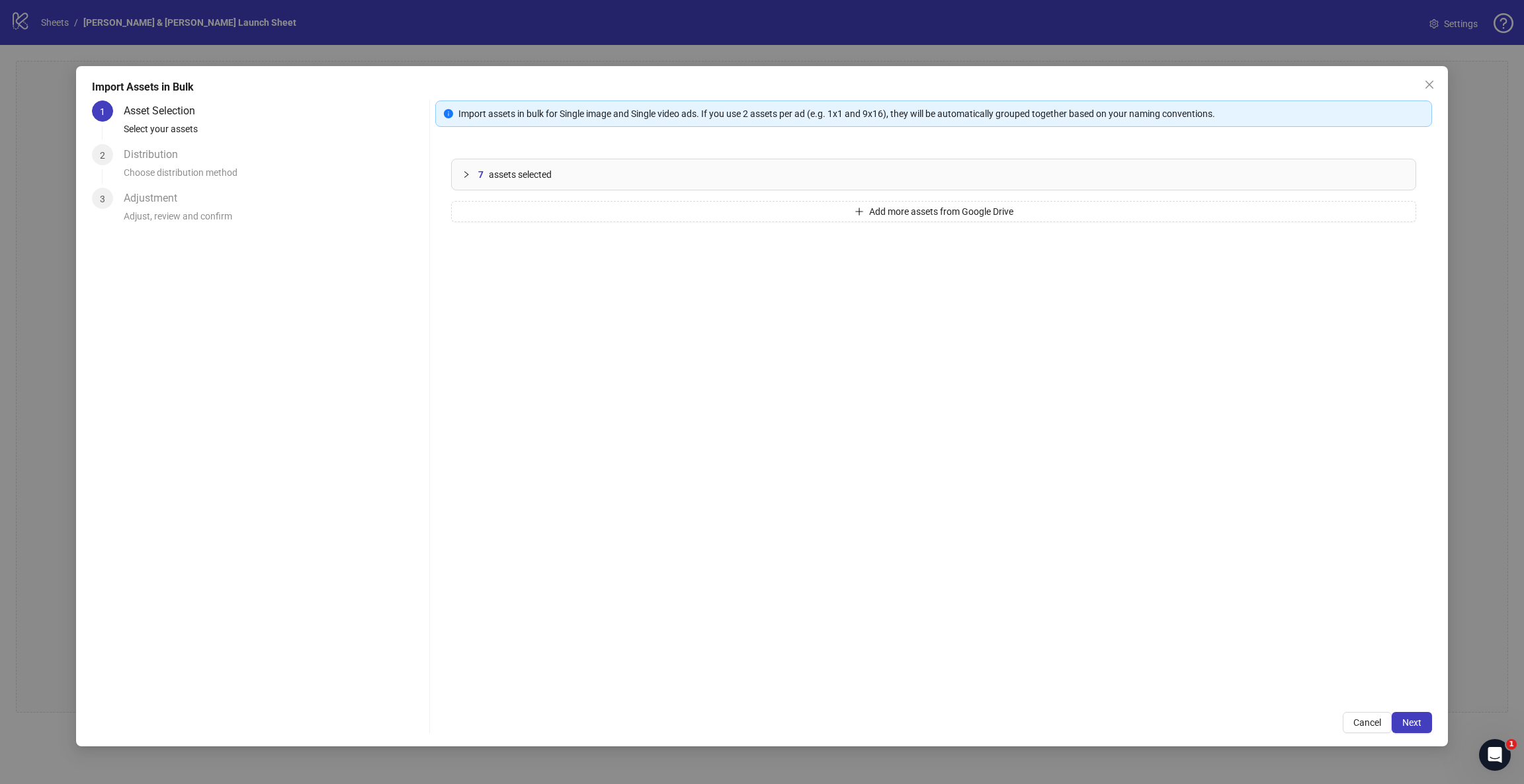
click at [1016, 522] on div "Import assets in bulk for Single image and Single video ads. If you use 2 asset…" at bounding box center [934, 416] width 997 height 633
click at [1016, 522] on span "Next" at bounding box center [1412, 722] width 19 height 11
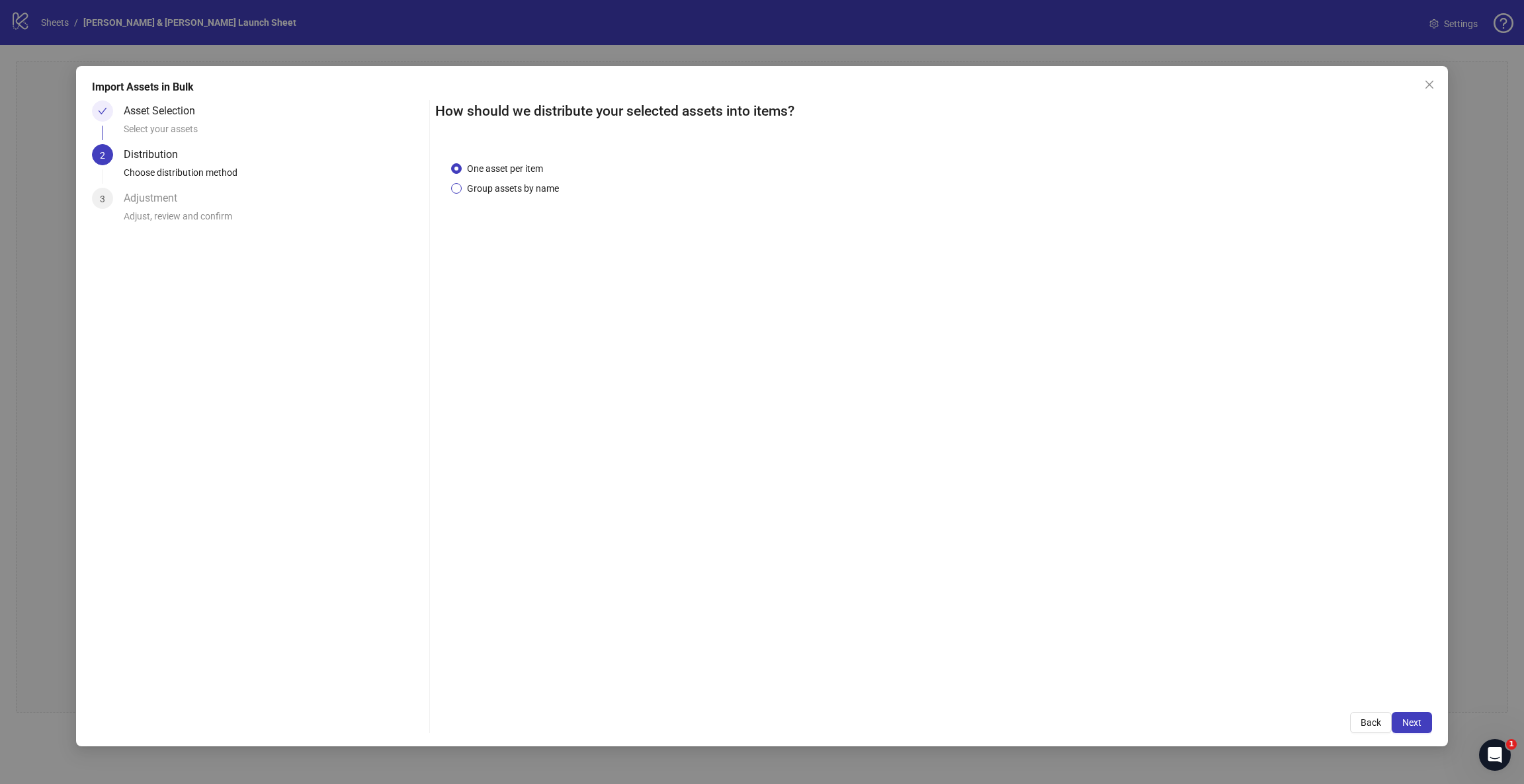
click at [514, 193] on span "Group assets by name" at bounding box center [512, 188] width 102 height 14
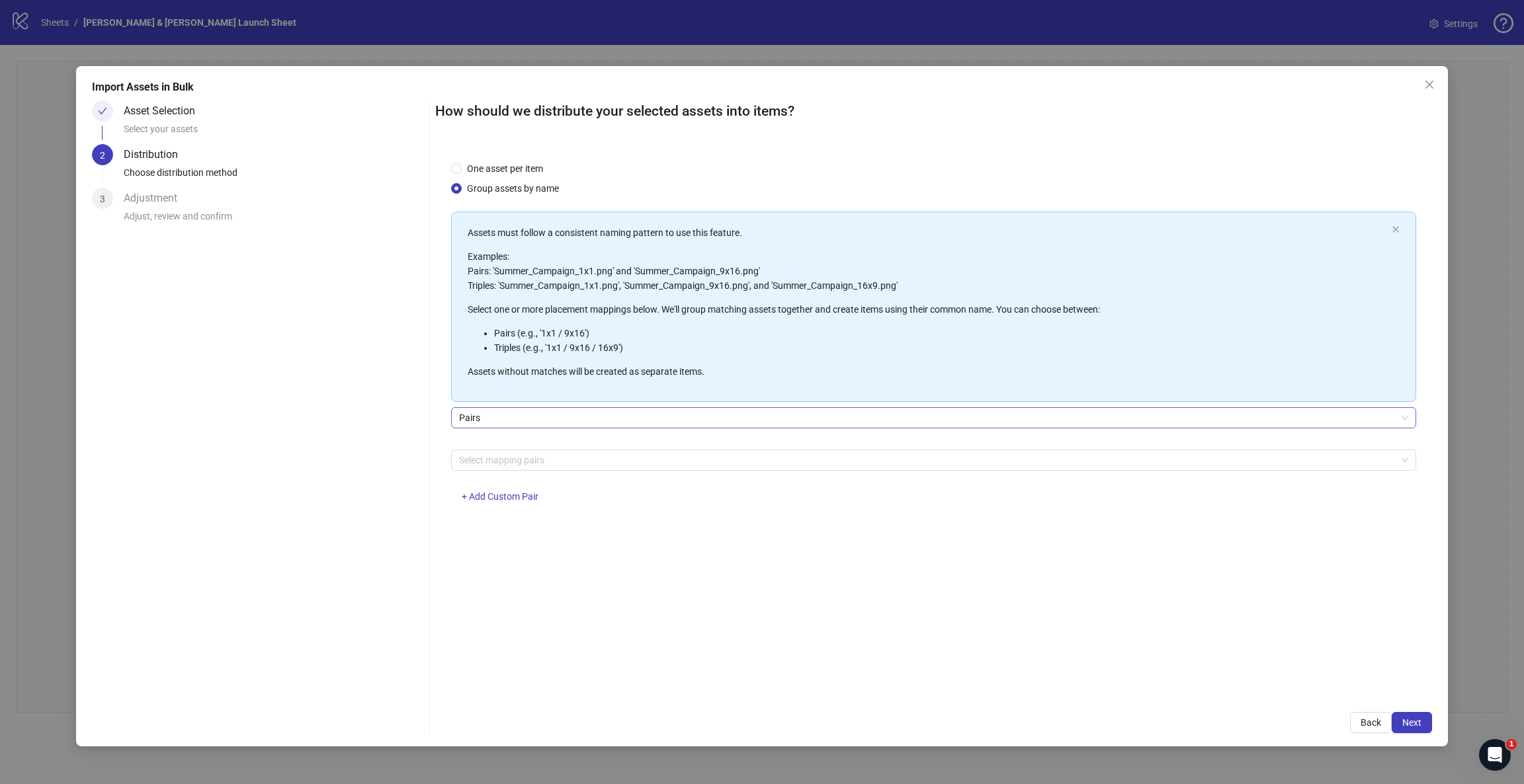
click at [603, 423] on span "Pairs" at bounding box center [933, 417] width 949 height 20
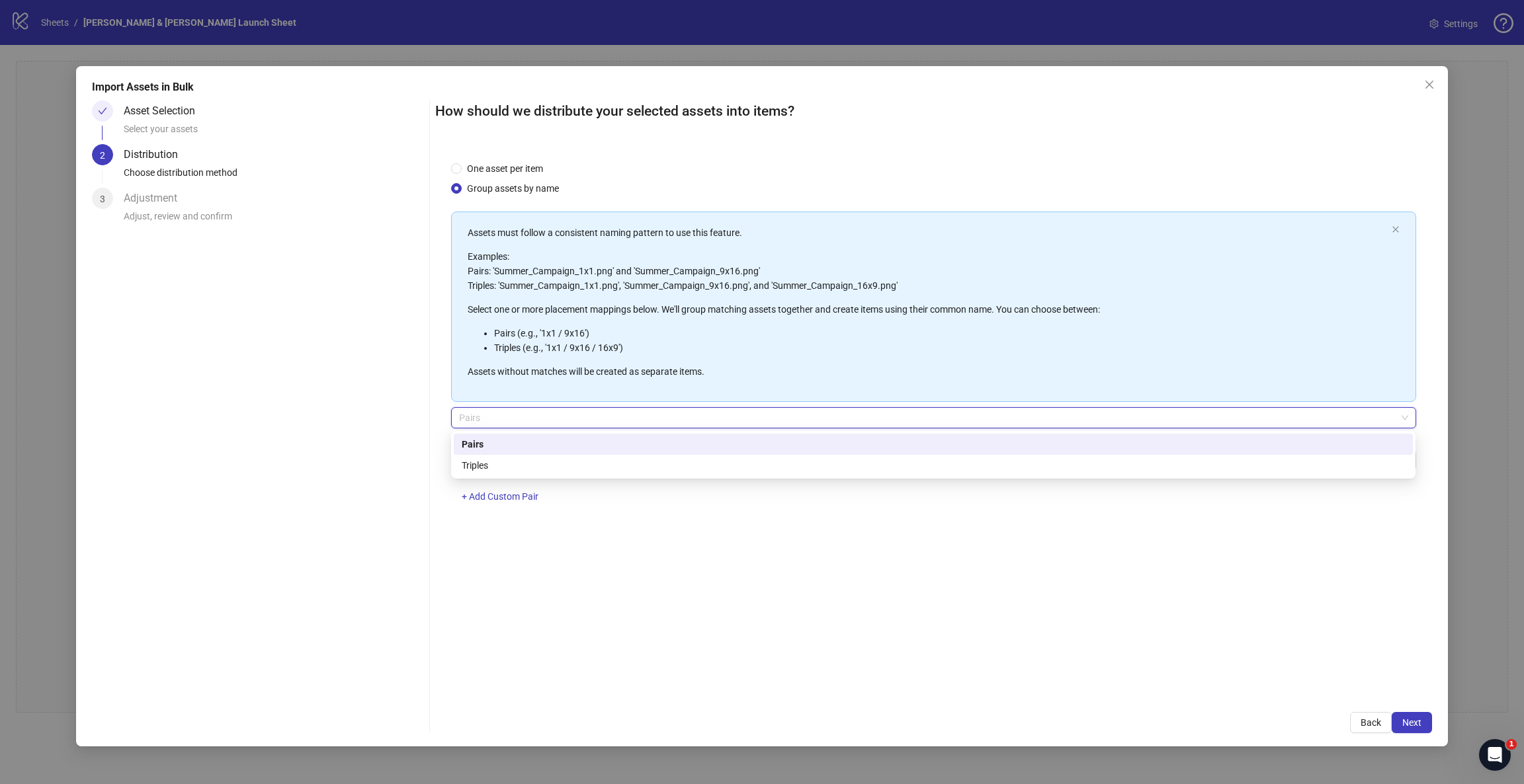
click at [324, 412] on div "Asset Selection Select your assets 2 Distribution Choose distribution method 3 …" at bounding box center [258, 416] width 333 height 633
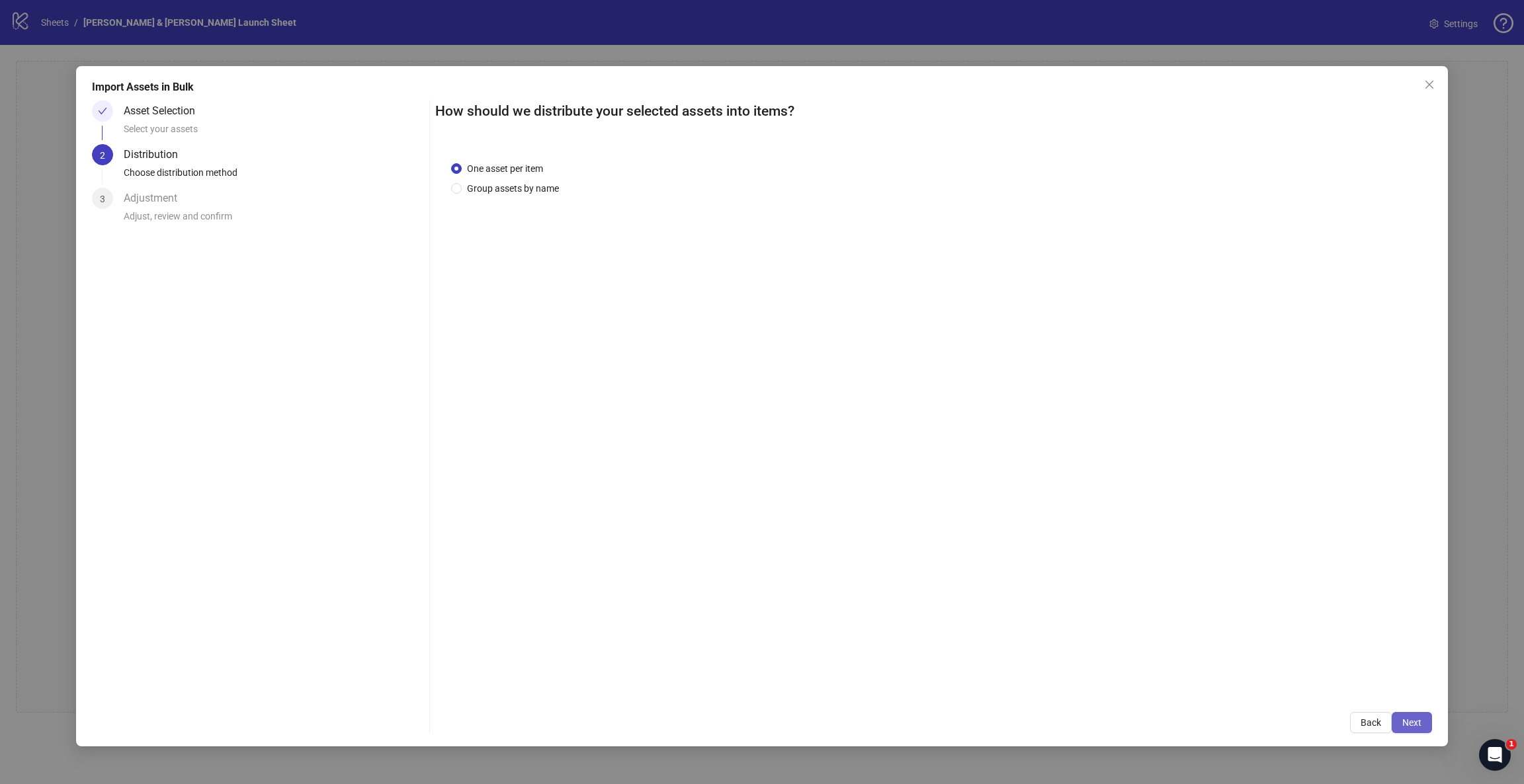
click at [1016, 522] on span "Next" at bounding box center [1412, 722] width 19 height 11
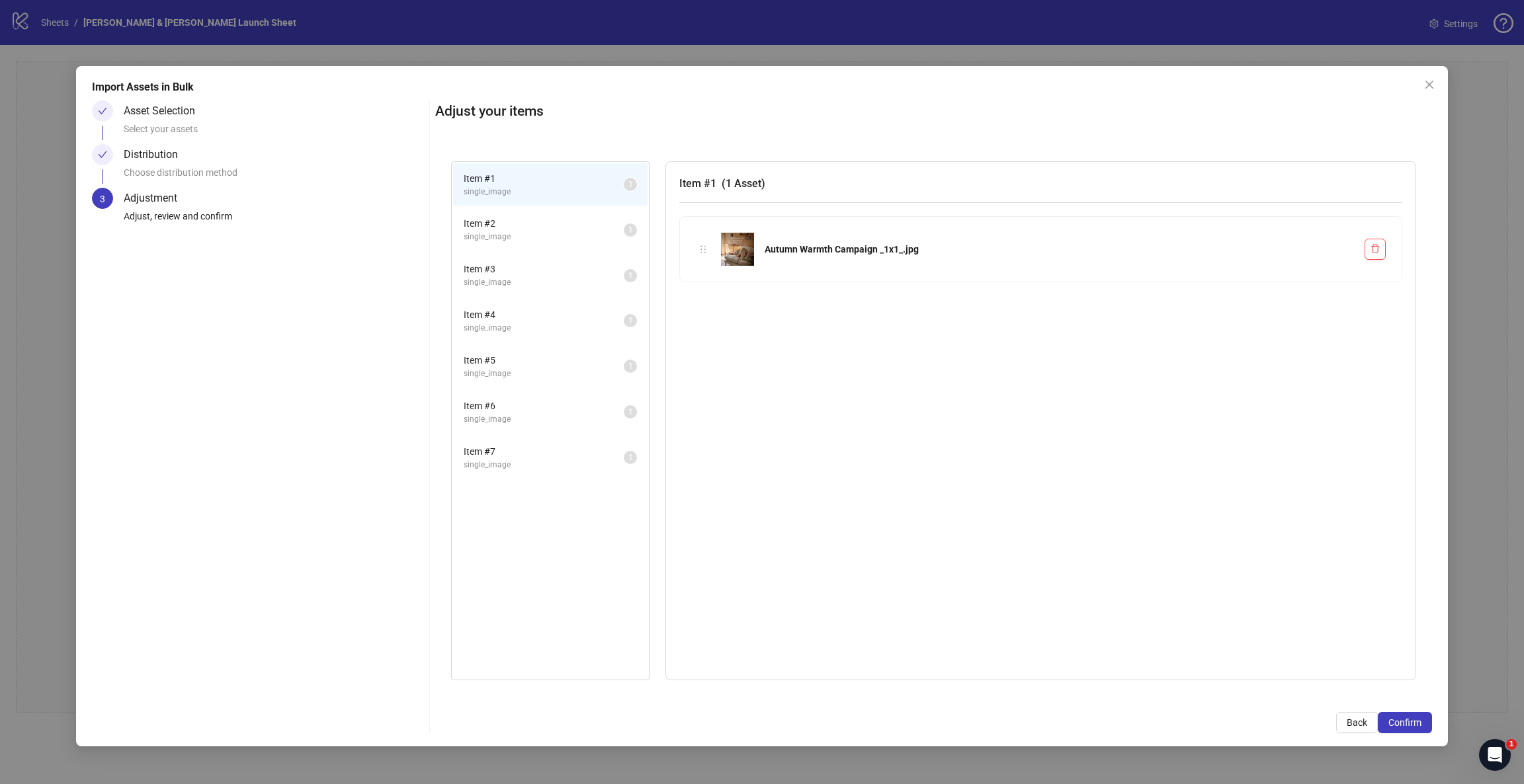
click at [493, 262] on span "Item # 3" at bounding box center [544, 268] width 161 height 14
click at [495, 322] on span "single_image" at bounding box center [544, 328] width 161 height 12
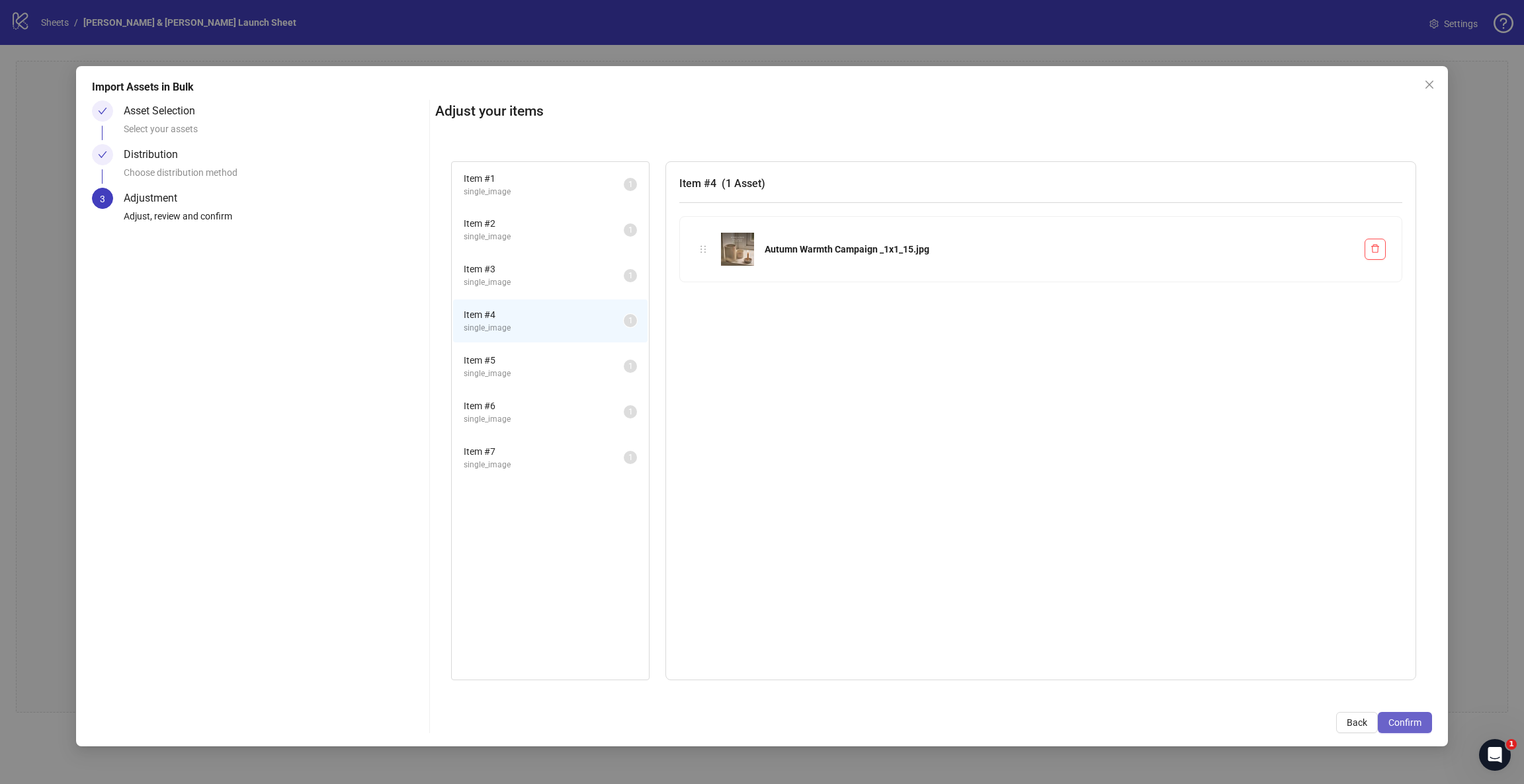
click at [1016, 522] on span "Confirm" at bounding box center [1405, 722] width 33 height 11
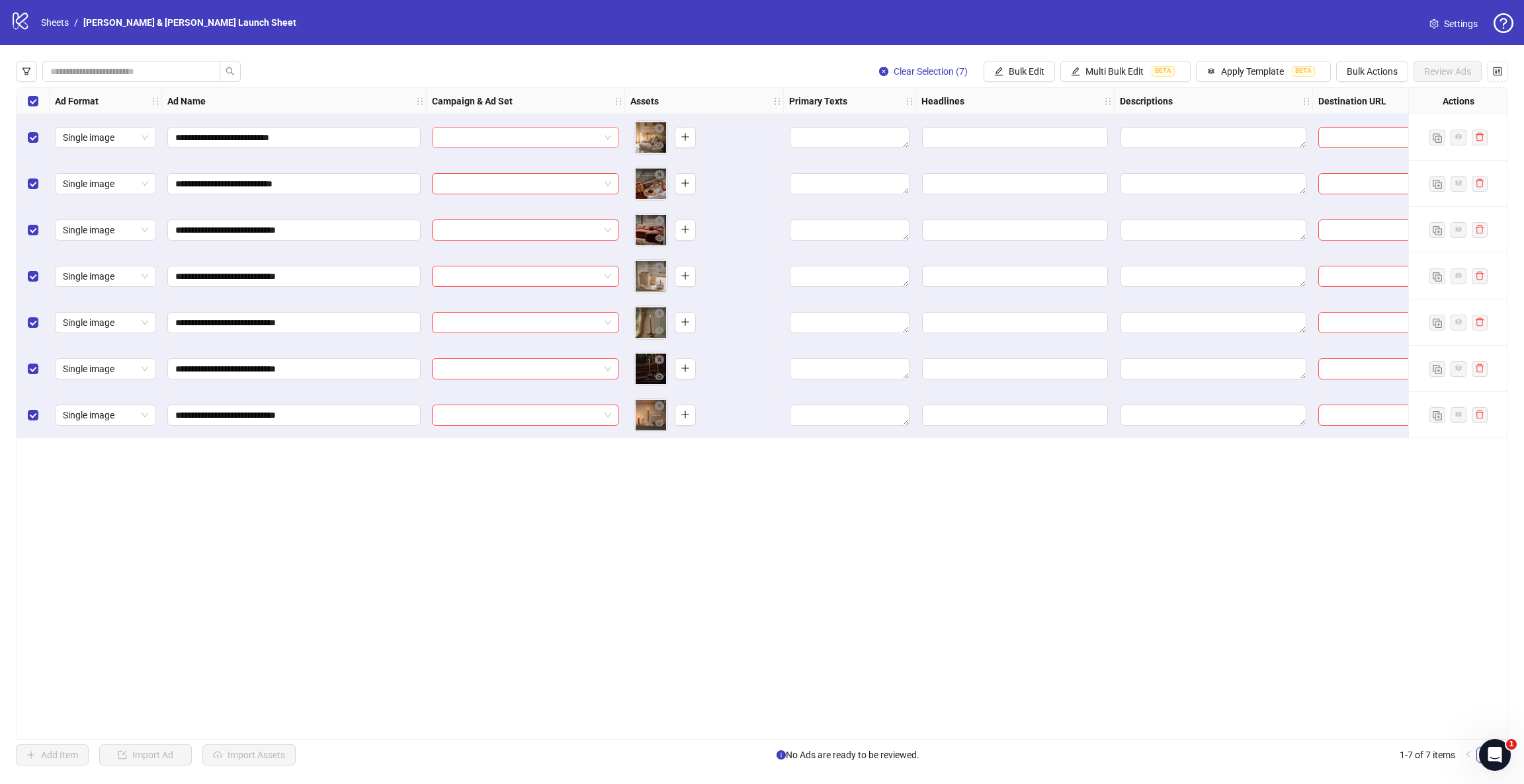
click at [517, 138] on input "search" at bounding box center [519, 138] width 160 height 20
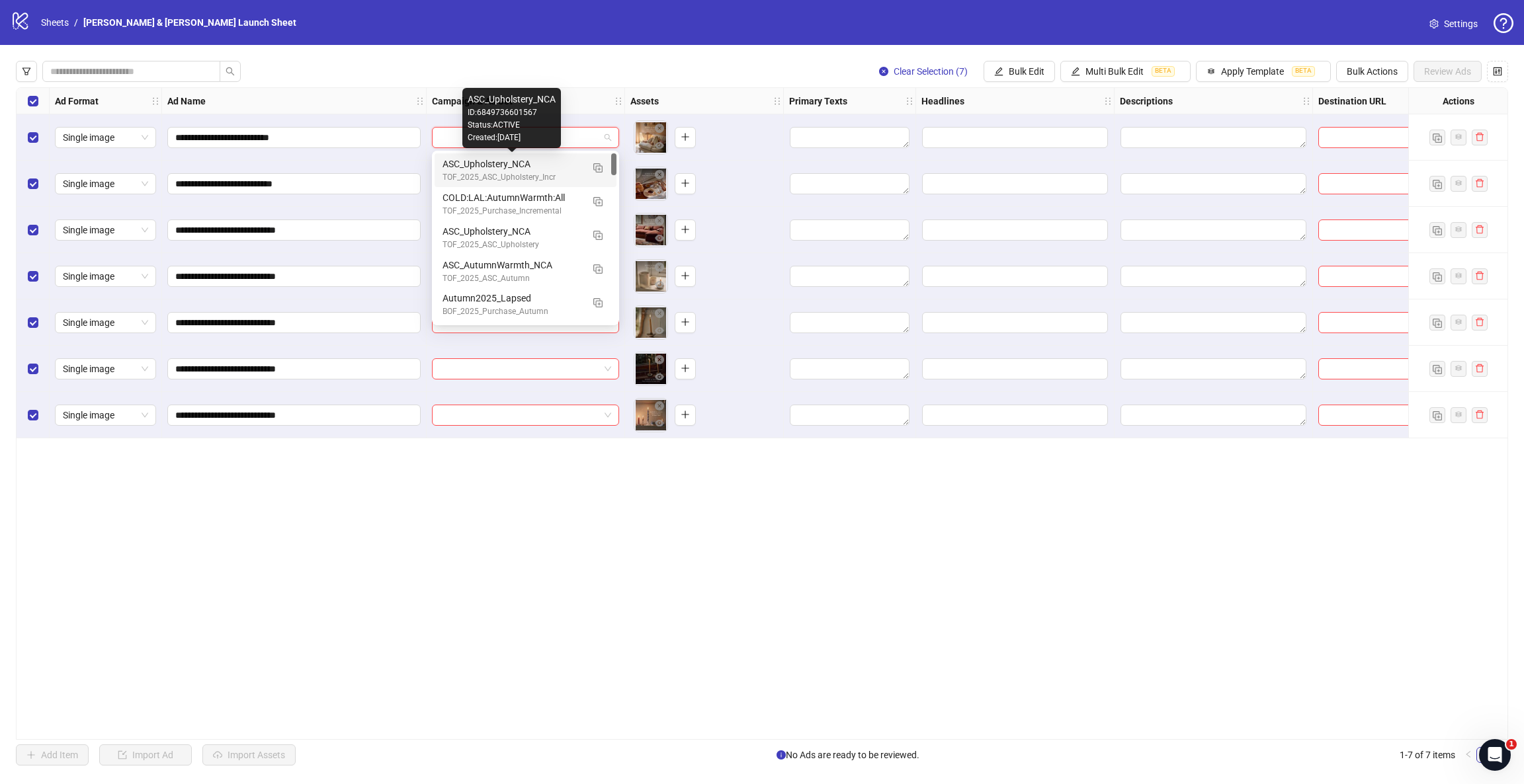
click at [517, 168] on div "ASC_Upholstery_NCA" at bounding box center [512, 163] width 140 height 14
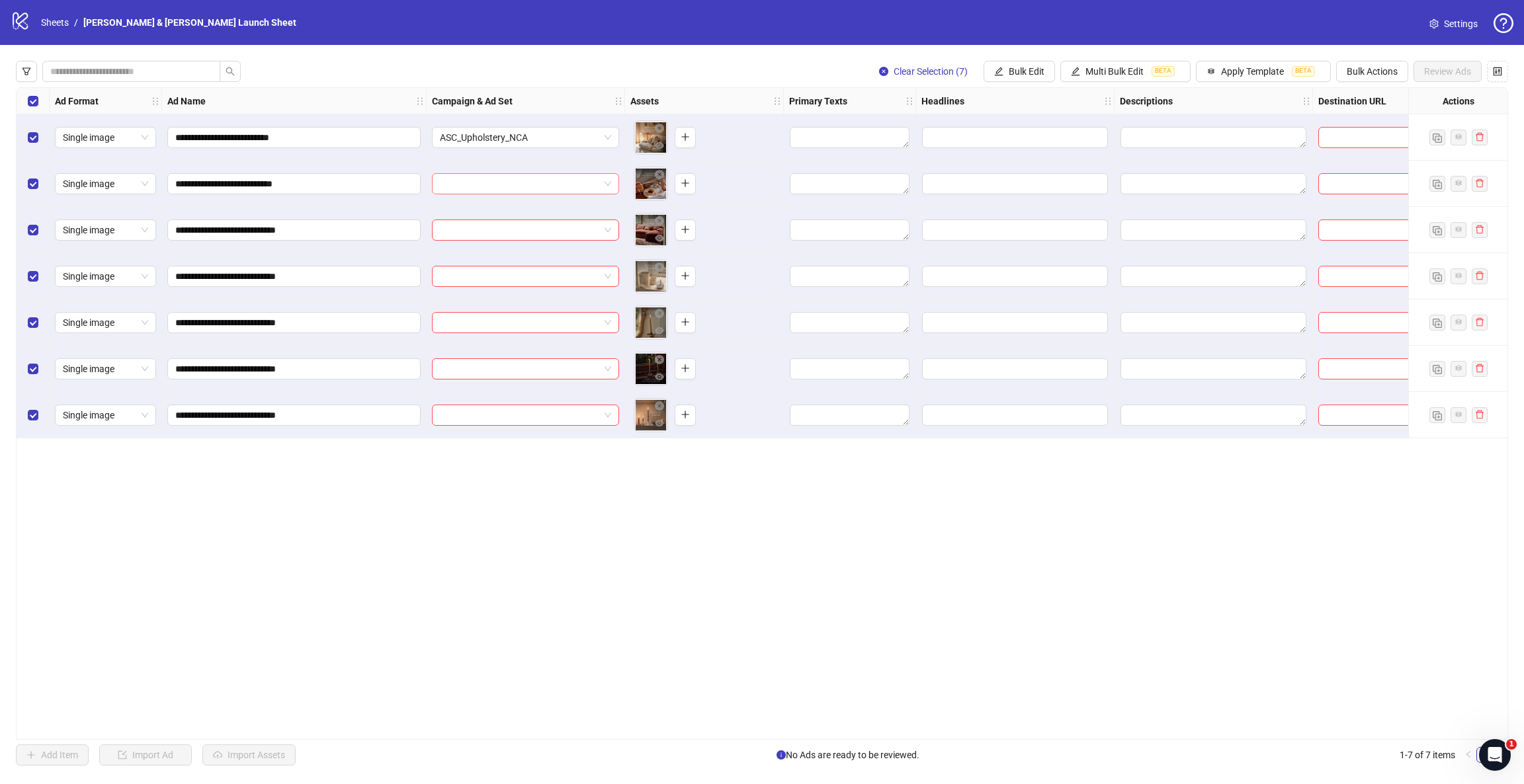
click at [517, 180] on input "search" at bounding box center [519, 183] width 160 height 20
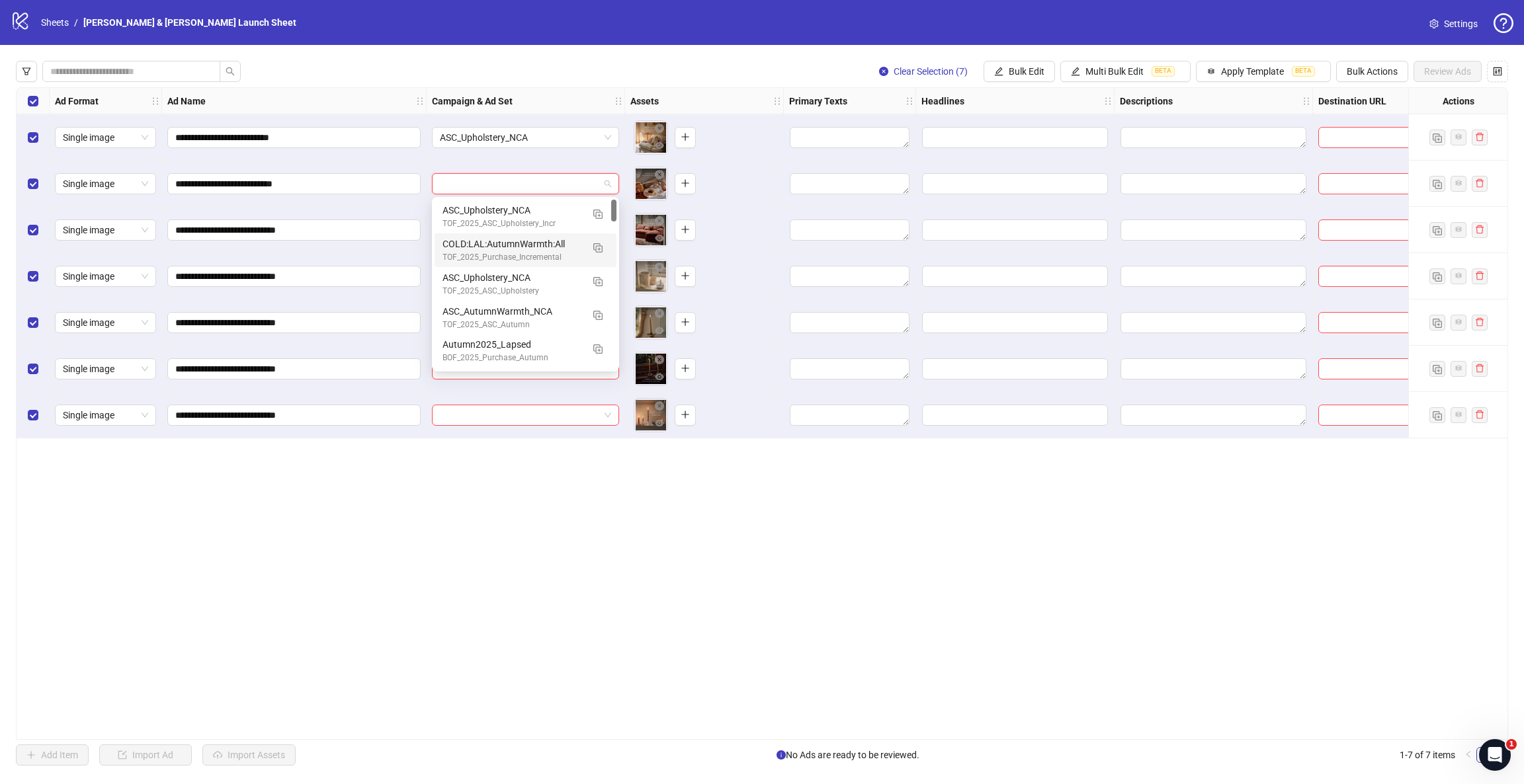
click at [216, 522] on div "**********" at bounding box center [762, 413] width 1492 height 652
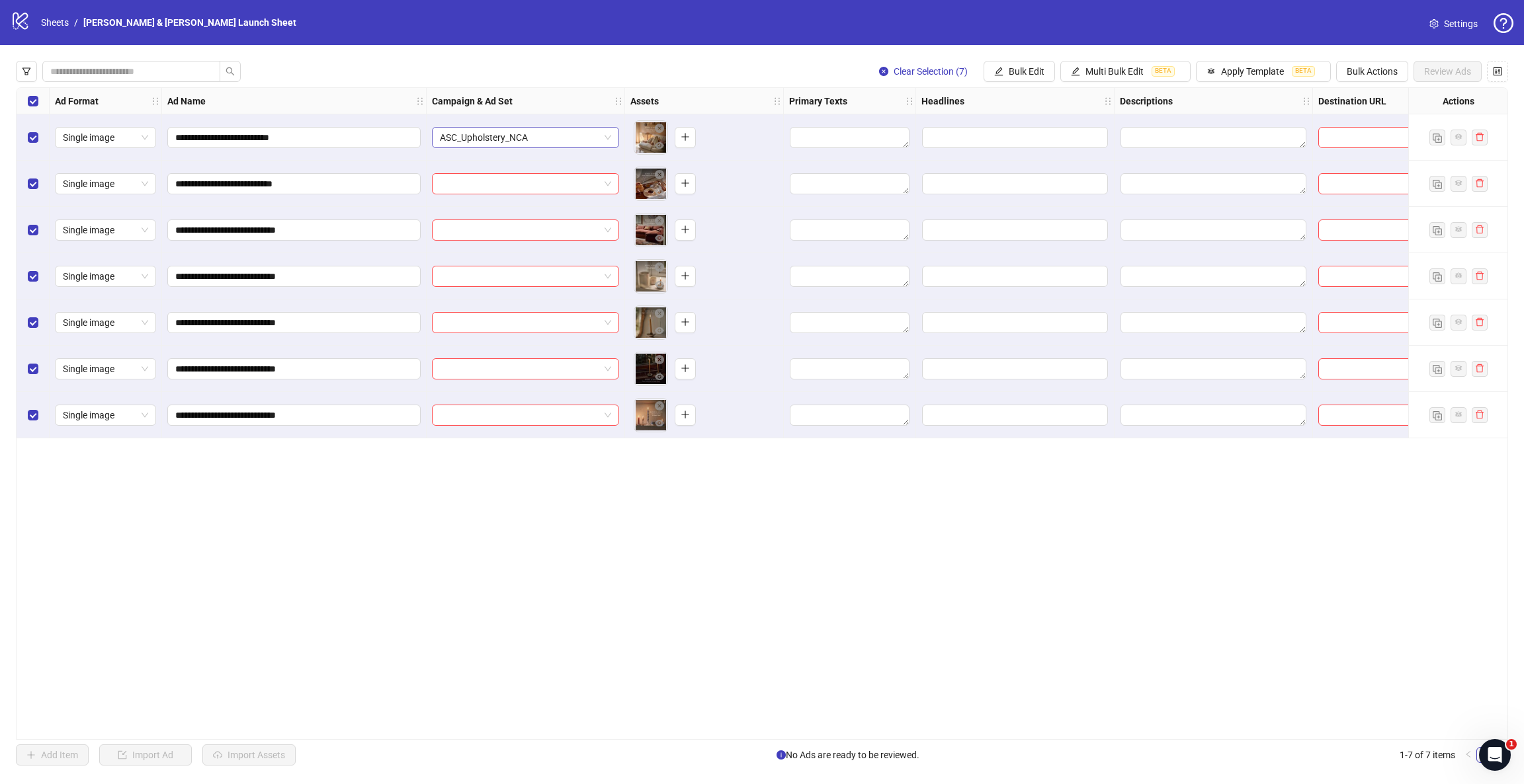
click at [562, 138] on span "ASC_Upholstery_NCA" at bounding box center [525, 138] width 171 height 20
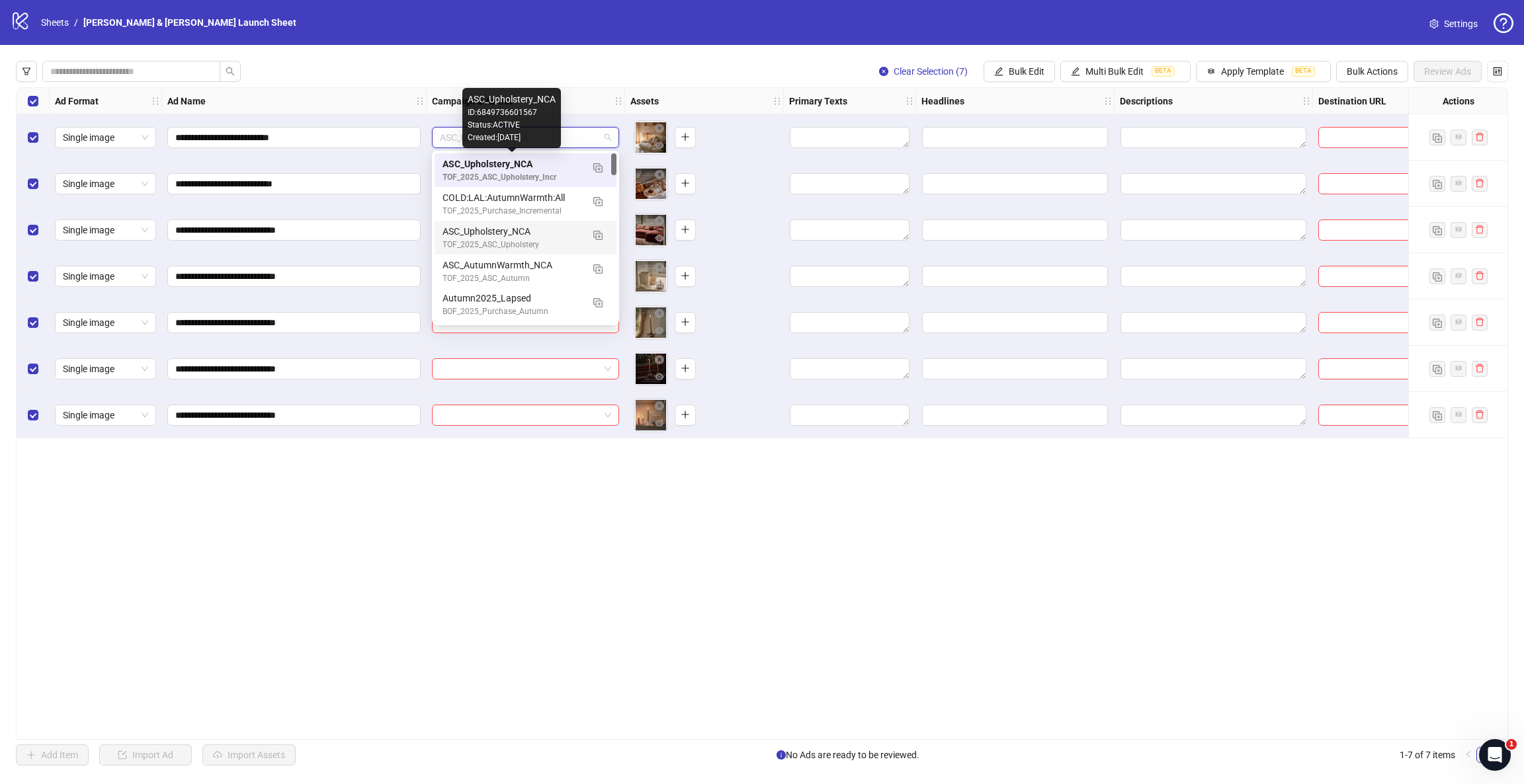
click at [955, 496] on div "**********" at bounding box center [762, 413] width 1492 height 652
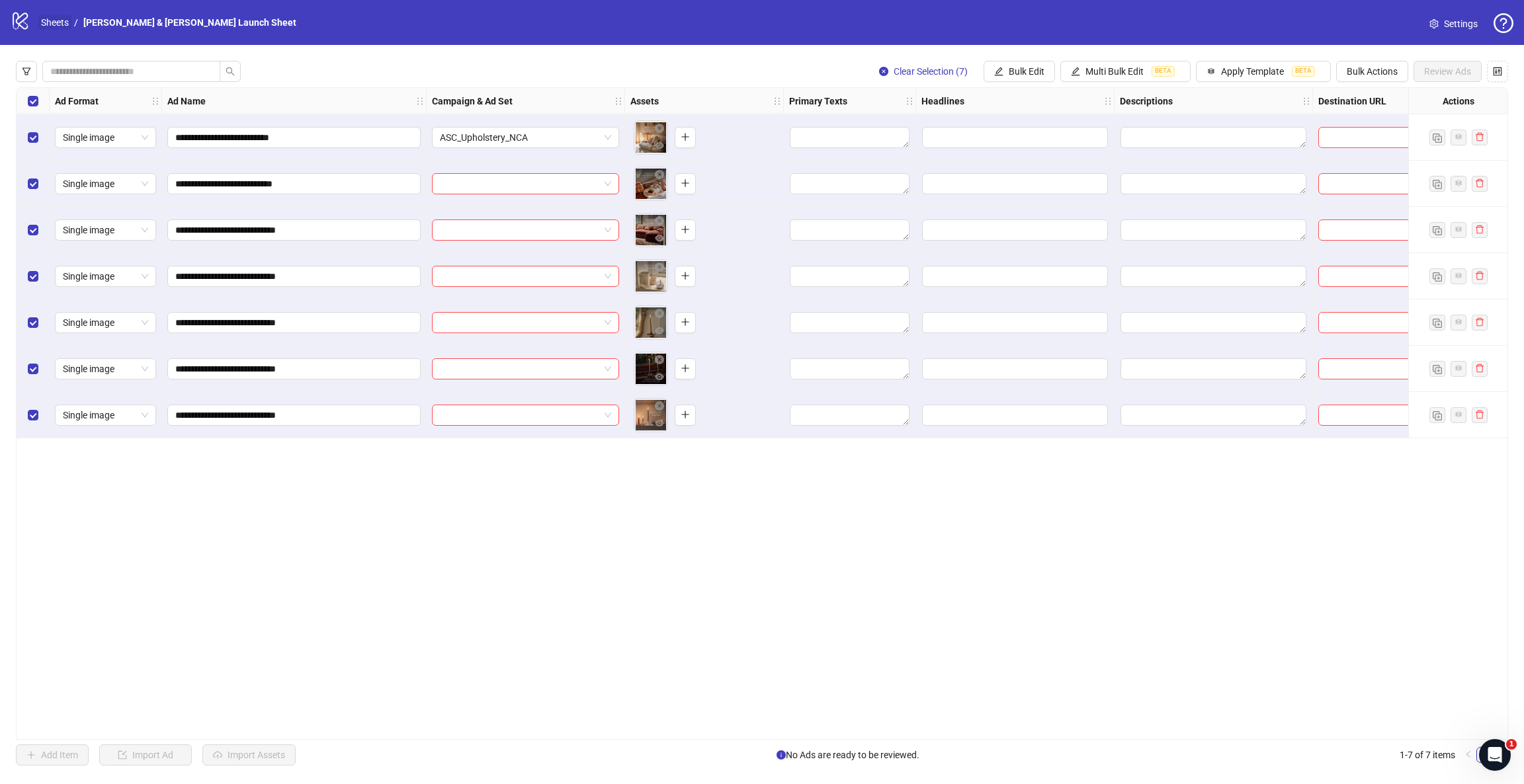
click at [57, 23] on link "Sheets" at bounding box center [54, 22] width 33 height 14
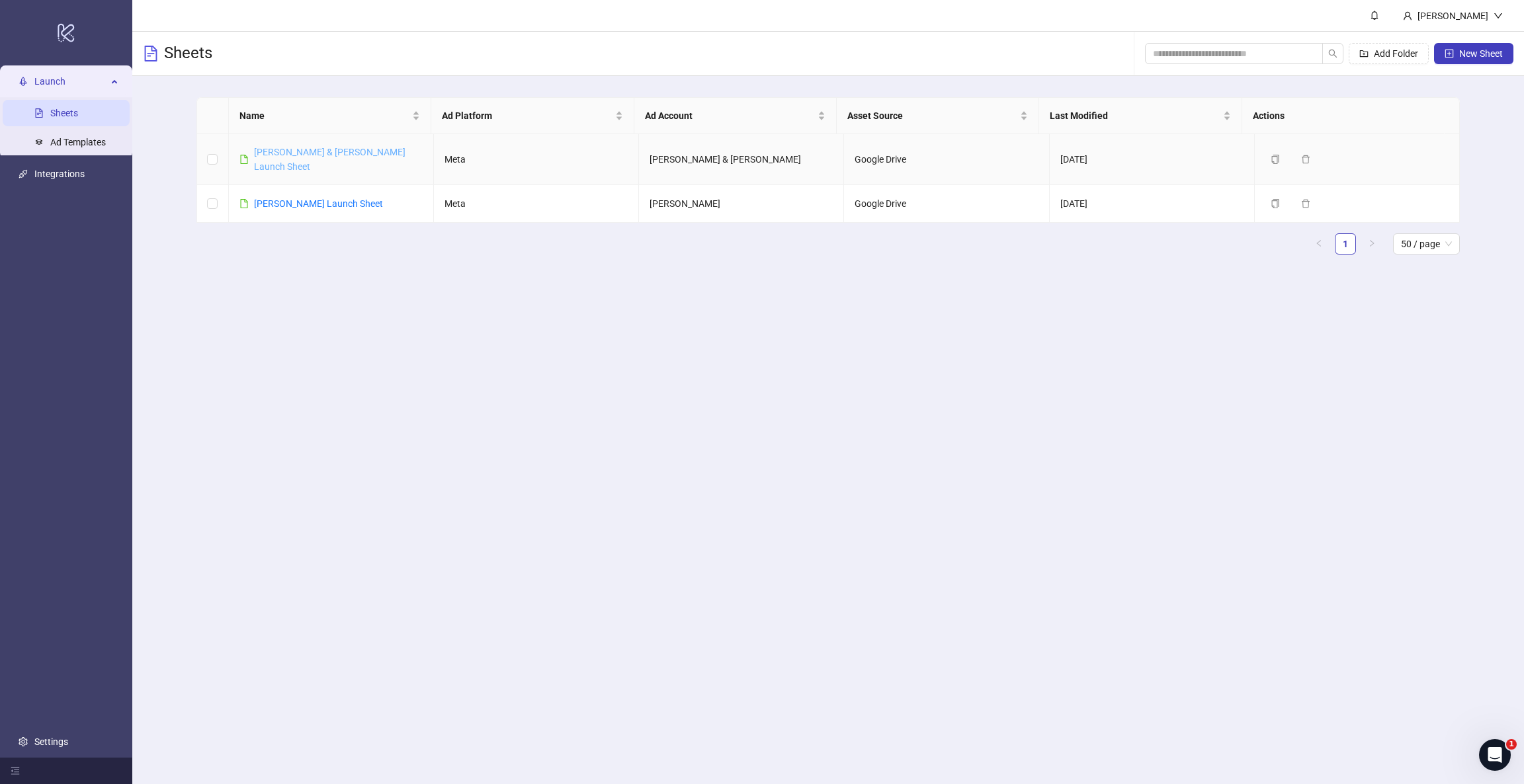
click at [362, 155] on link "Rowen & Wren Launch Sheet" at bounding box center [330, 159] width 152 height 25
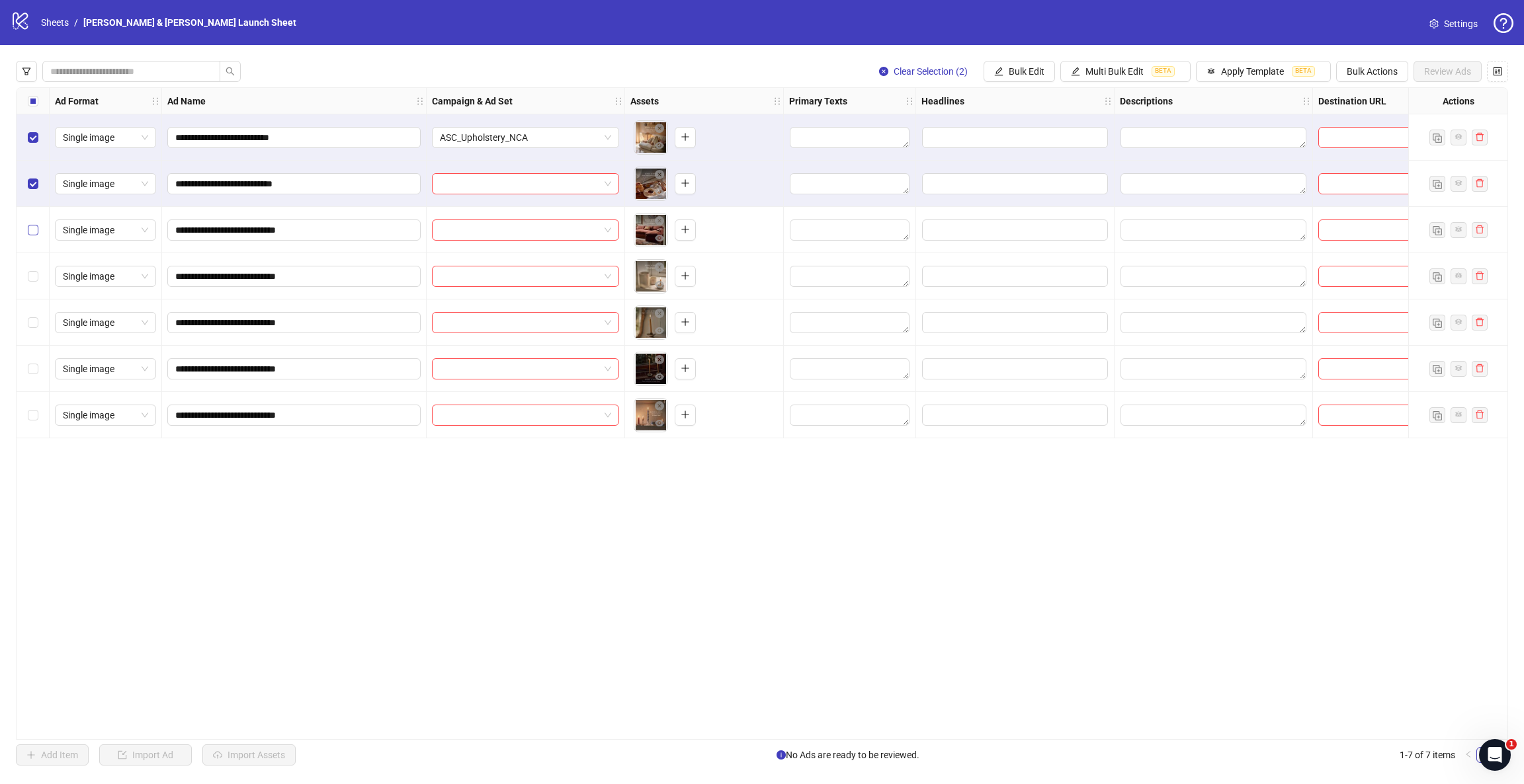
click at [33, 223] on label "Select row 3" at bounding box center [32, 229] width 11 height 14
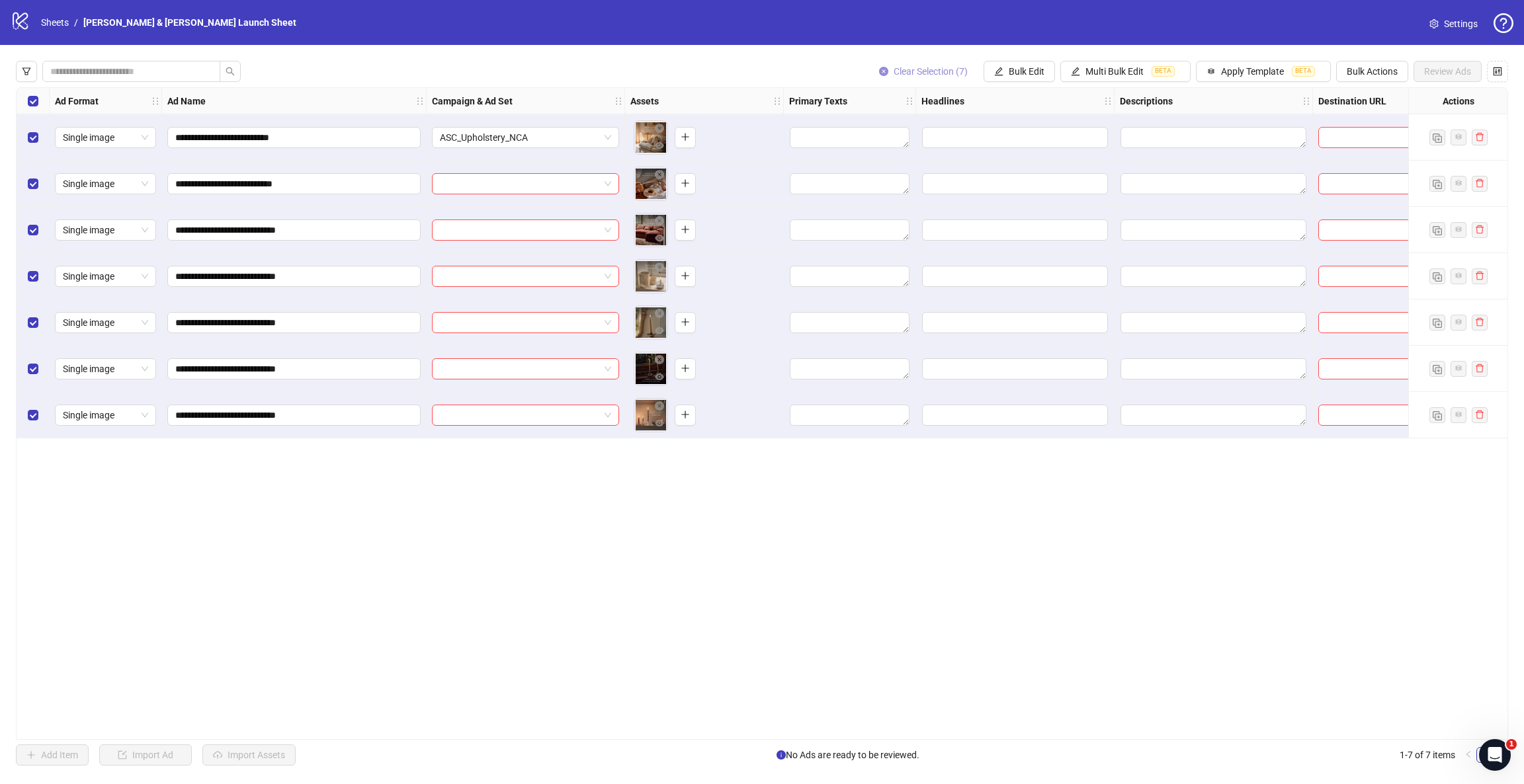
click at [920, 74] on span "Clear Selection (7)" at bounding box center [931, 71] width 75 height 11
click at [565, 407] on input "search" at bounding box center [519, 414] width 160 height 20
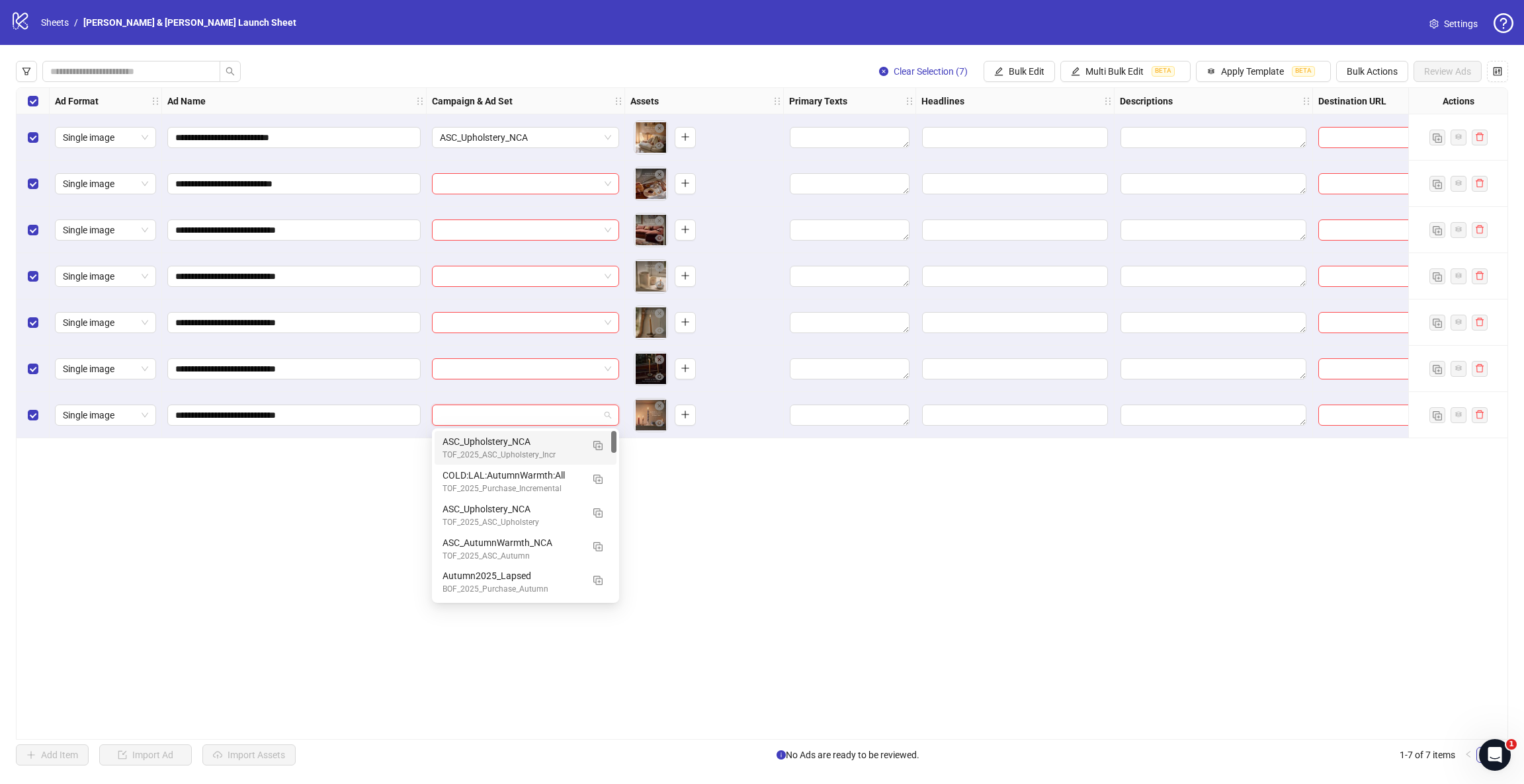
click at [560, 443] on div "ASC_Upholstery_NCA" at bounding box center [512, 441] width 140 height 14
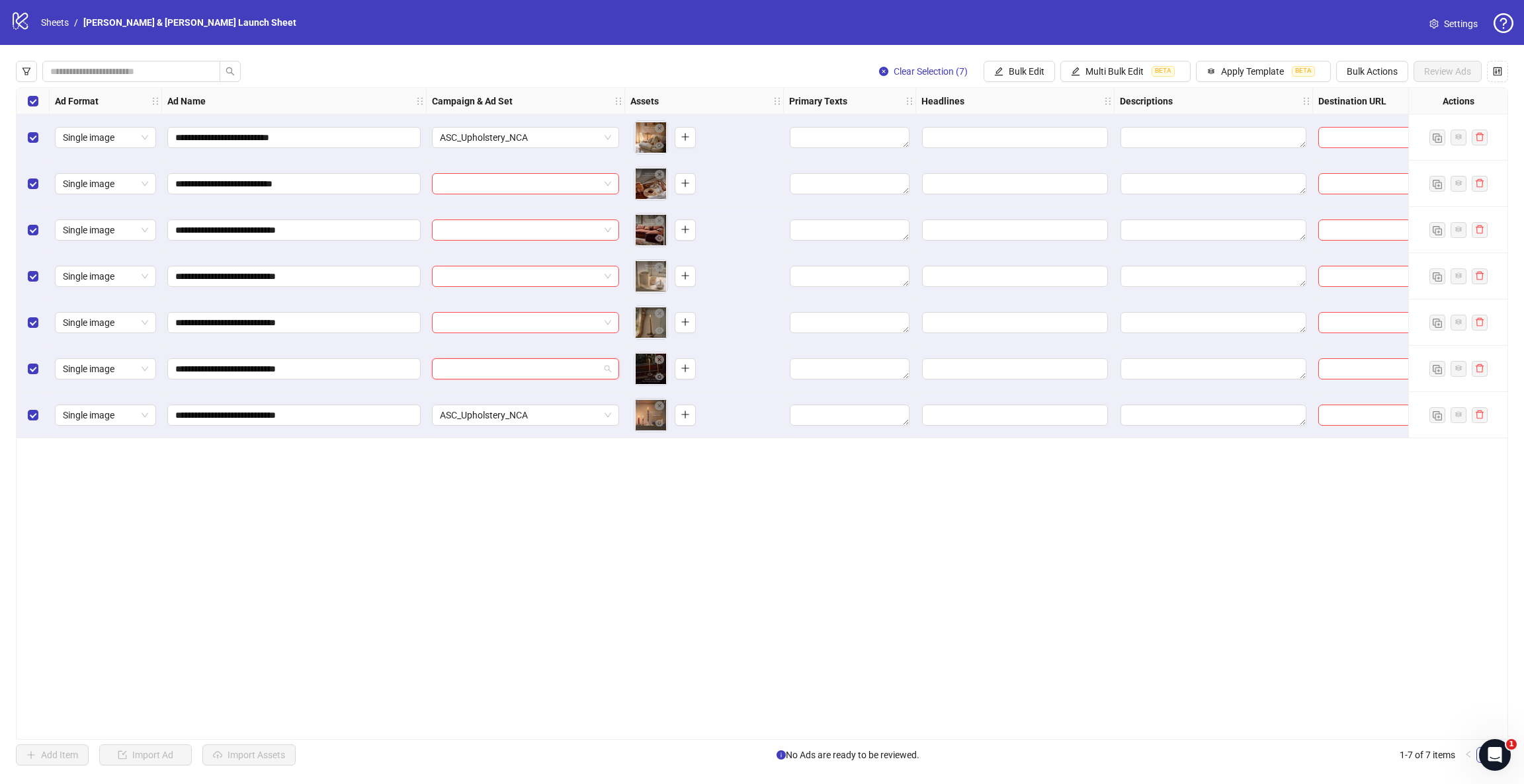
click at [580, 367] on input "search" at bounding box center [519, 369] width 160 height 20
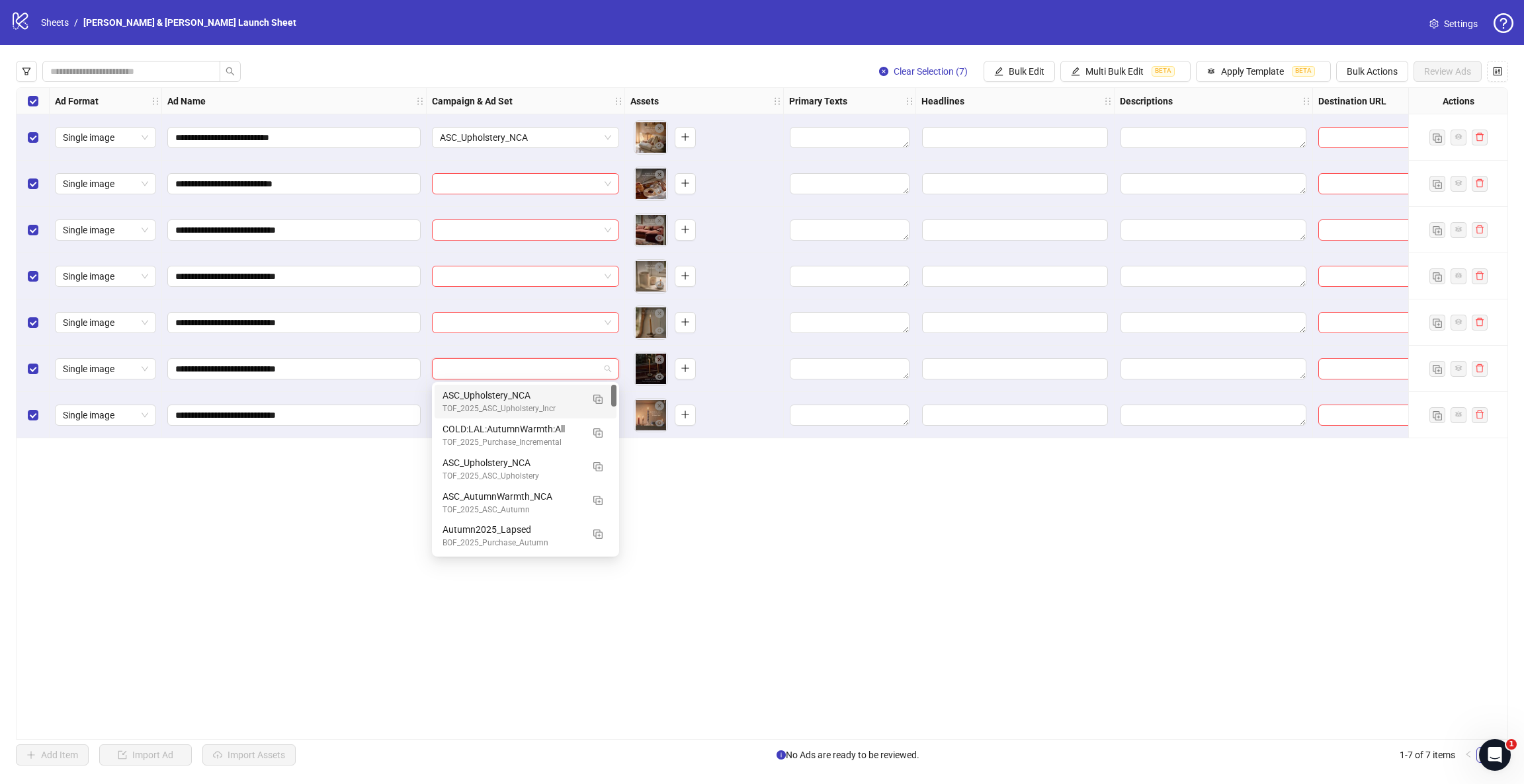
click at [551, 396] on div "ASC_Upholstery_NCA" at bounding box center [512, 394] width 140 height 14
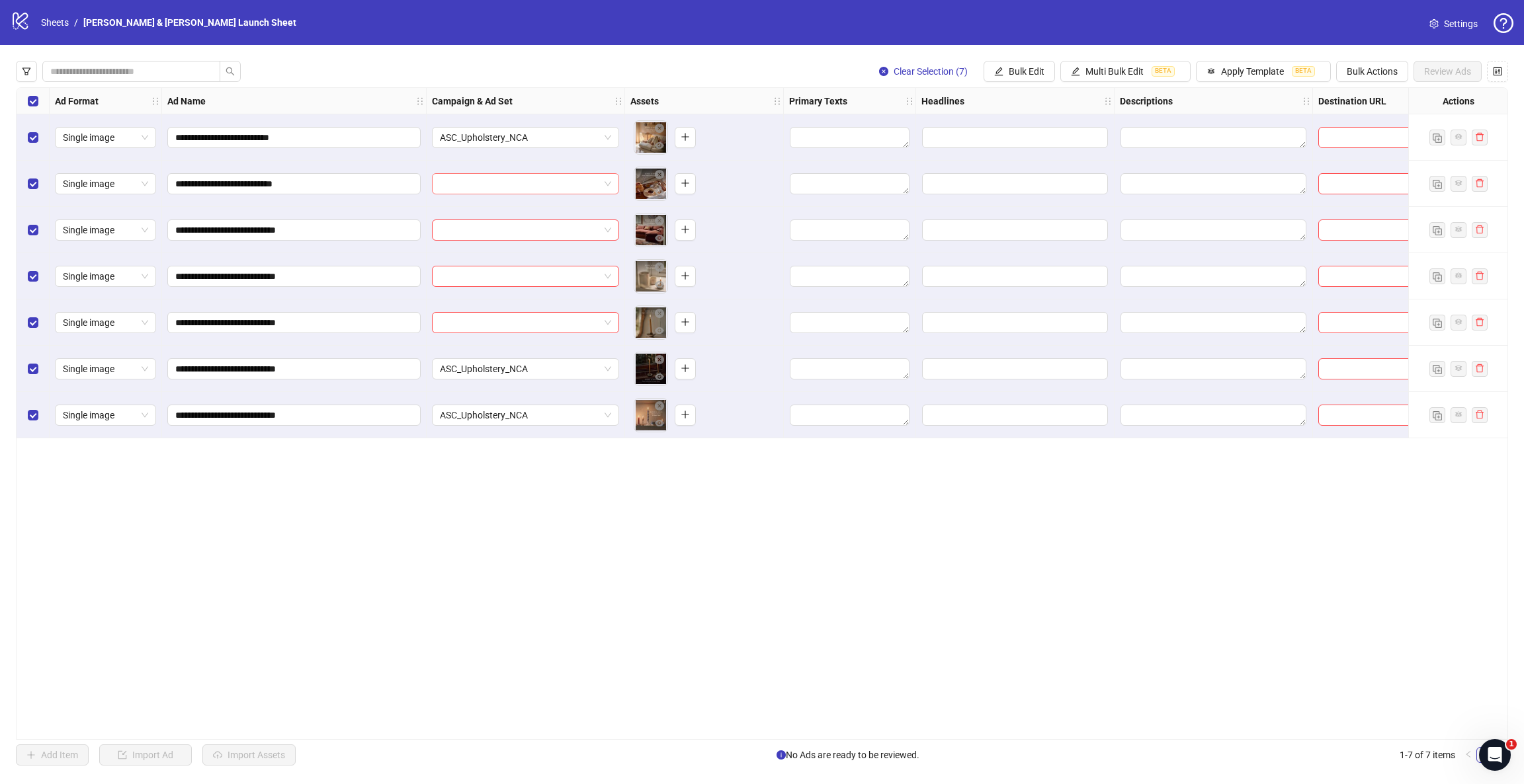
click at [517, 185] on input "search" at bounding box center [519, 183] width 160 height 20
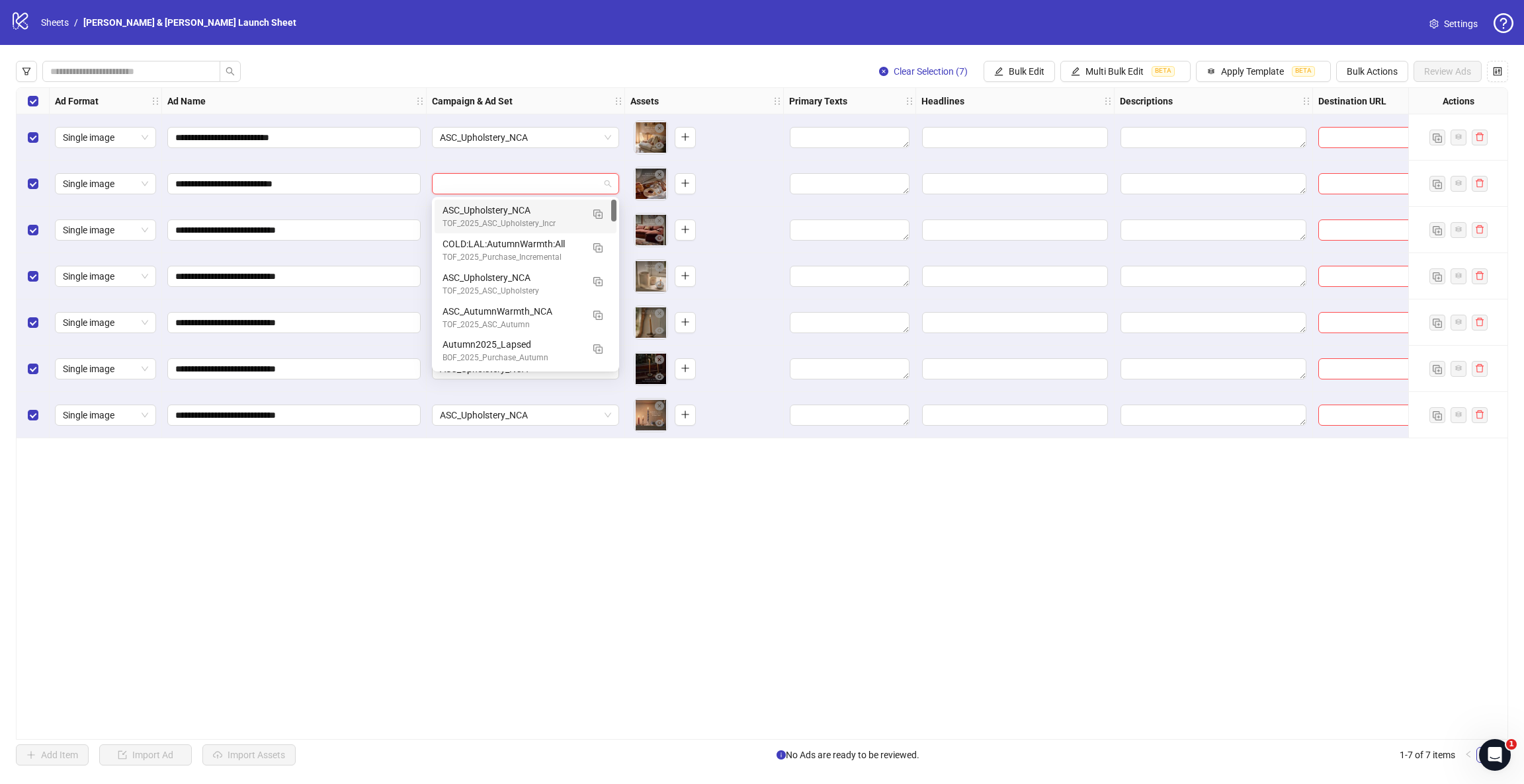
click at [513, 218] on div "TOF_2025_ASC_Upholstery_Incr" at bounding box center [512, 223] width 140 height 12
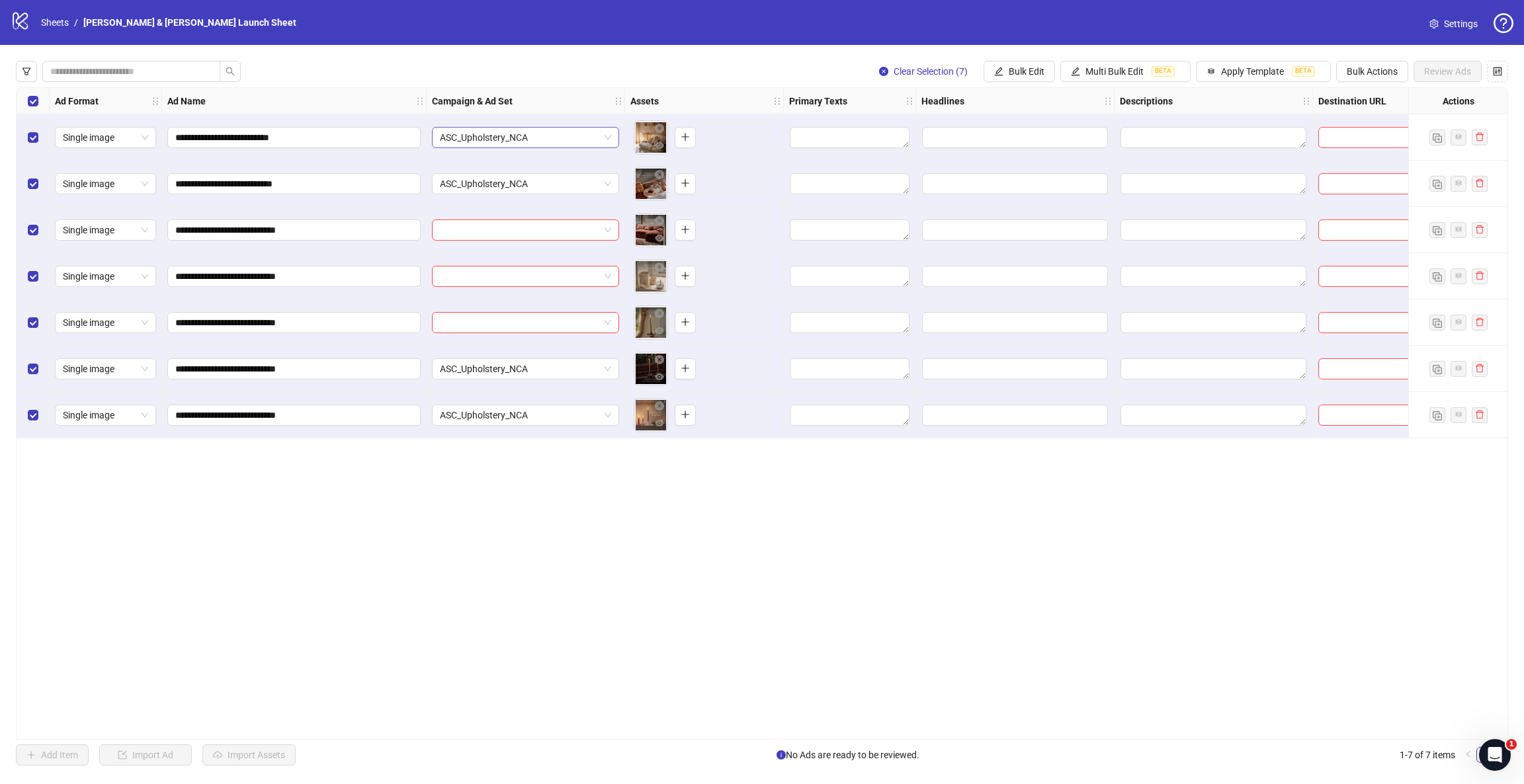
click at [608, 138] on span "ASC_Upholstery_NCA" at bounding box center [525, 138] width 171 height 20
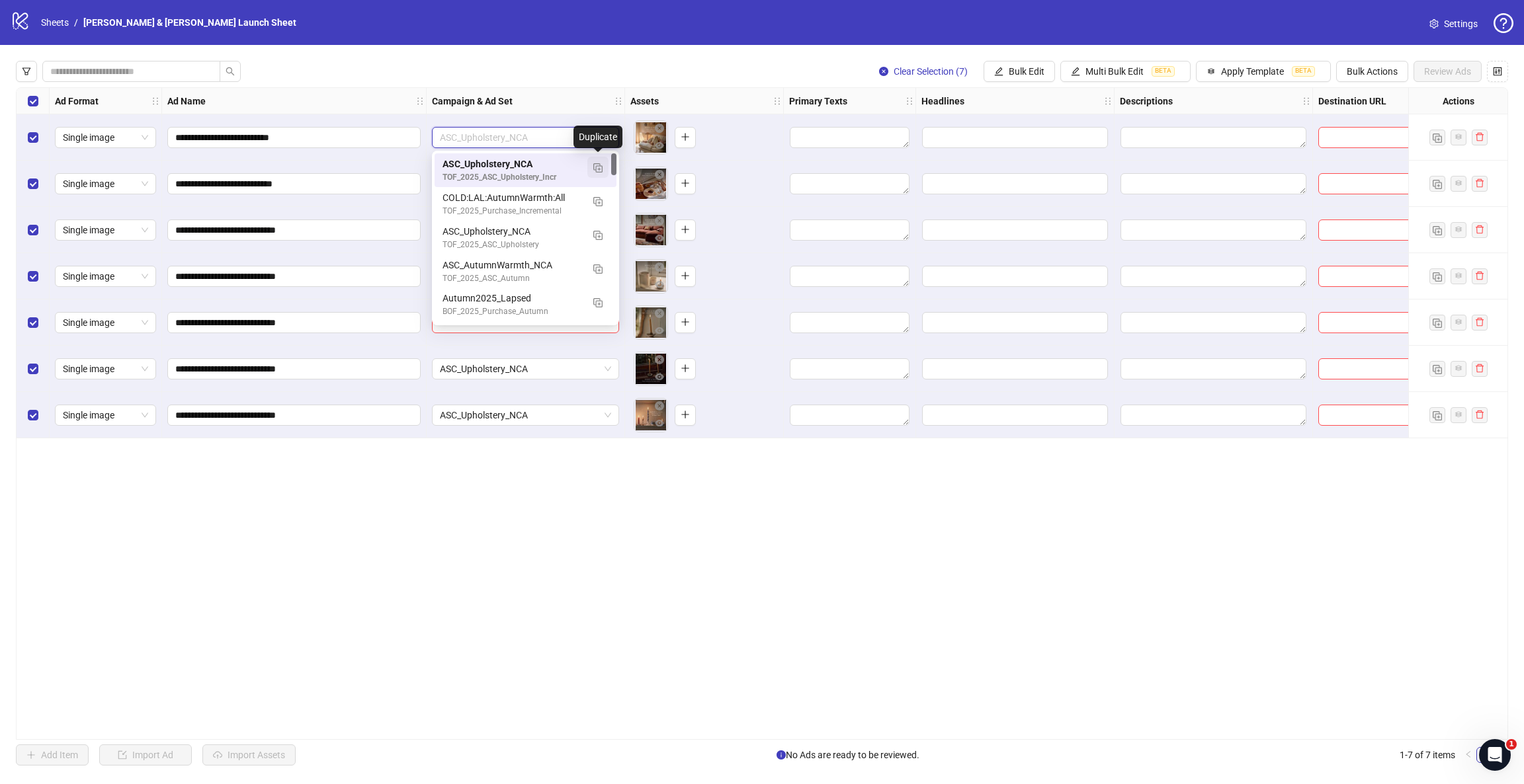
click at [598, 166] on img "button" at bounding box center [598, 168] width 10 height 10
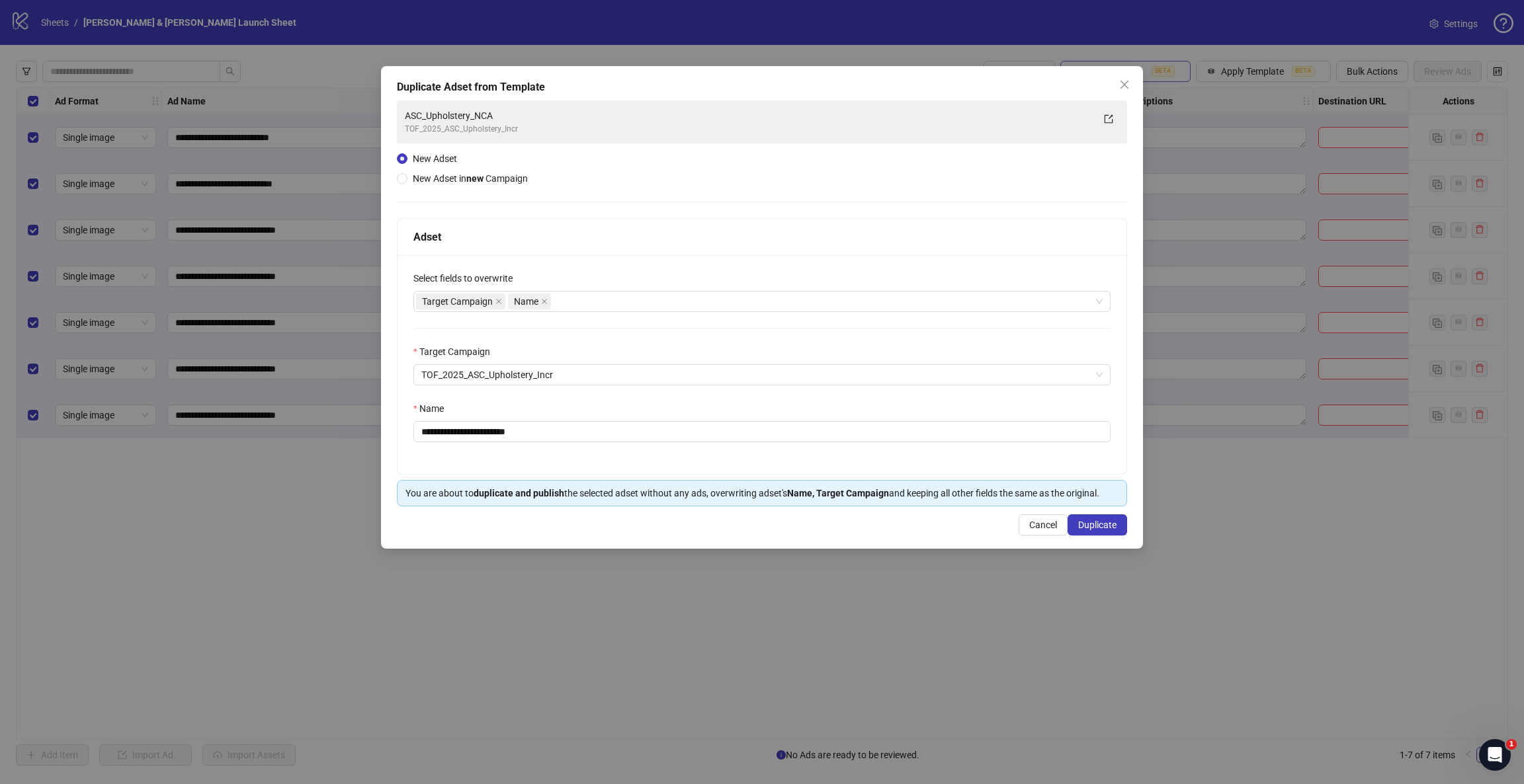
click at [1016, 81] on icon "close" at bounding box center [1125, 84] width 8 height 8
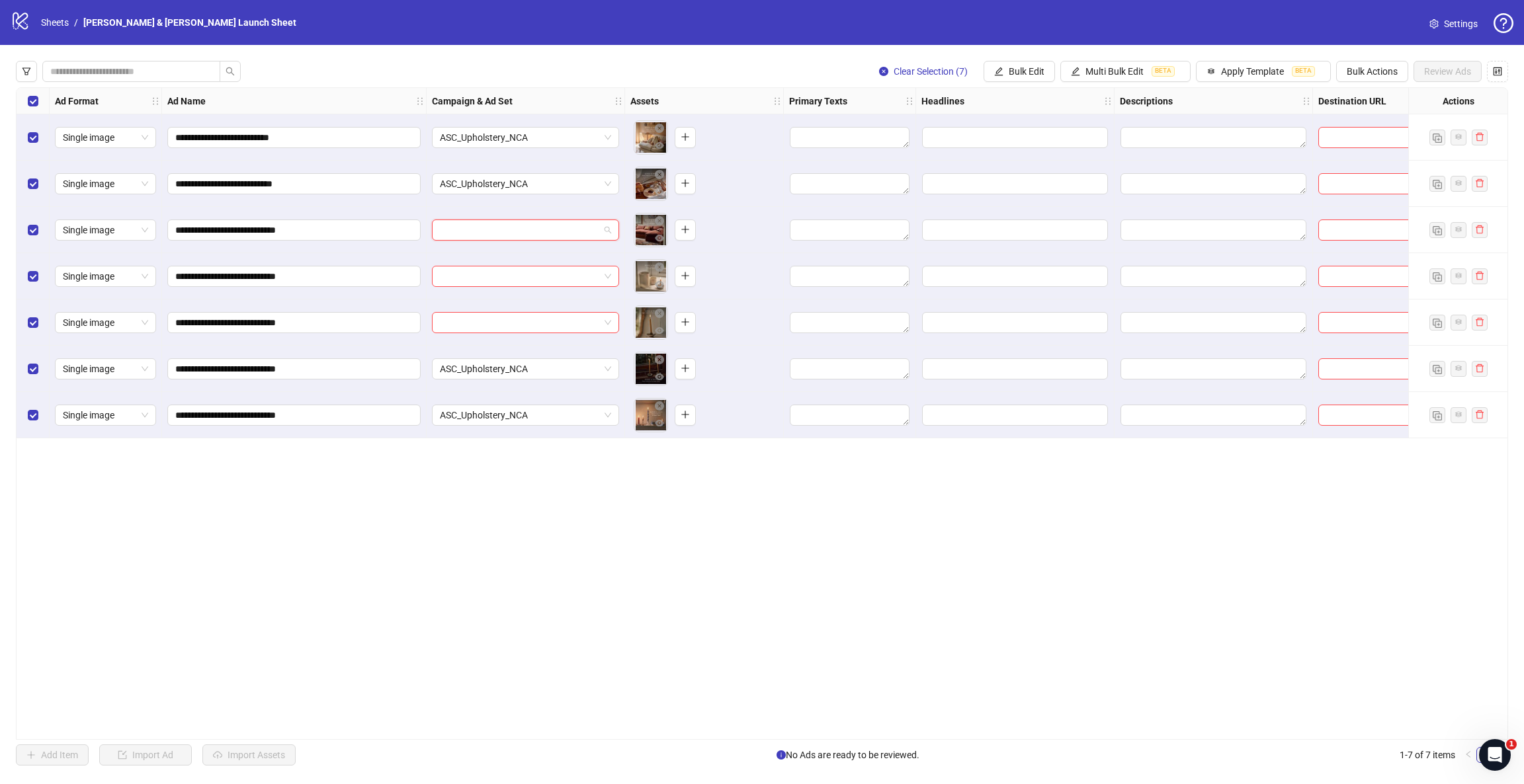
click at [553, 240] on input "search" at bounding box center [519, 230] width 160 height 20
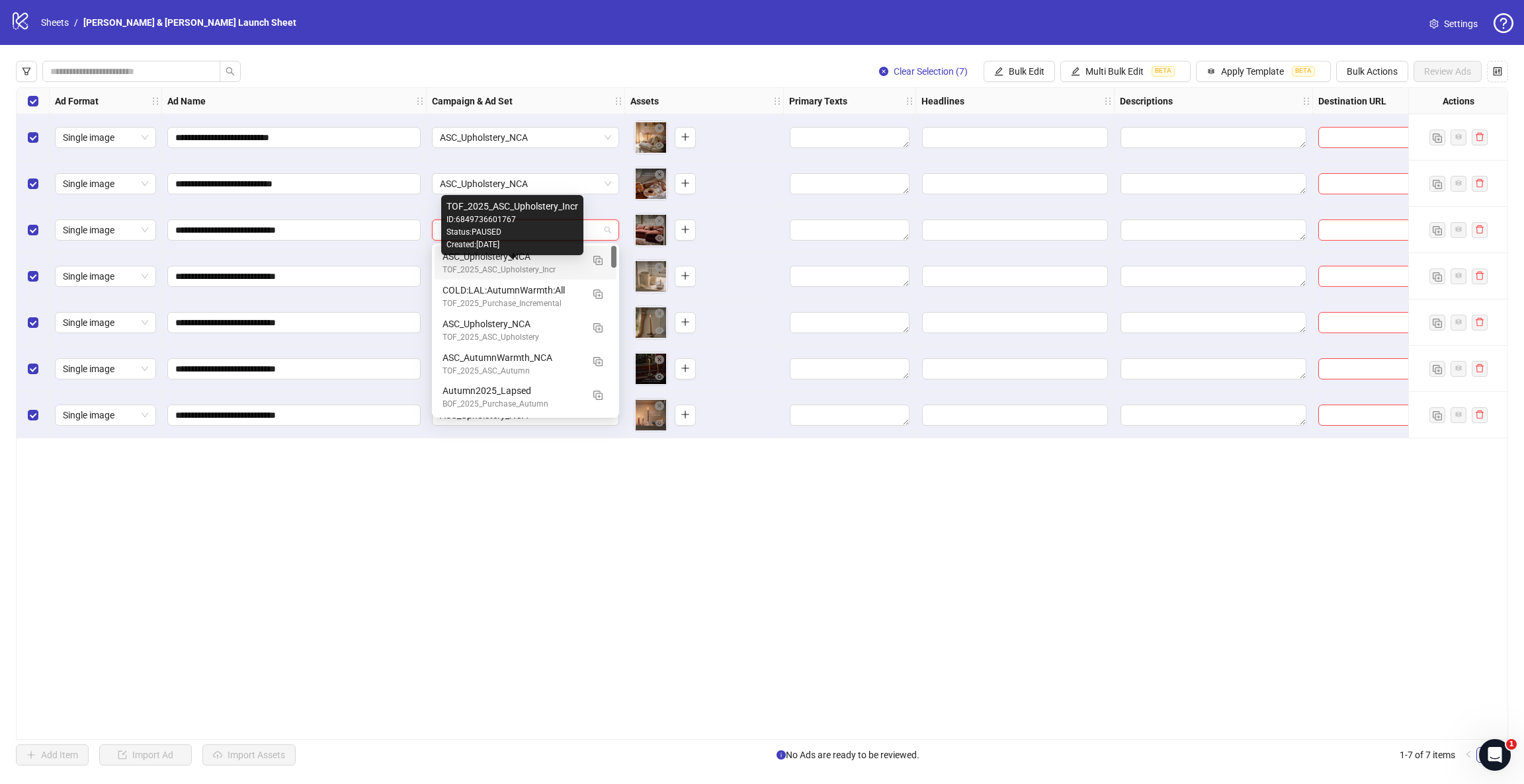
click at [549, 265] on div "TOF_2025_ASC_Upholstery_Incr" at bounding box center [512, 269] width 140 height 12
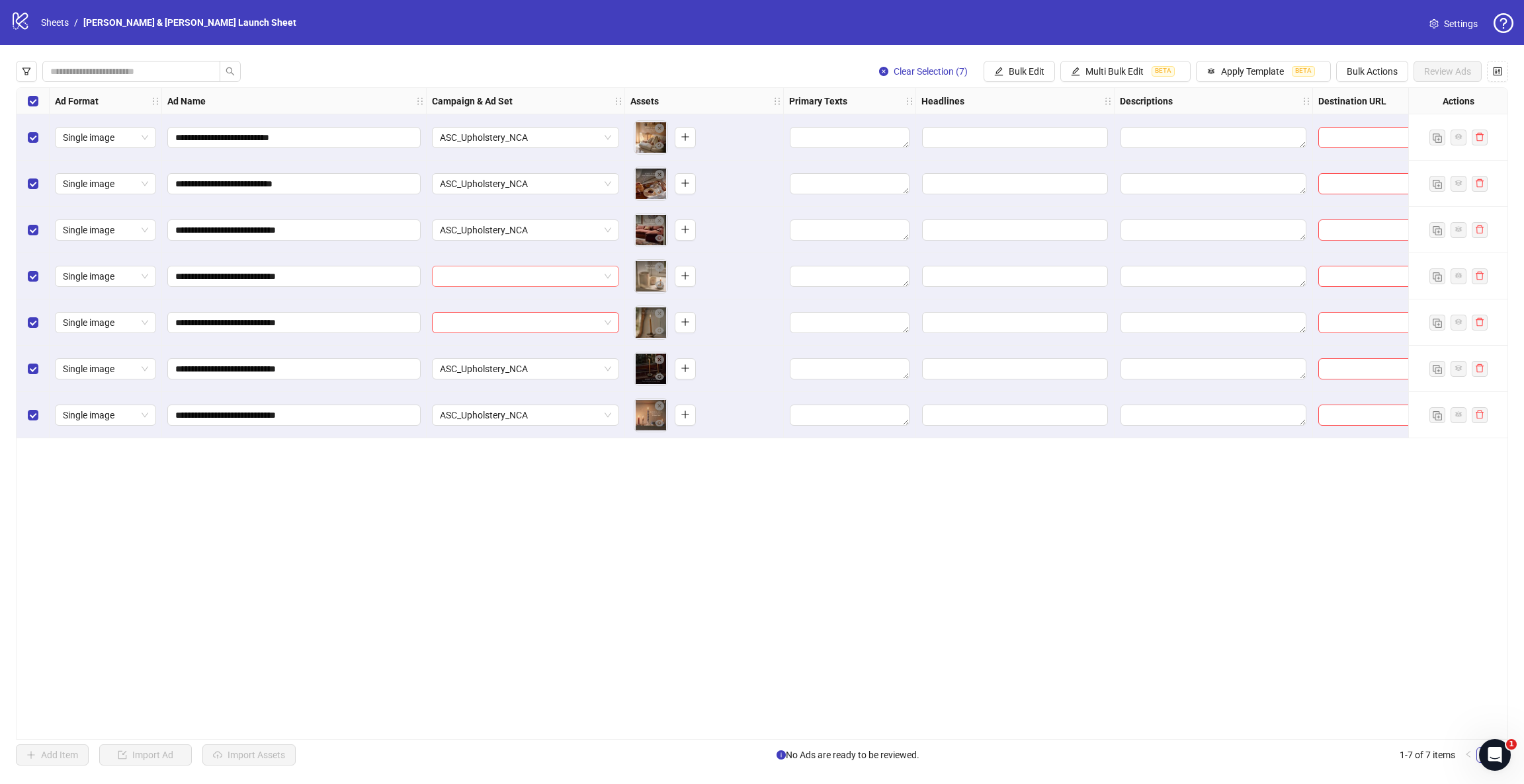
click at [533, 280] on input "search" at bounding box center [519, 276] width 160 height 20
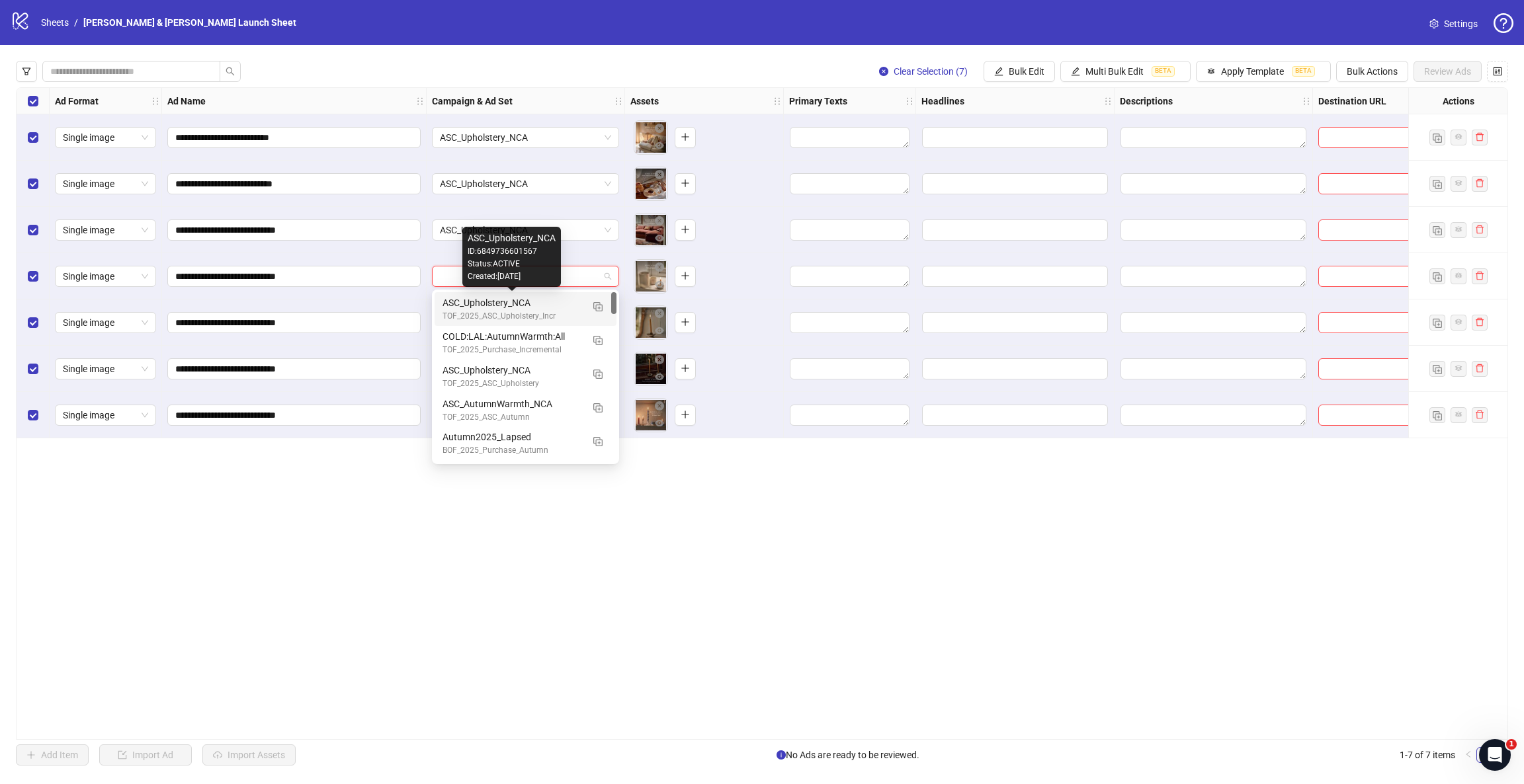
click at [510, 313] on div "TOF_2025_ASC_Upholstery_Incr" at bounding box center [512, 316] width 140 height 12
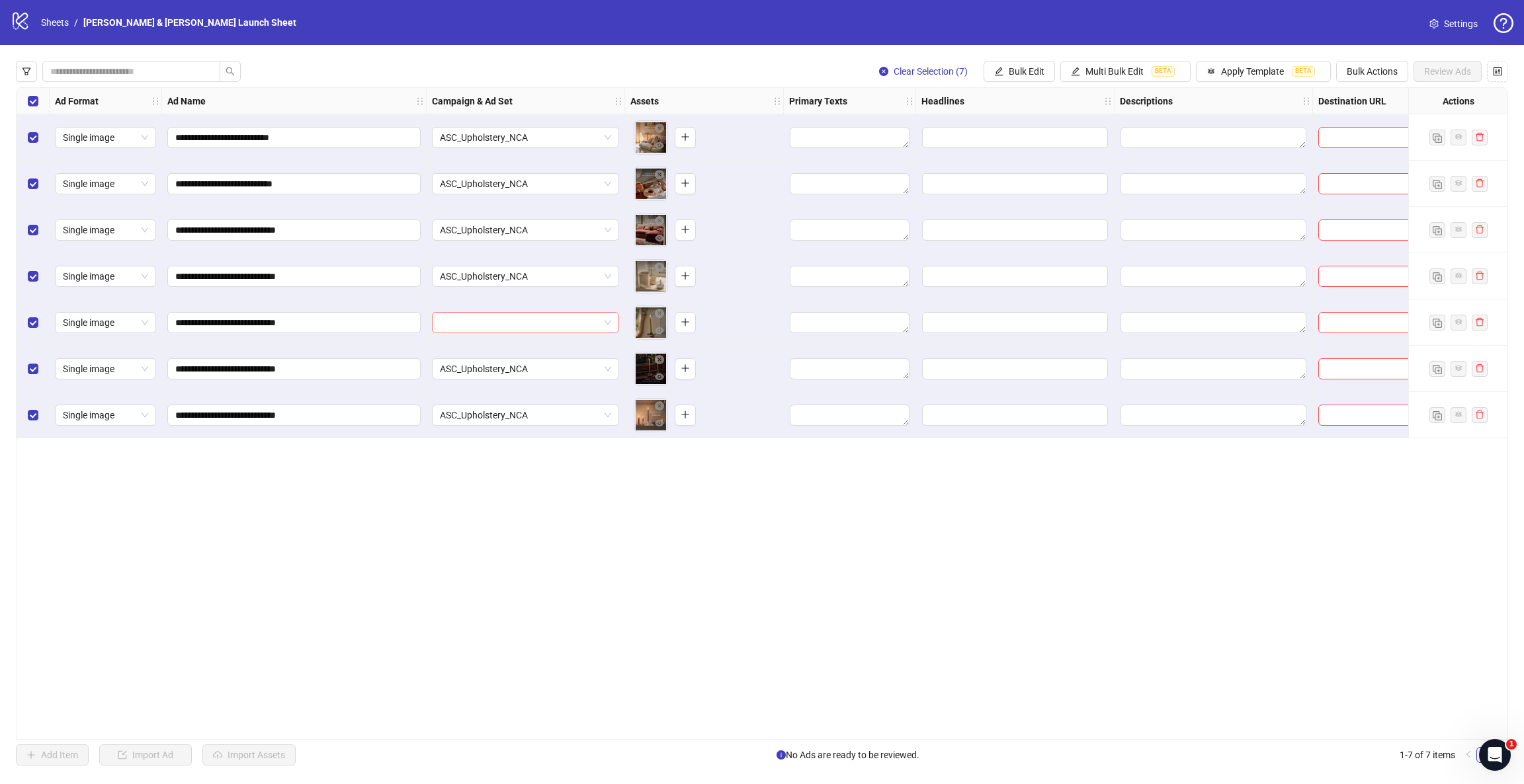
click at [483, 319] on input "search" at bounding box center [519, 322] width 160 height 20
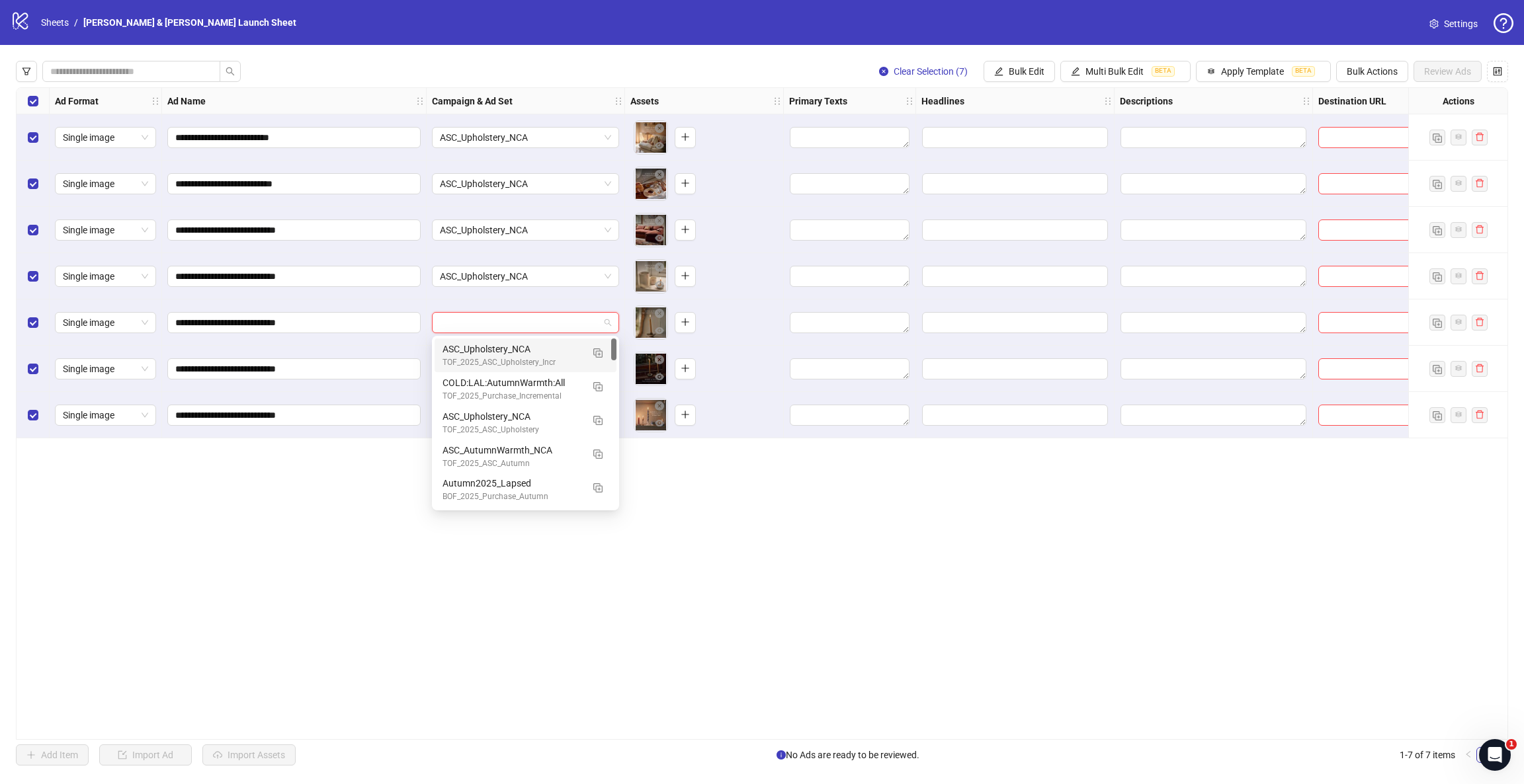
click at [484, 351] on div "ASC_Upholstery_NCA" at bounding box center [512, 349] width 140 height 14
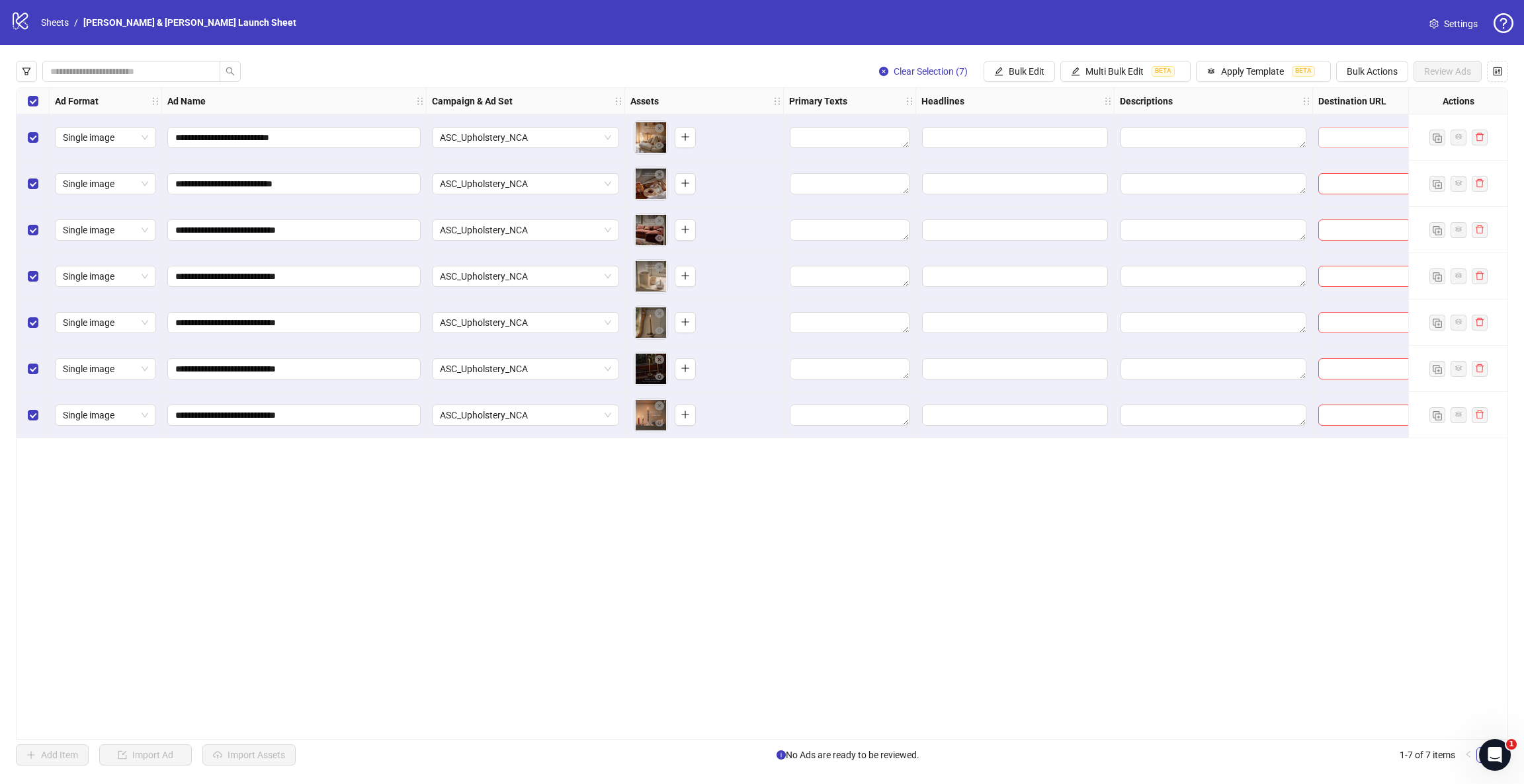
click at [1016, 129] on span at bounding box center [1379, 138] width 121 height 21
click at [1016, 77] on button "Bulk Actions" at bounding box center [1371, 72] width 72 height 21
click at [1016, 98] on span "Delete" at bounding box center [1390, 97] width 91 height 14
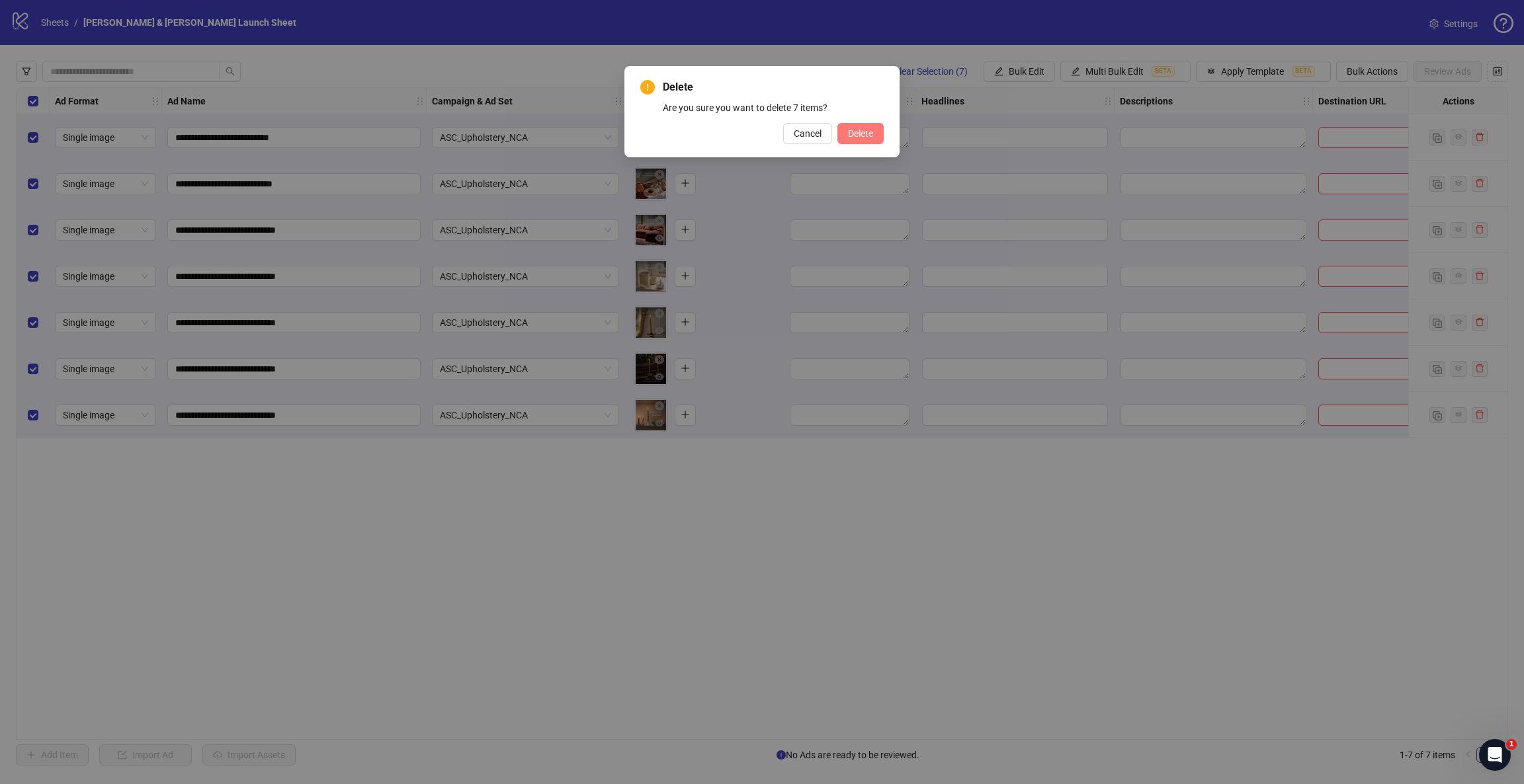
click at [861, 126] on button "Delete" at bounding box center [860, 134] width 46 height 21
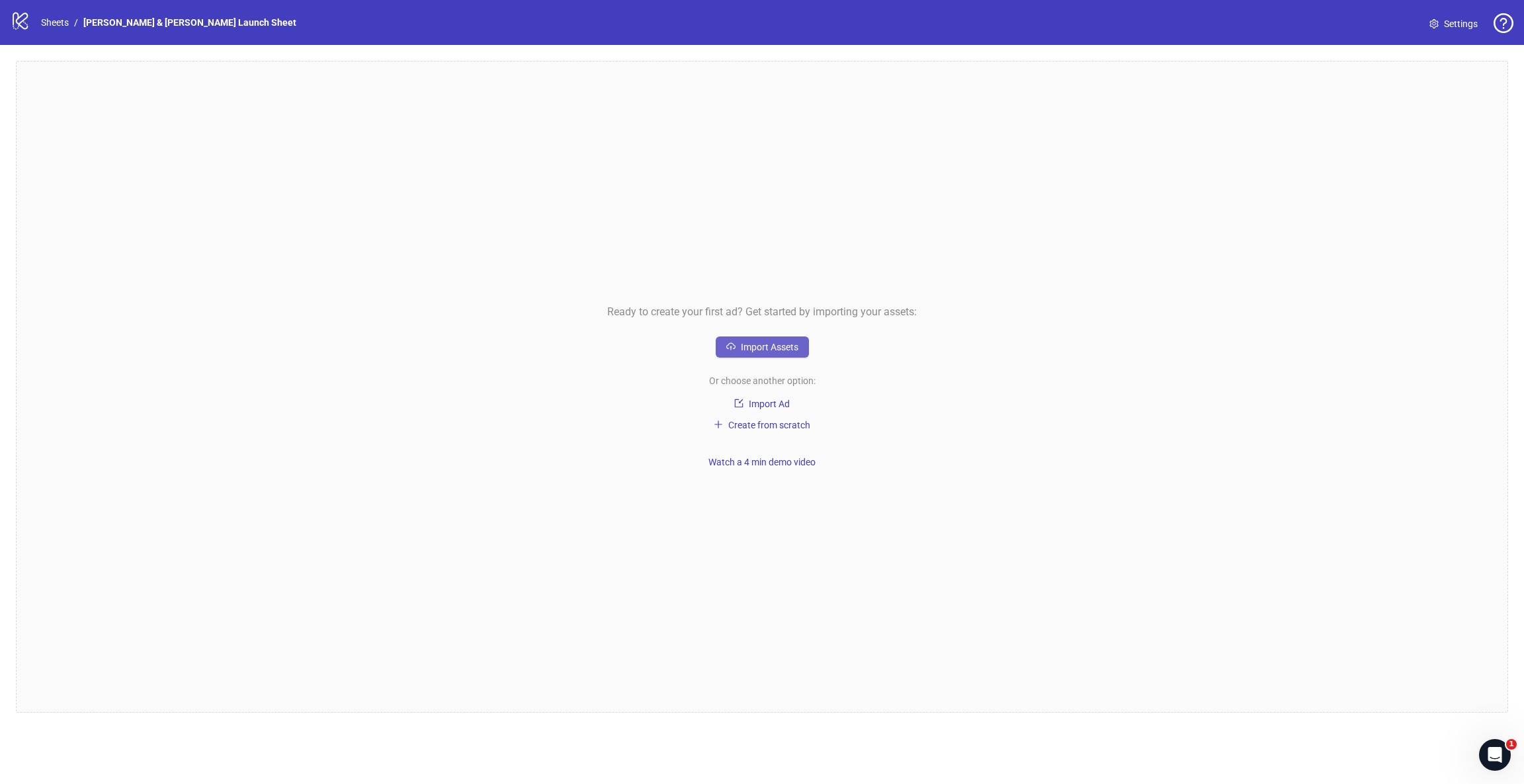
click at [782, 350] on span "Import Assets" at bounding box center [769, 347] width 57 height 11
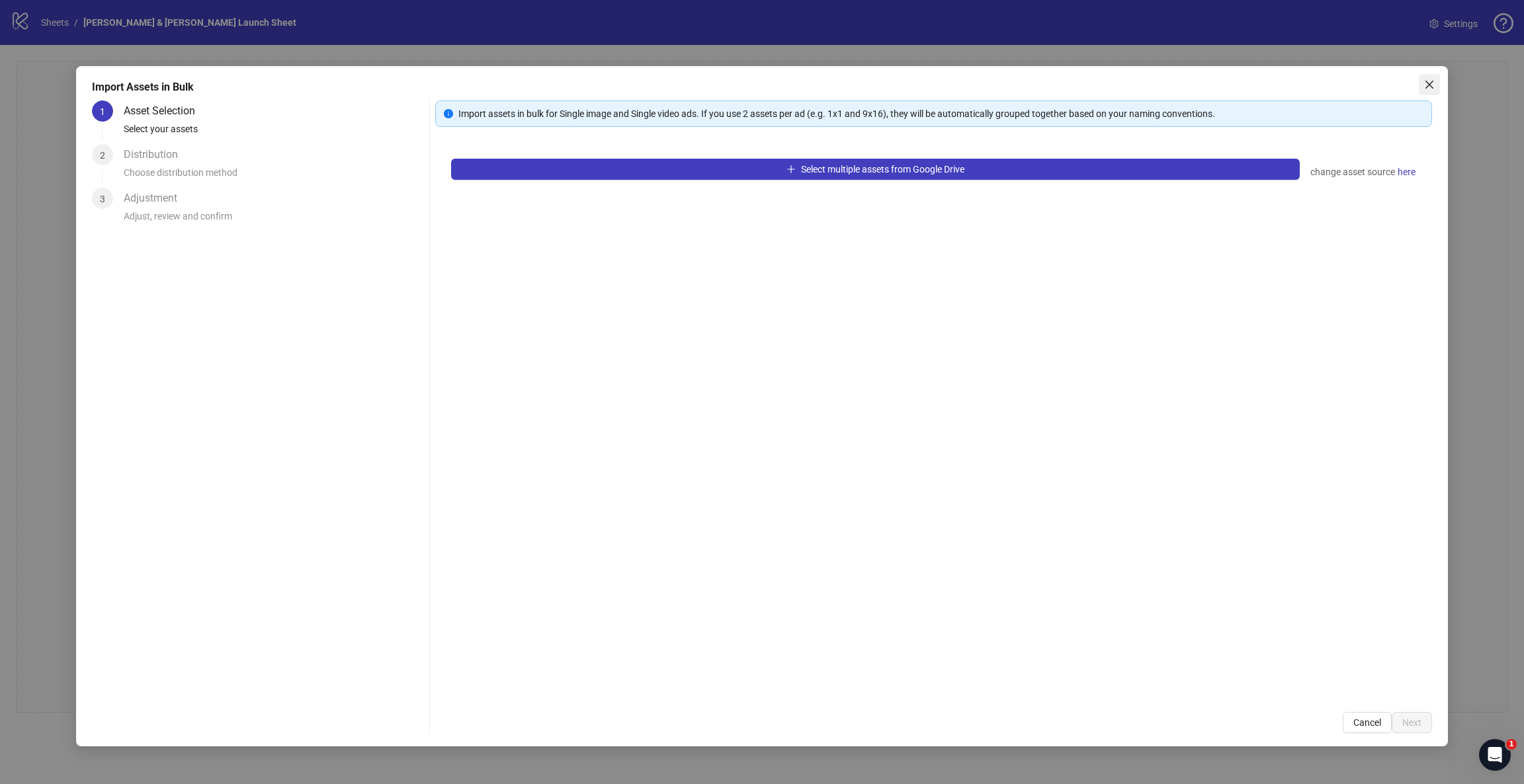
click at [1016, 83] on icon "close" at bounding box center [1429, 84] width 8 height 8
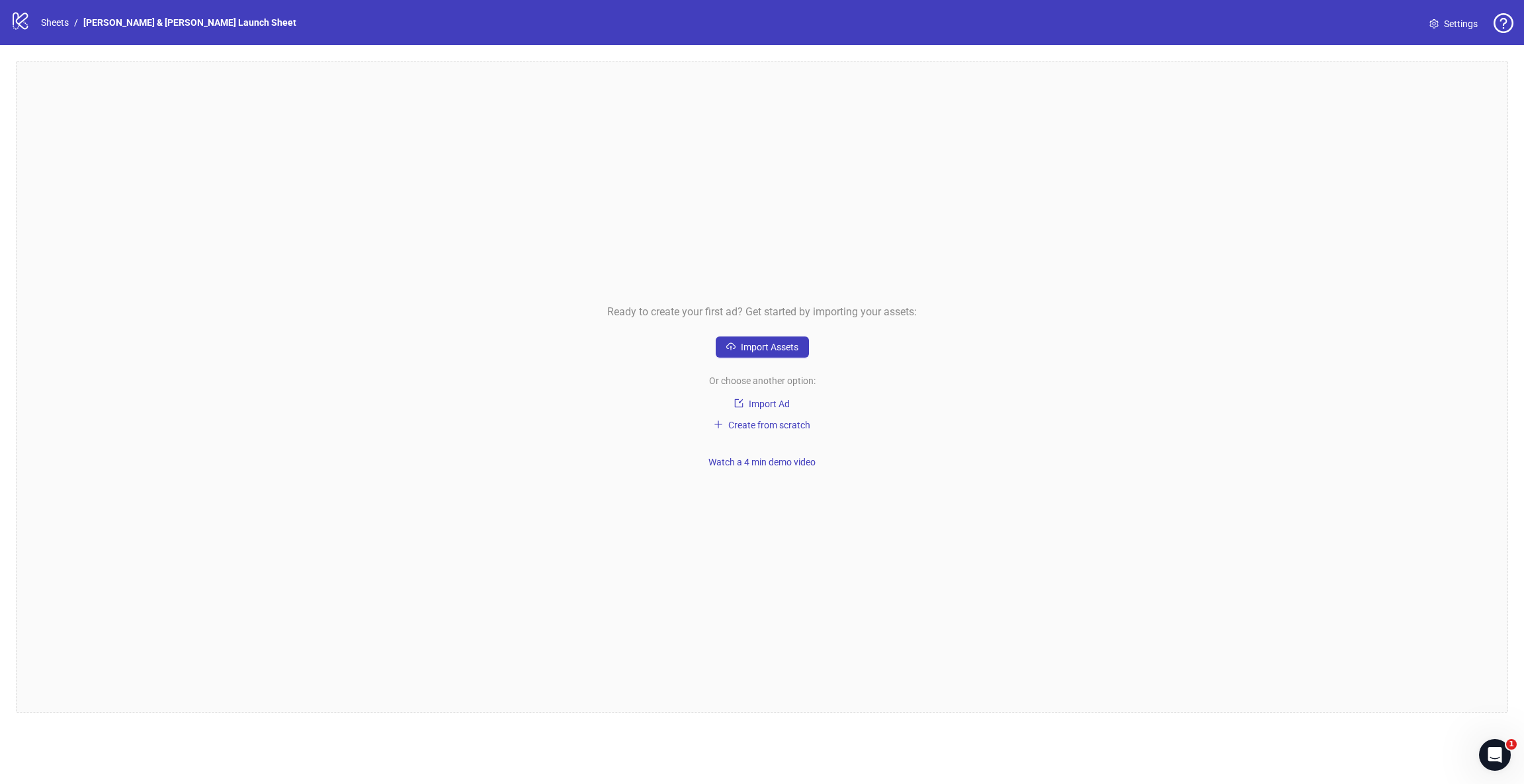
click at [0, 257] on div "Ready to create your first ad? Get started by importing your assets: Import Ass…" at bounding box center [762, 387] width 1524 height 684
drag, startPoint x: 104, startPoint y: 224, endPoint x: 130, endPoint y: 168, distance: 61.7
click at [104, 224] on div "Ready to create your first ad? Get started by importing your assets: Import Ass…" at bounding box center [762, 387] width 1492 height 652
